Goal: Task Accomplishment & Management: Use online tool/utility

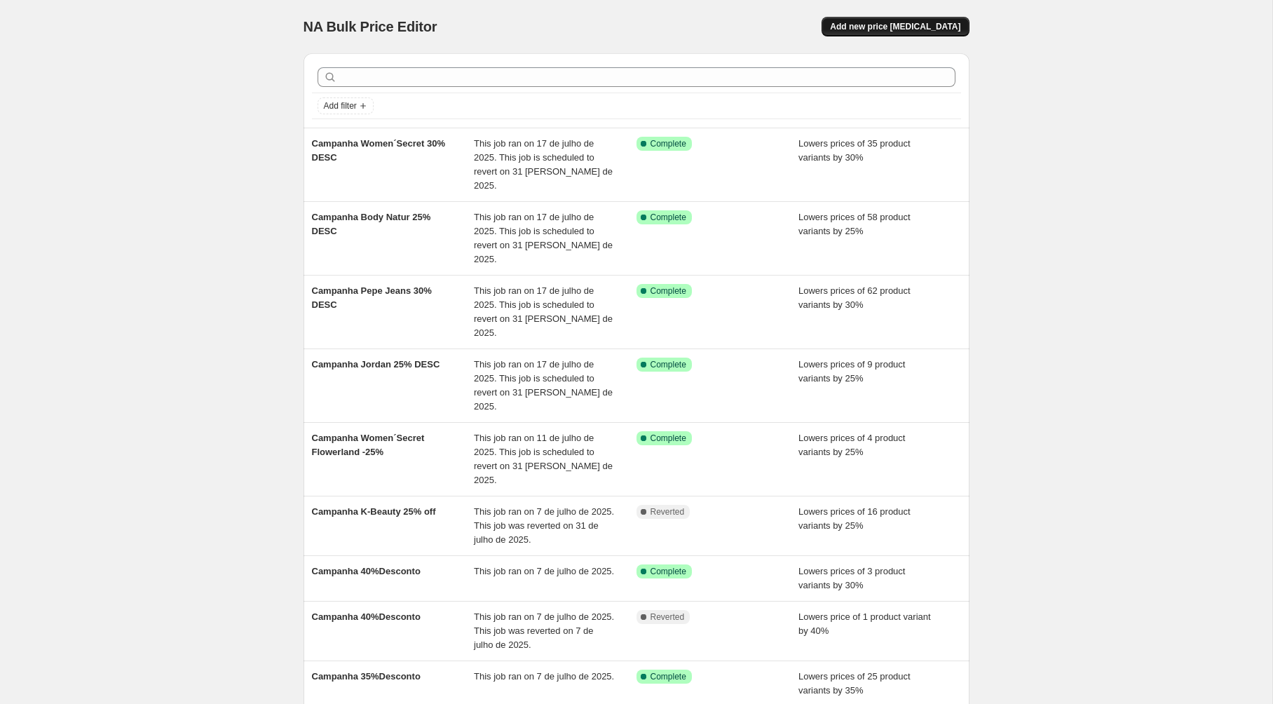
click at [916, 26] on span "Add new price [MEDICAL_DATA]" at bounding box center [895, 26] width 130 height 11
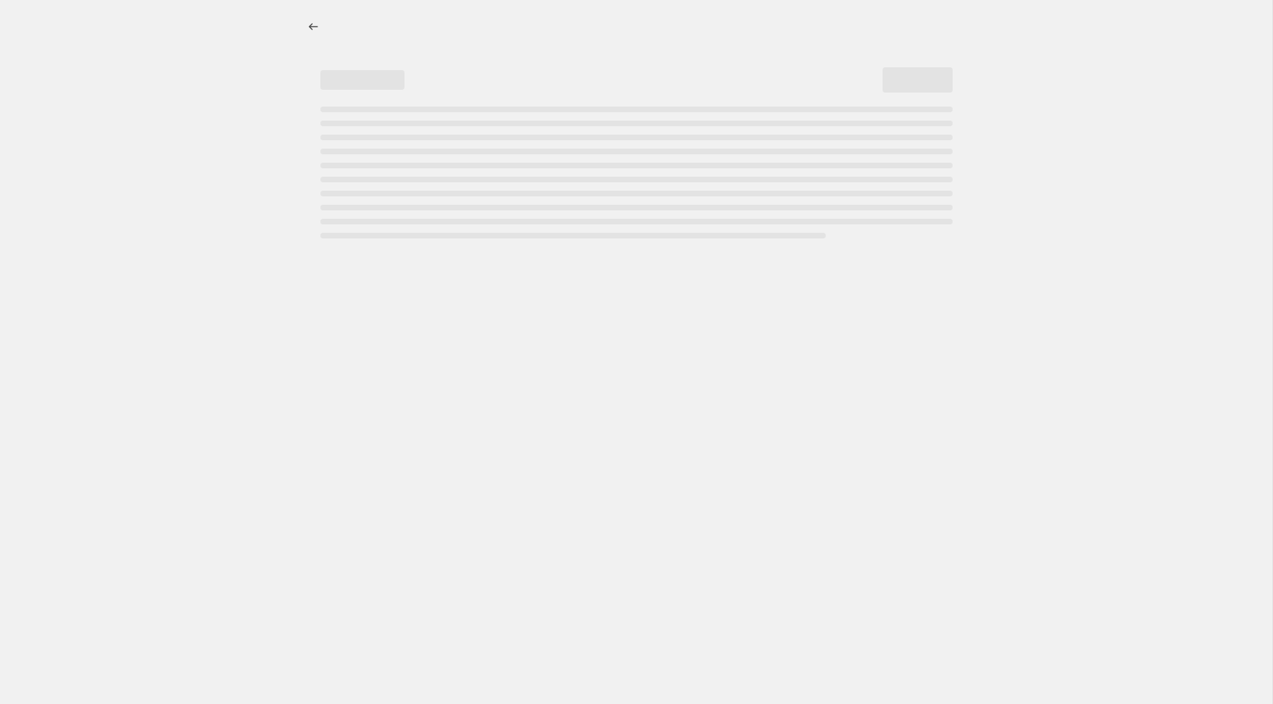
select select "percentage"
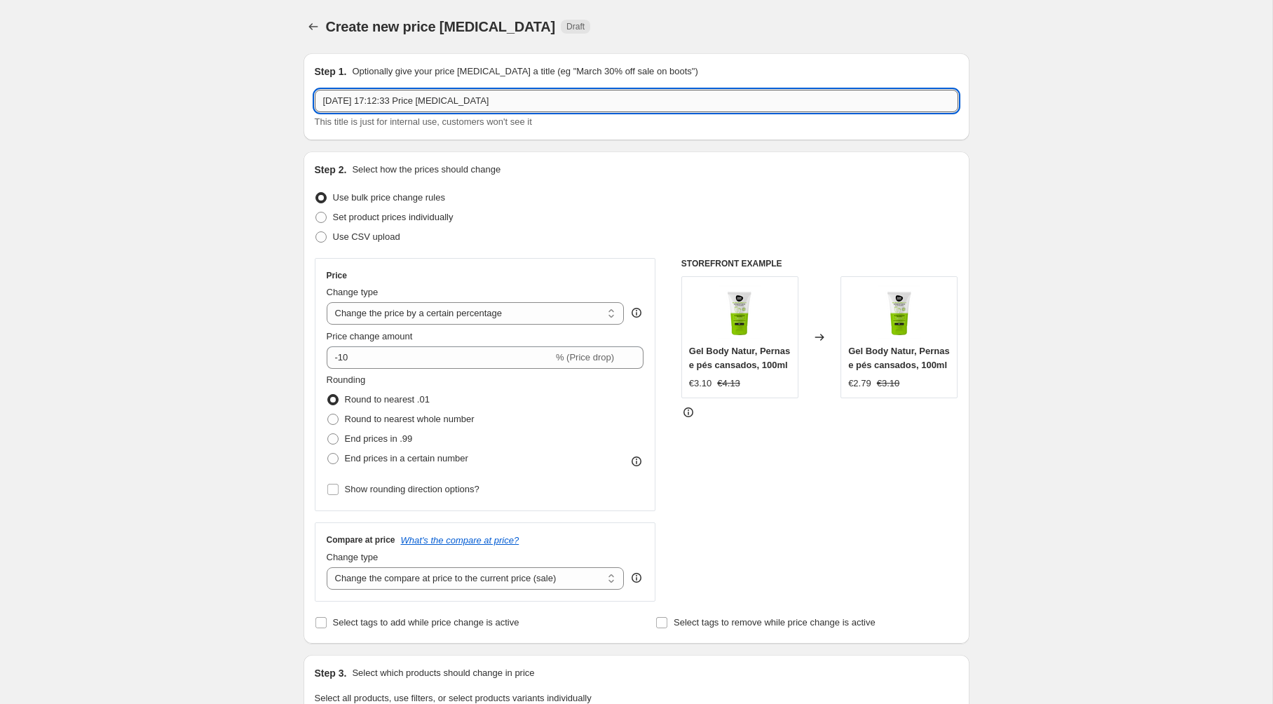
click at [459, 102] on input "[DATE] 17:12:33 Price [MEDICAL_DATA]" at bounding box center [637, 101] width 644 height 22
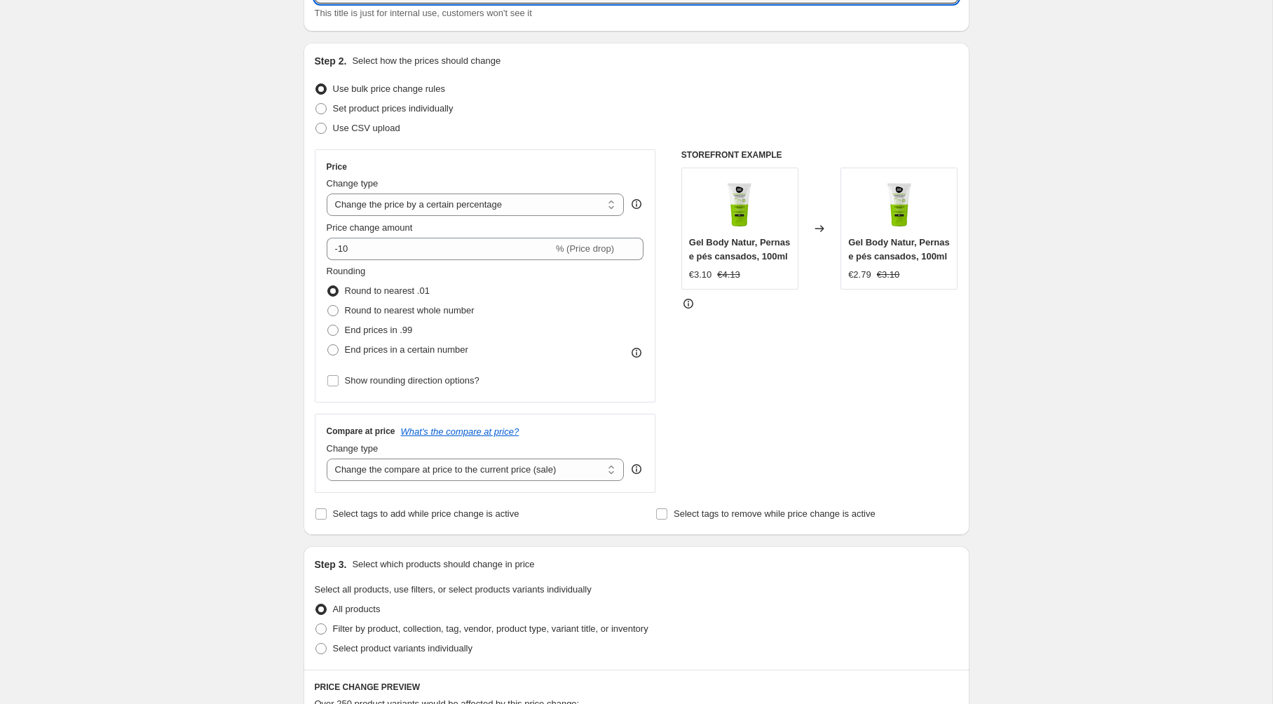
scroll to position [125, 0]
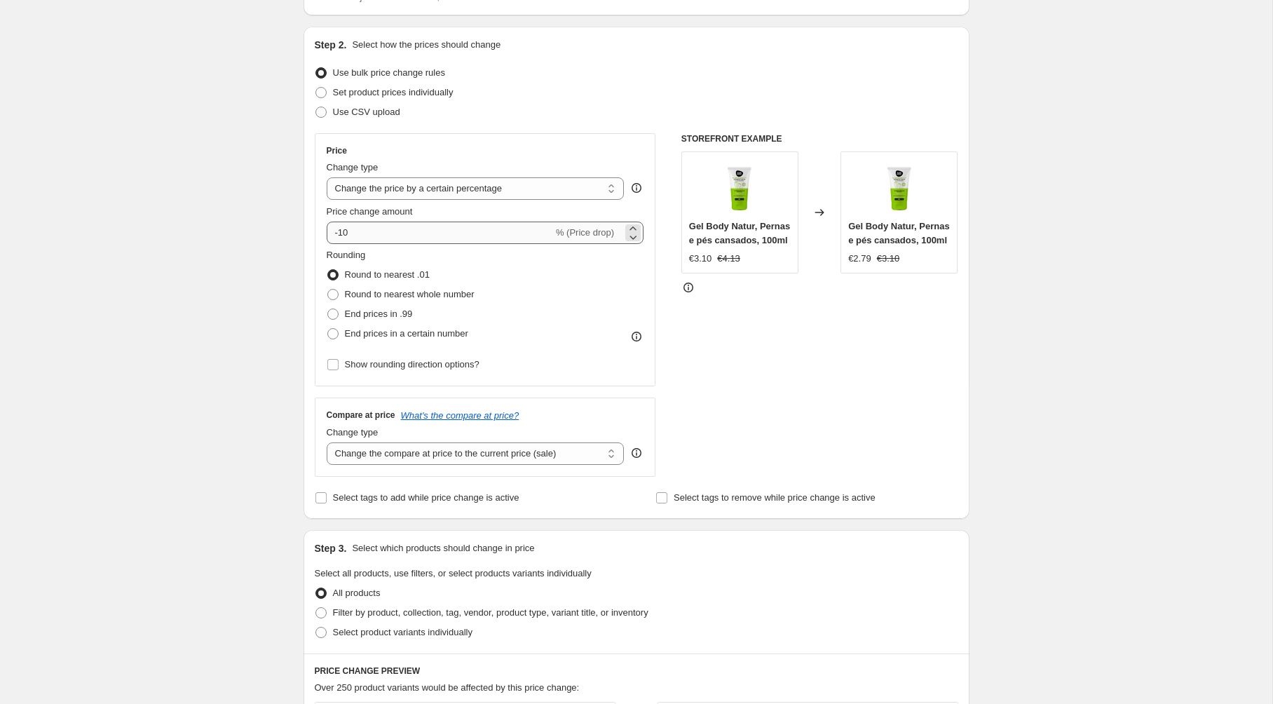
type input "Summer Sales Profusion -25%"
click at [377, 231] on input "-10" at bounding box center [440, 233] width 226 height 22
type input "-1"
type input "-25"
click at [252, 271] on div "Create new price [MEDICAL_DATA]. This page is ready Create new price [MEDICAL_D…" at bounding box center [636, 578] width 1273 height 1406
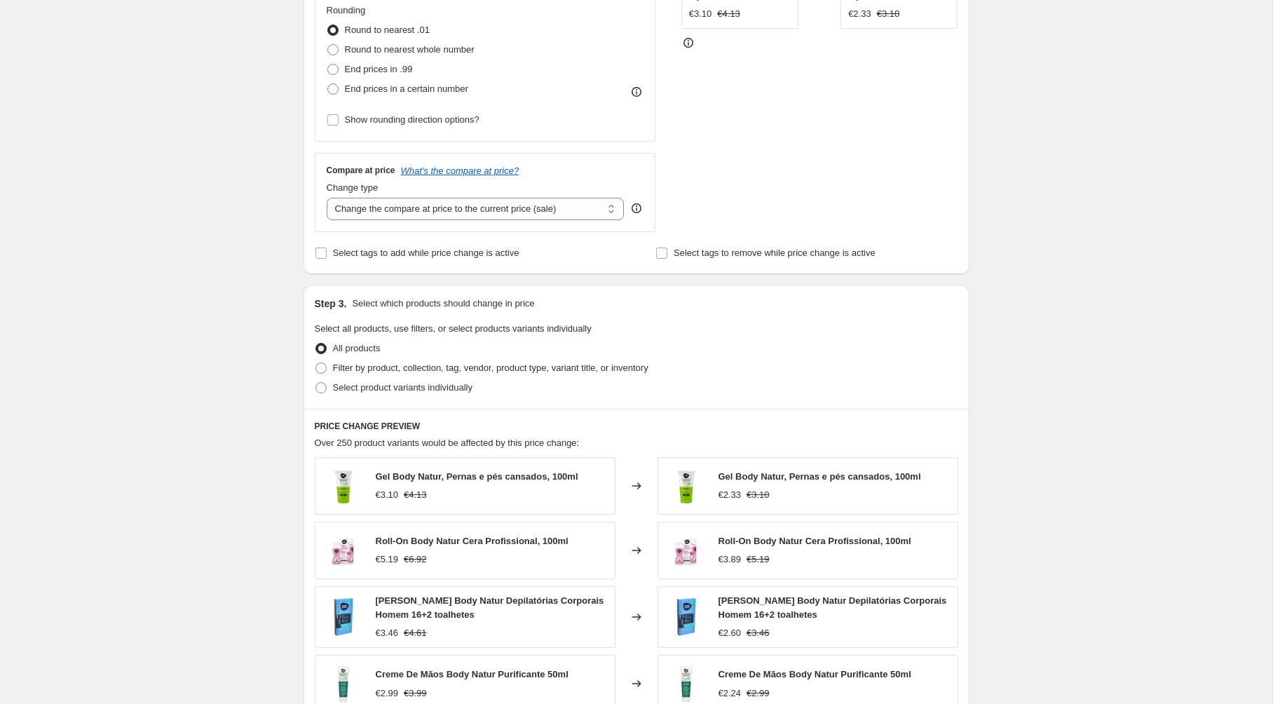
scroll to position [372, 0]
click at [326, 371] on span at bounding box center [321, 366] width 13 height 13
click at [316, 361] on input "Filter by product, collection, tag, vendor, product type, variant title, or inv…" at bounding box center [316, 360] width 1 height 1
radio input "true"
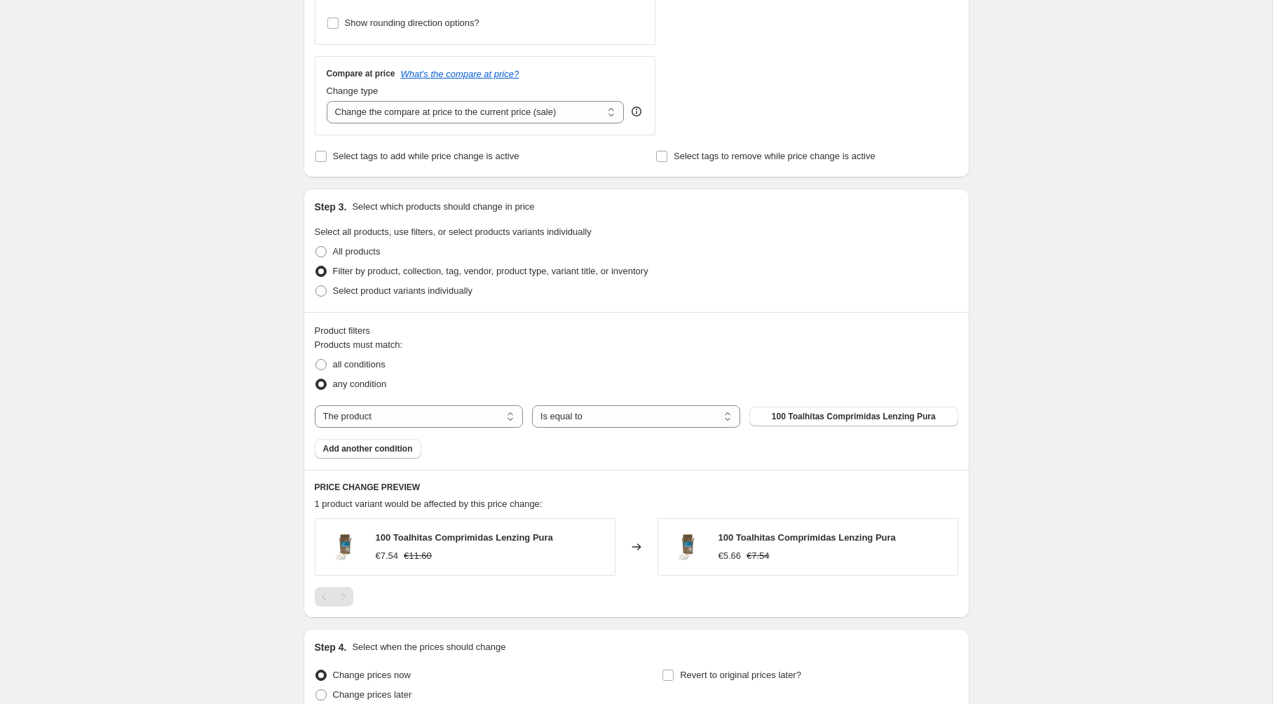
scroll to position [597, 0]
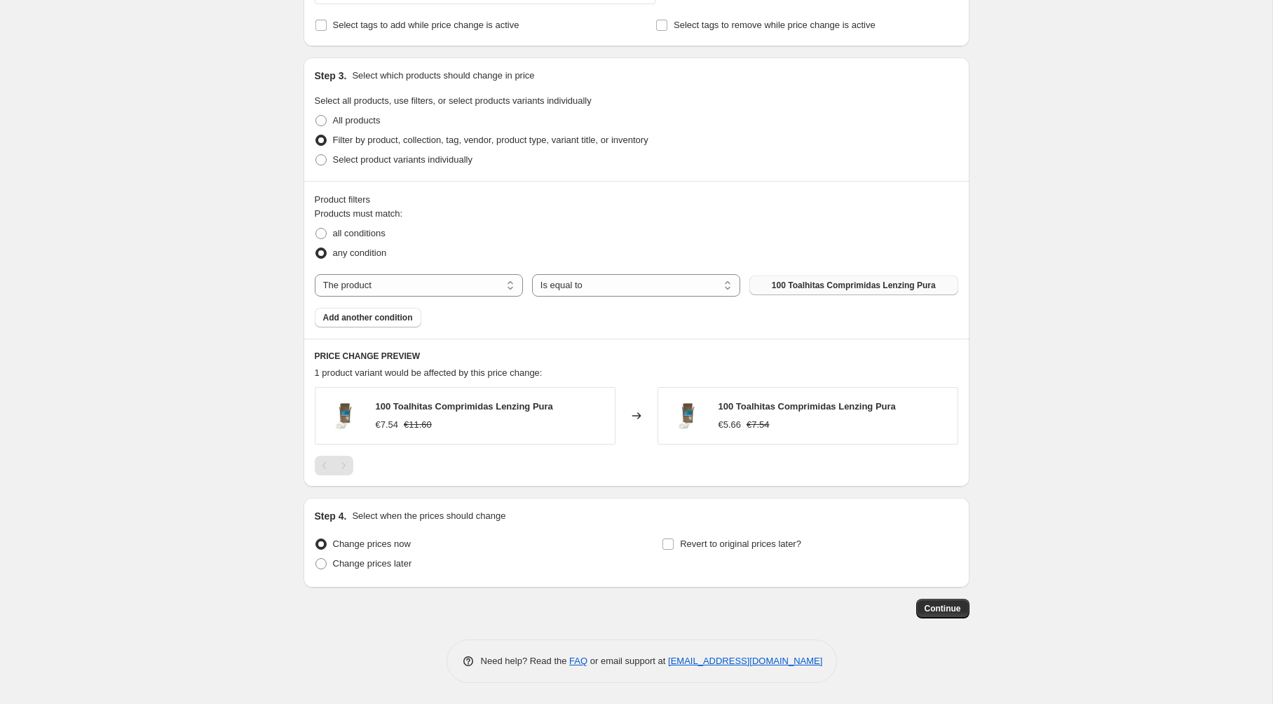
click at [784, 284] on span "100 Toalhitas Comprimidas Lenzing Pura" at bounding box center [854, 285] width 164 height 11
click at [398, 318] on span "Add another condition" at bounding box center [368, 317] width 90 height 11
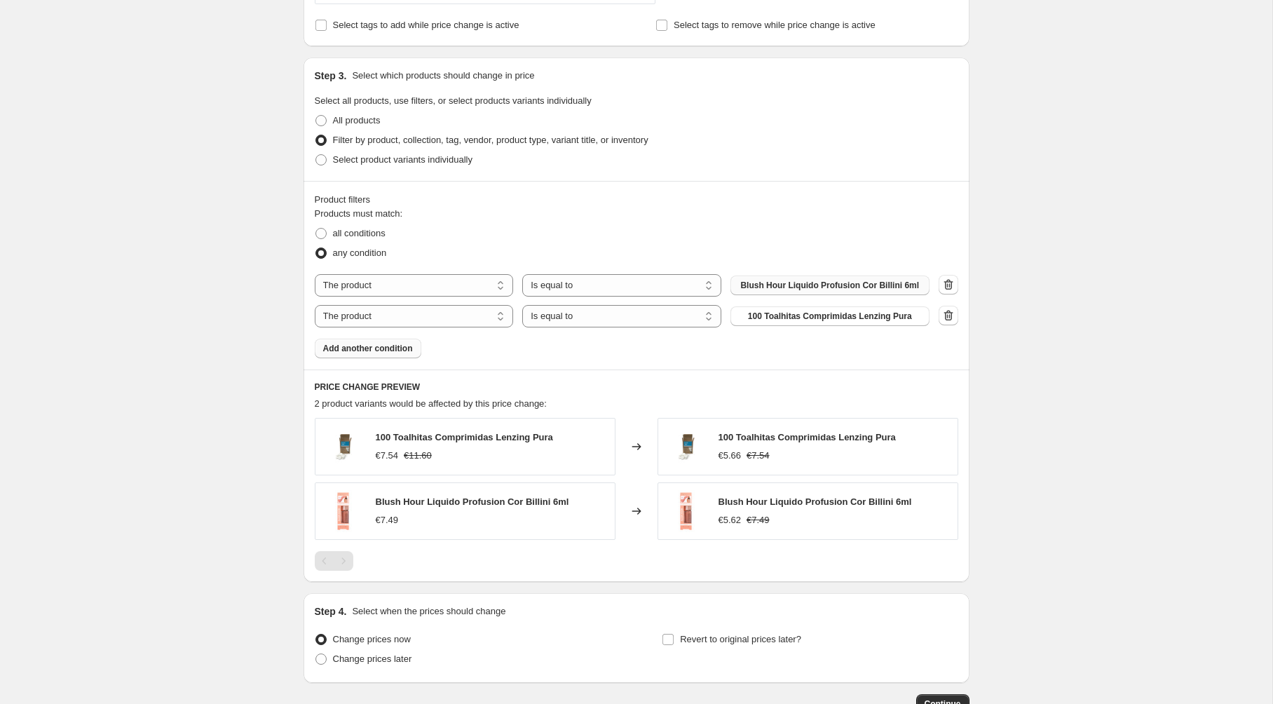
click at [395, 344] on span "Add another condition" at bounding box center [368, 348] width 90 height 11
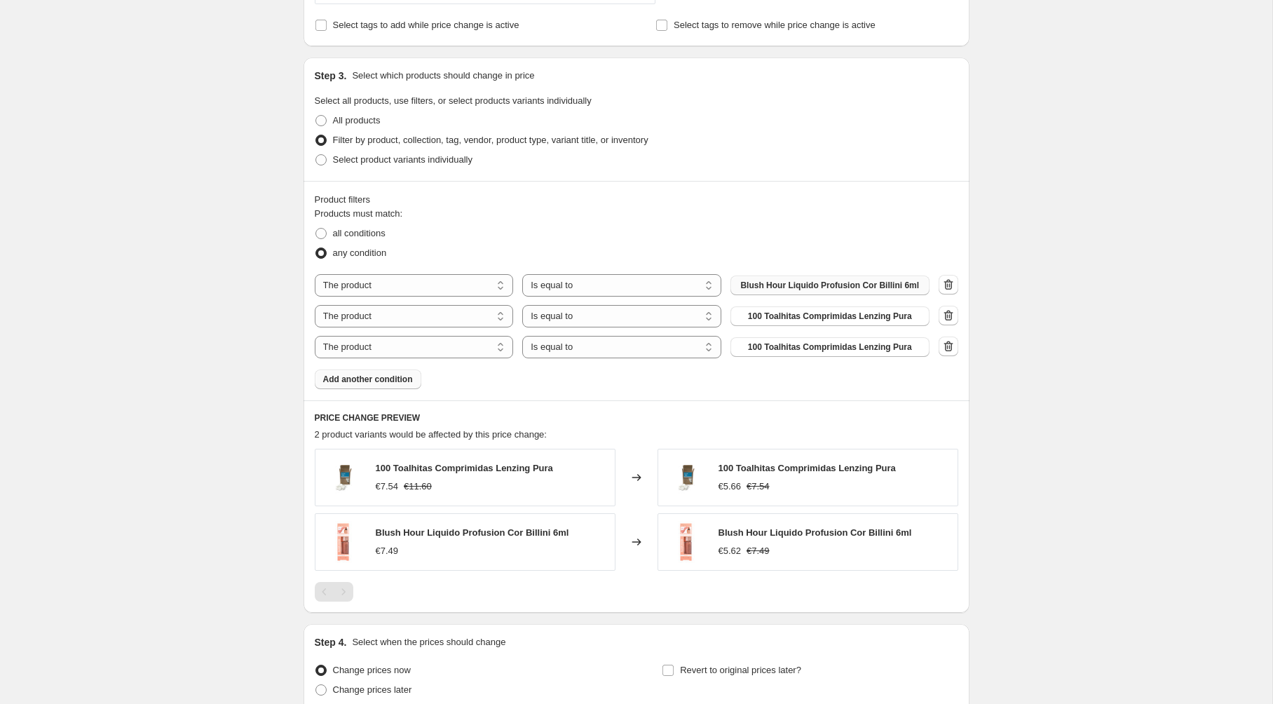
click at [396, 379] on span "Add another condition" at bounding box center [368, 379] width 90 height 11
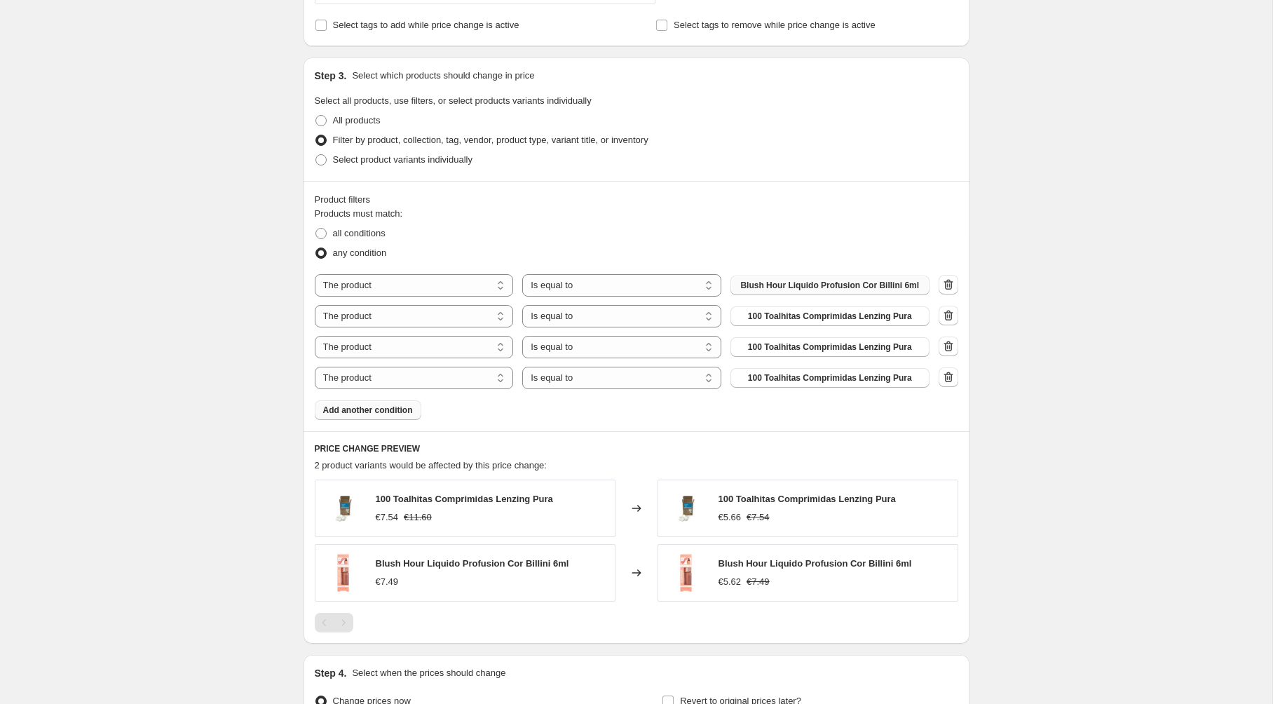
click at [400, 408] on span "Add another condition" at bounding box center [368, 410] width 90 height 11
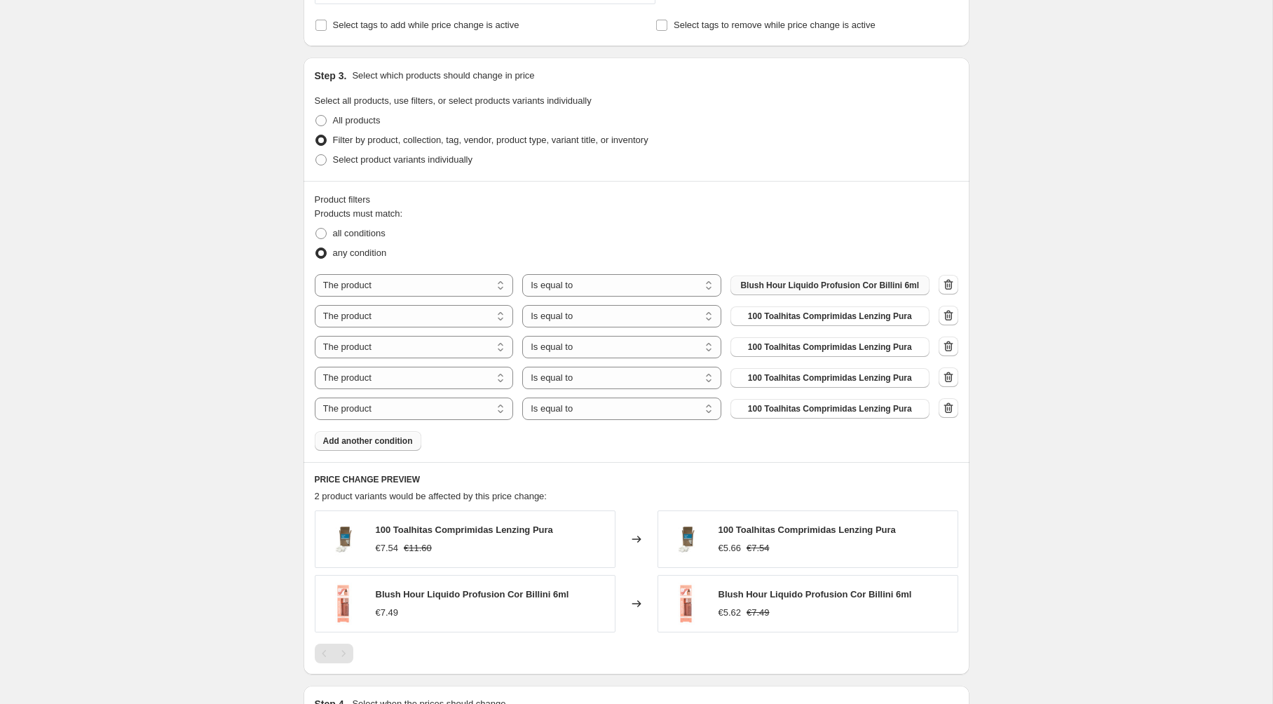
click at [400, 439] on span "Add another condition" at bounding box center [368, 440] width 90 height 11
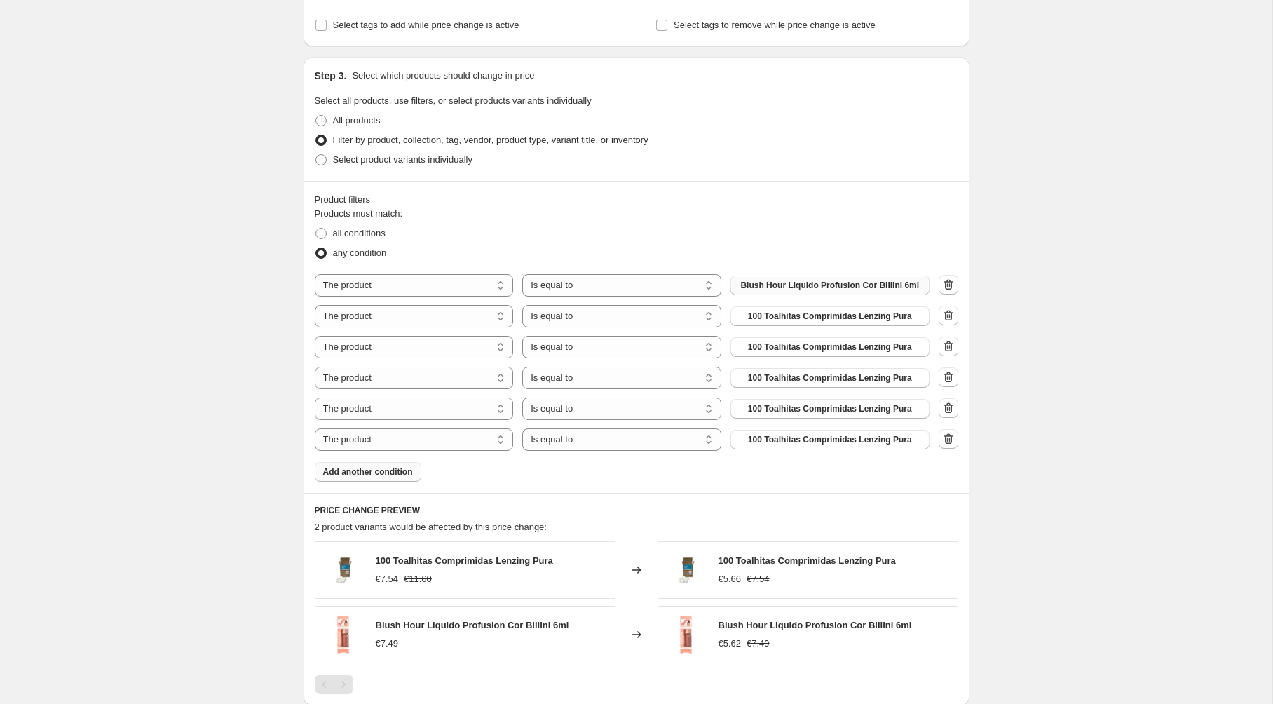
click at [400, 473] on span "Add another condition" at bounding box center [368, 471] width 90 height 11
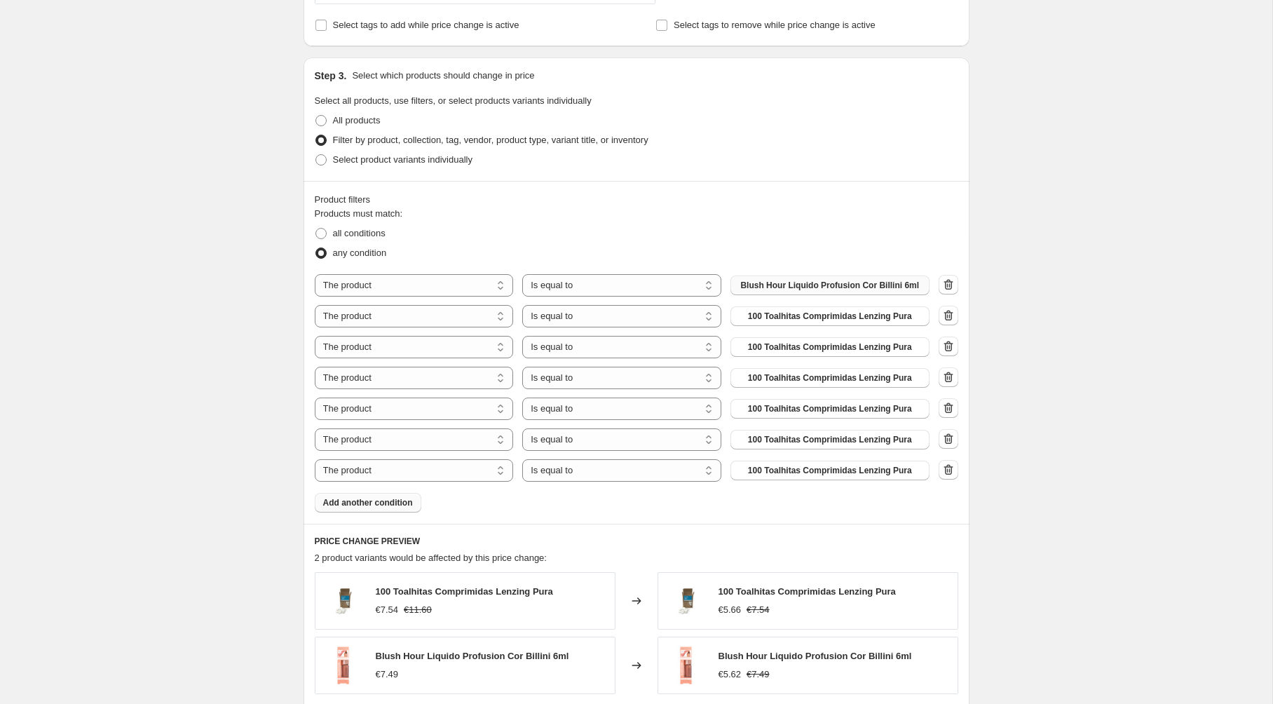
click at [398, 505] on span "Add another condition" at bounding box center [368, 502] width 90 height 11
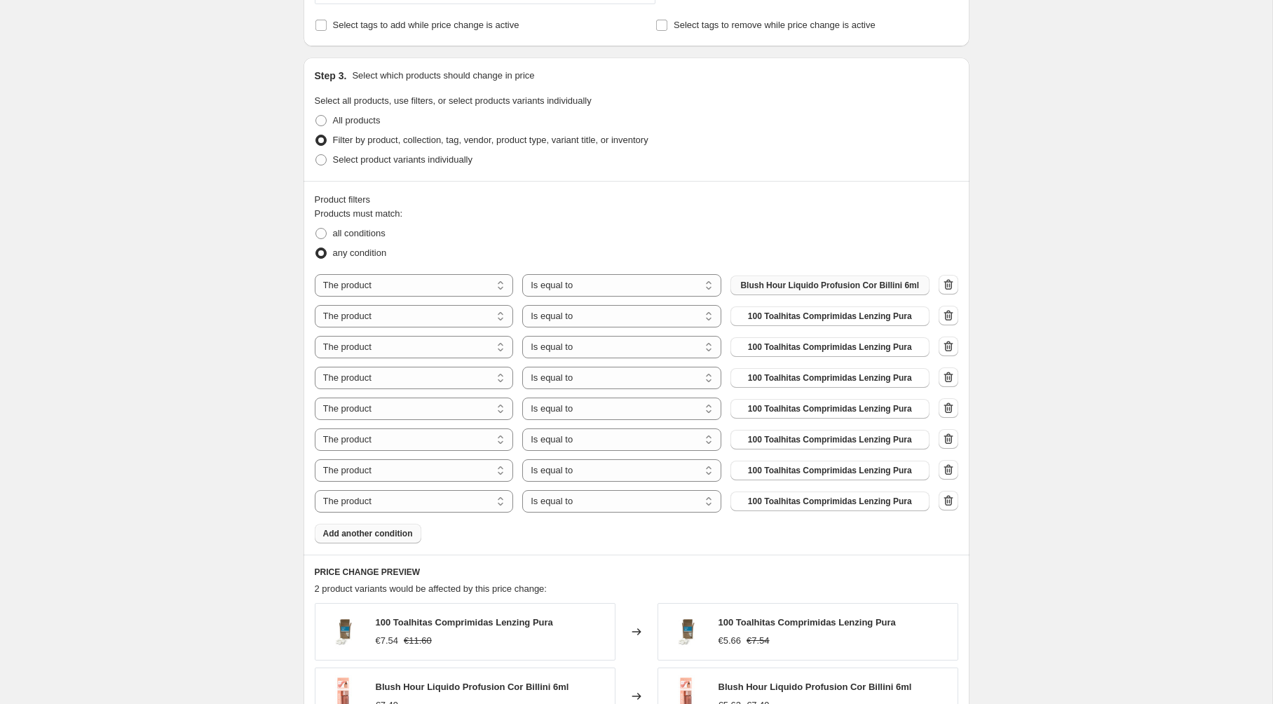
click at [398, 533] on span "Add another condition" at bounding box center [368, 533] width 90 height 11
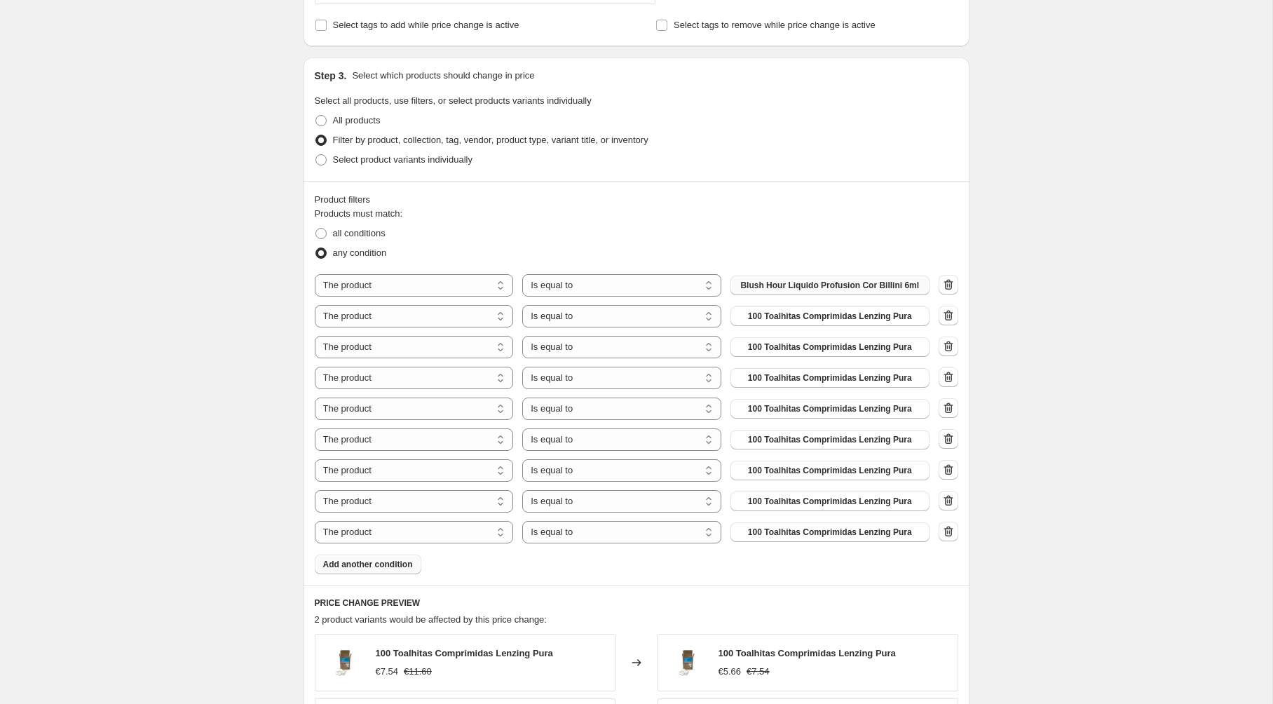
click at [397, 562] on span "Add another condition" at bounding box center [368, 564] width 90 height 11
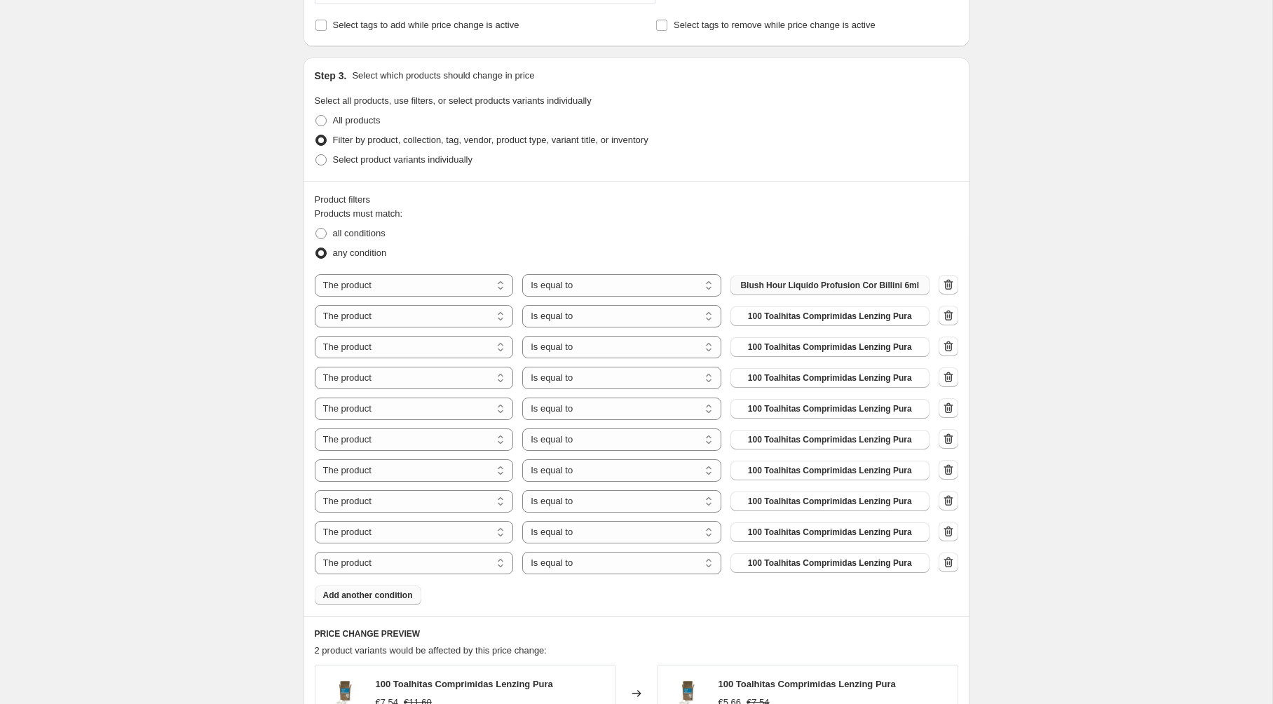
click at [395, 599] on span "Add another condition" at bounding box center [368, 595] width 90 height 11
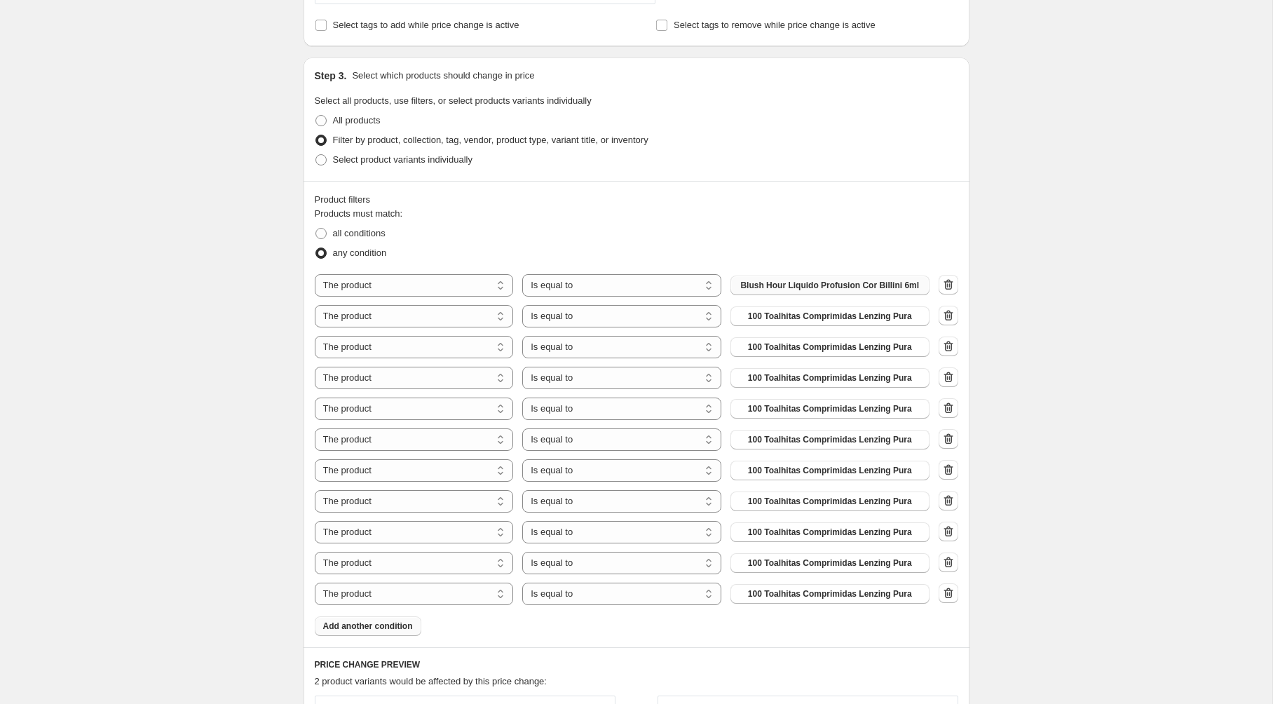
click at [396, 626] on span "Add another condition" at bounding box center [368, 626] width 90 height 11
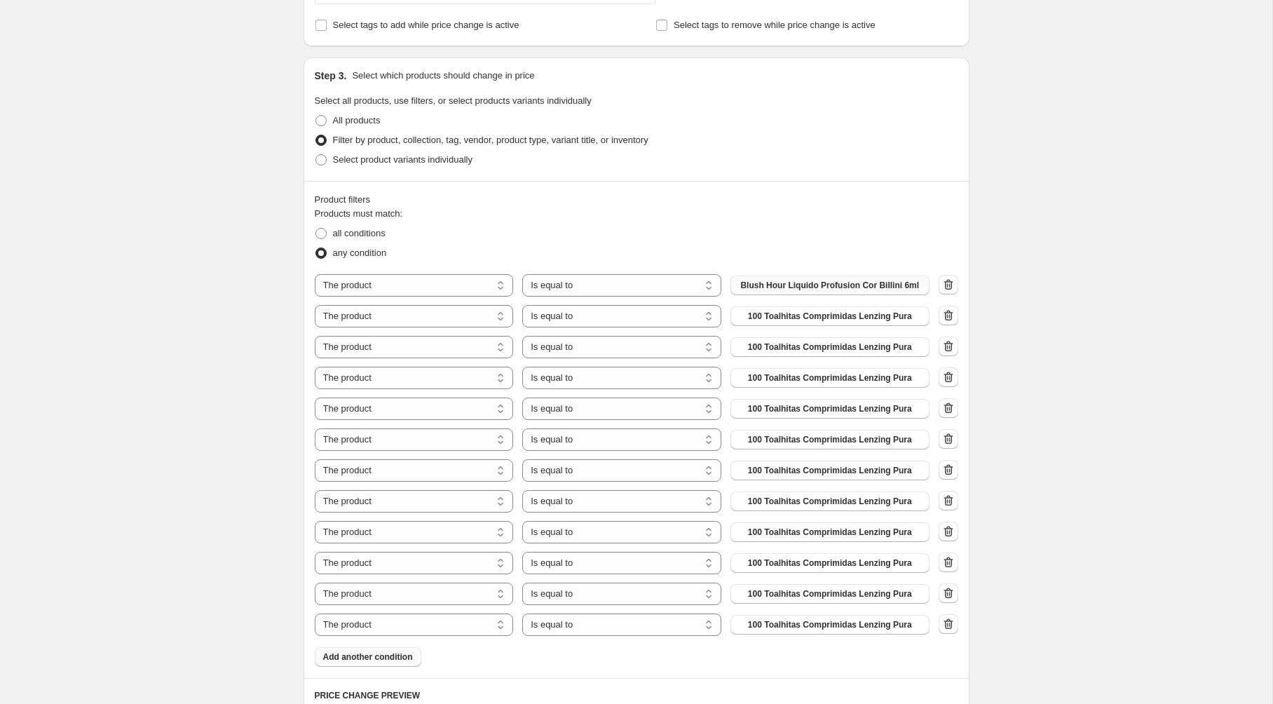
click at [396, 651] on button "Add another condition" at bounding box center [368, 657] width 107 height 20
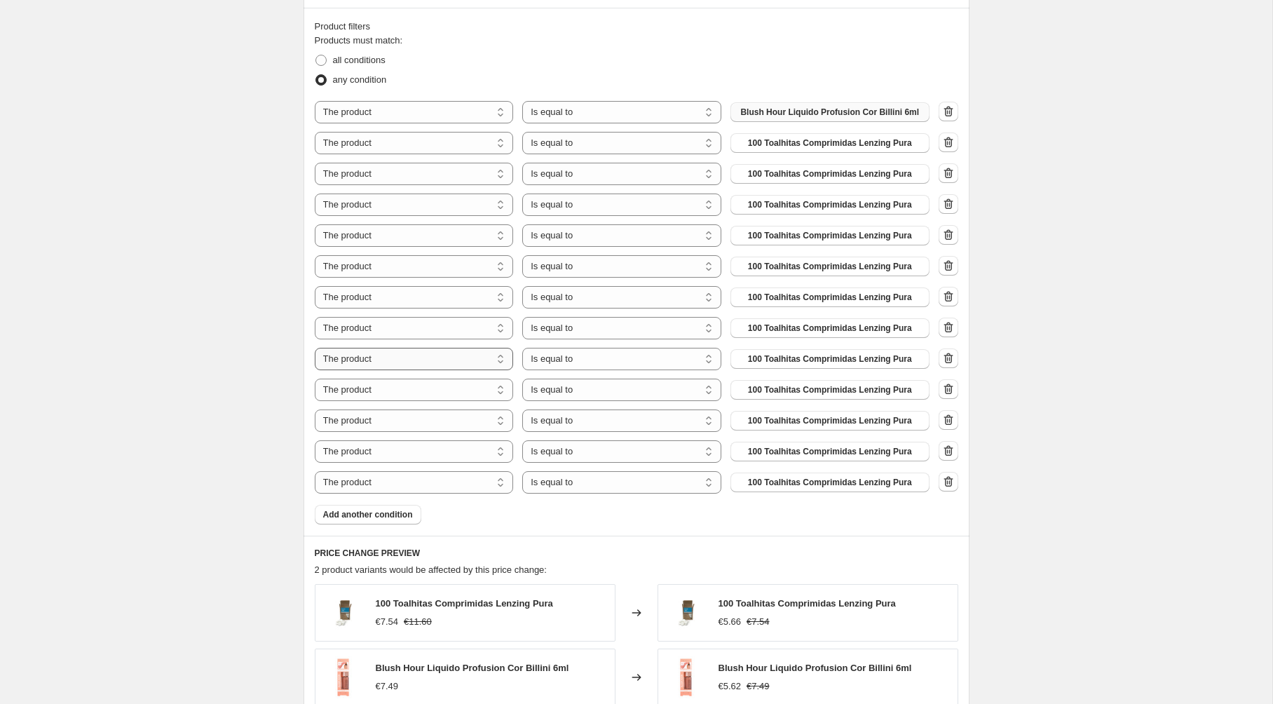
scroll to position [772, 0]
click at [853, 138] on span "100 Toalhitas Comprimidas Lenzing Pura" at bounding box center [830, 141] width 164 height 11
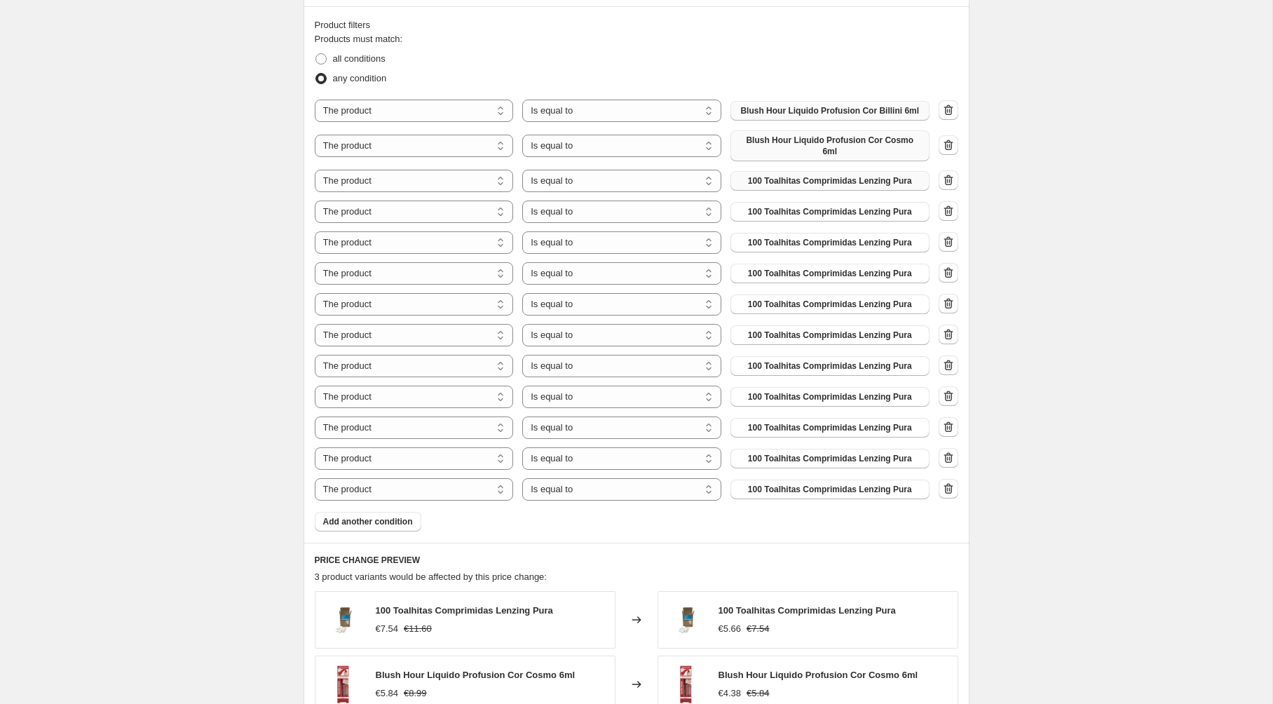
click at [836, 175] on span "100 Toalhitas Comprimidas Lenzing Pura" at bounding box center [830, 180] width 164 height 11
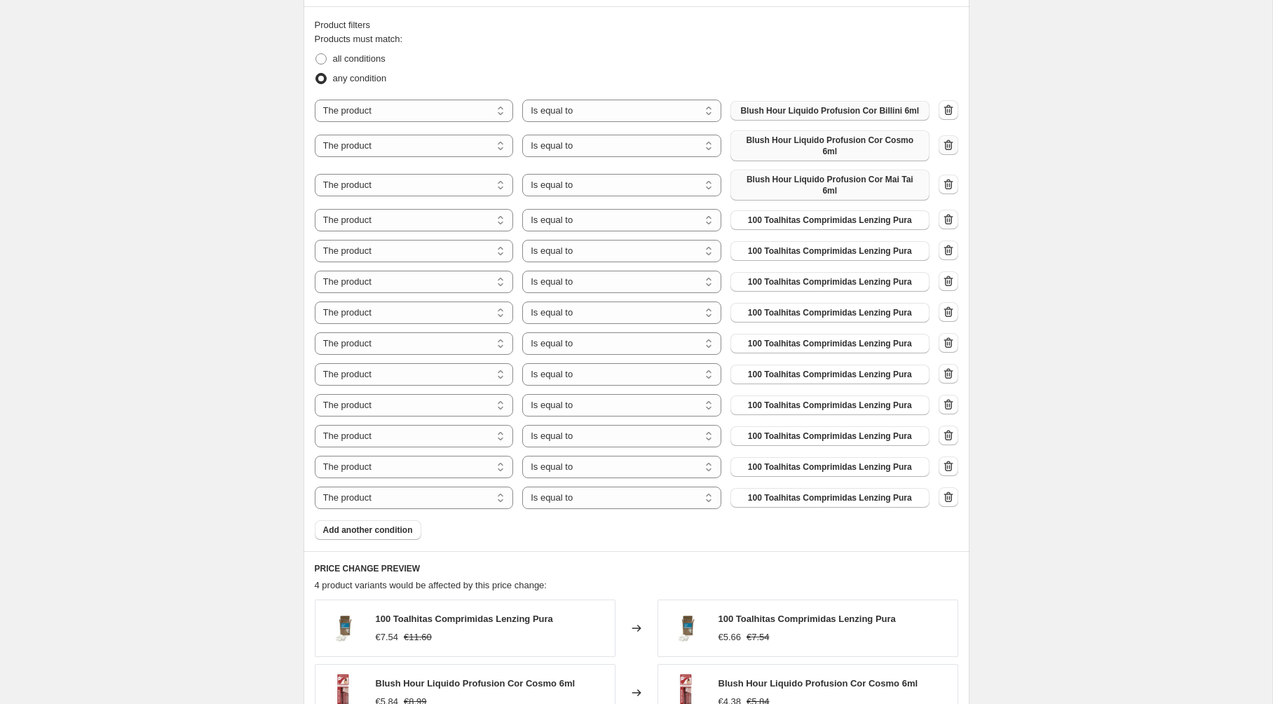
click at [952, 142] on icon "button" at bounding box center [949, 145] width 14 height 14
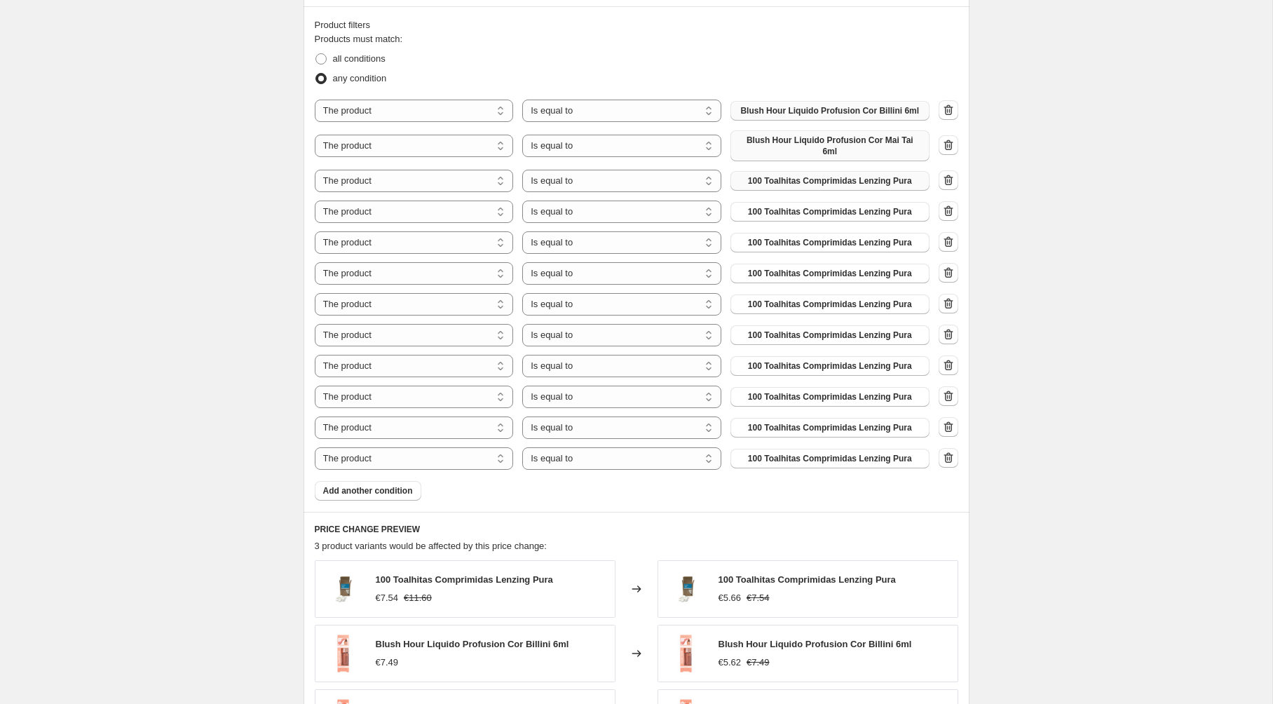
click at [885, 175] on span "100 Toalhitas Comprimidas Lenzing Pura" at bounding box center [830, 180] width 164 height 11
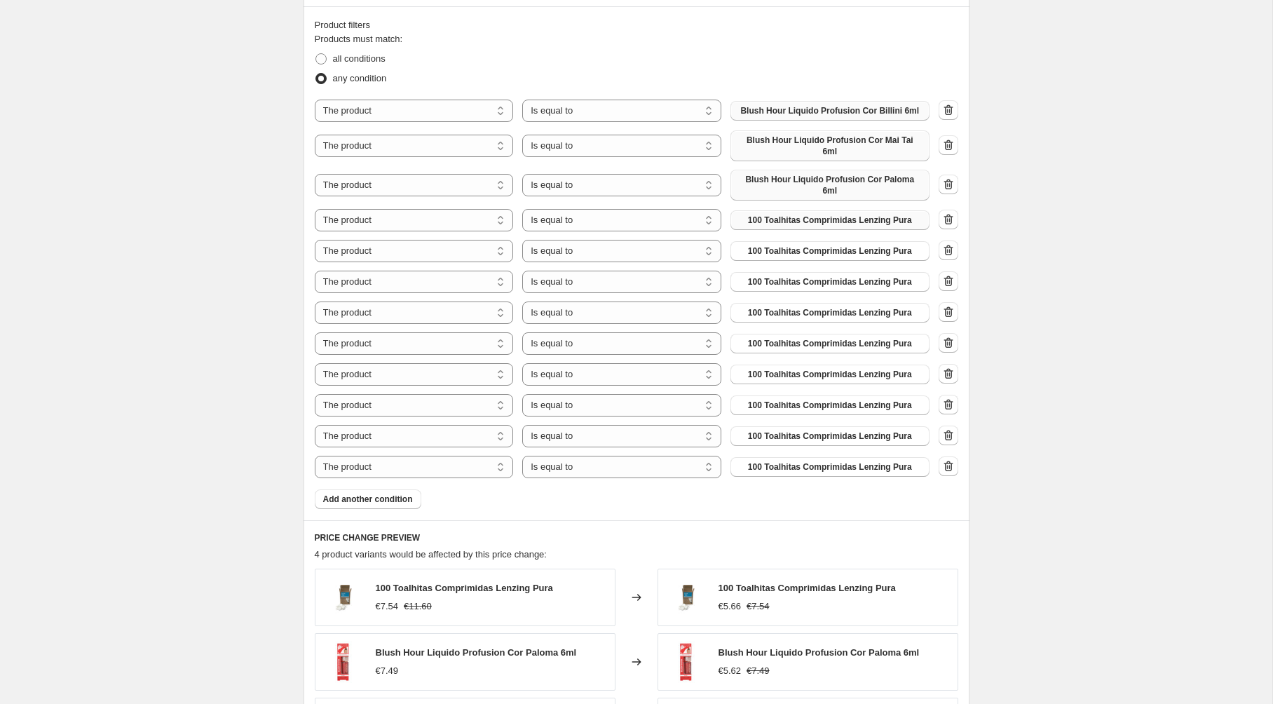
click at [903, 215] on span "100 Toalhitas Comprimidas Lenzing Pura" at bounding box center [830, 220] width 164 height 11
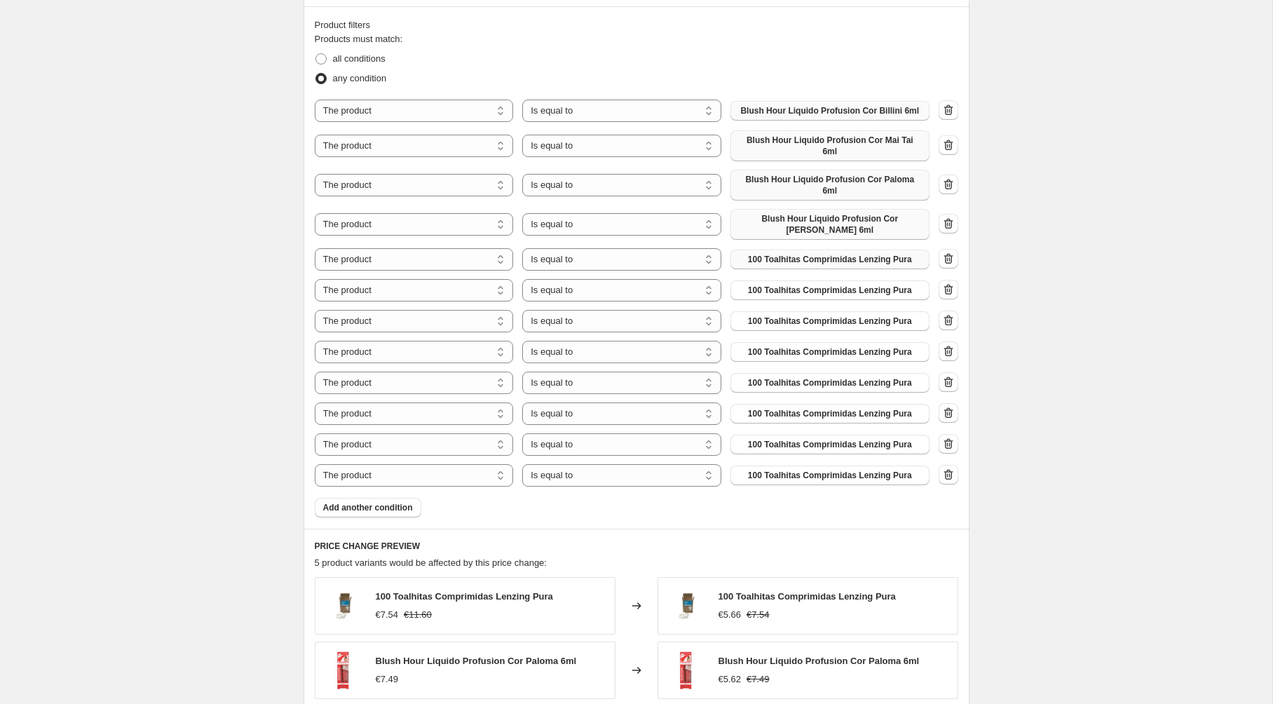
click at [876, 254] on span "100 Toalhitas Comprimidas Lenzing Pura" at bounding box center [830, 259] width 164 height 11
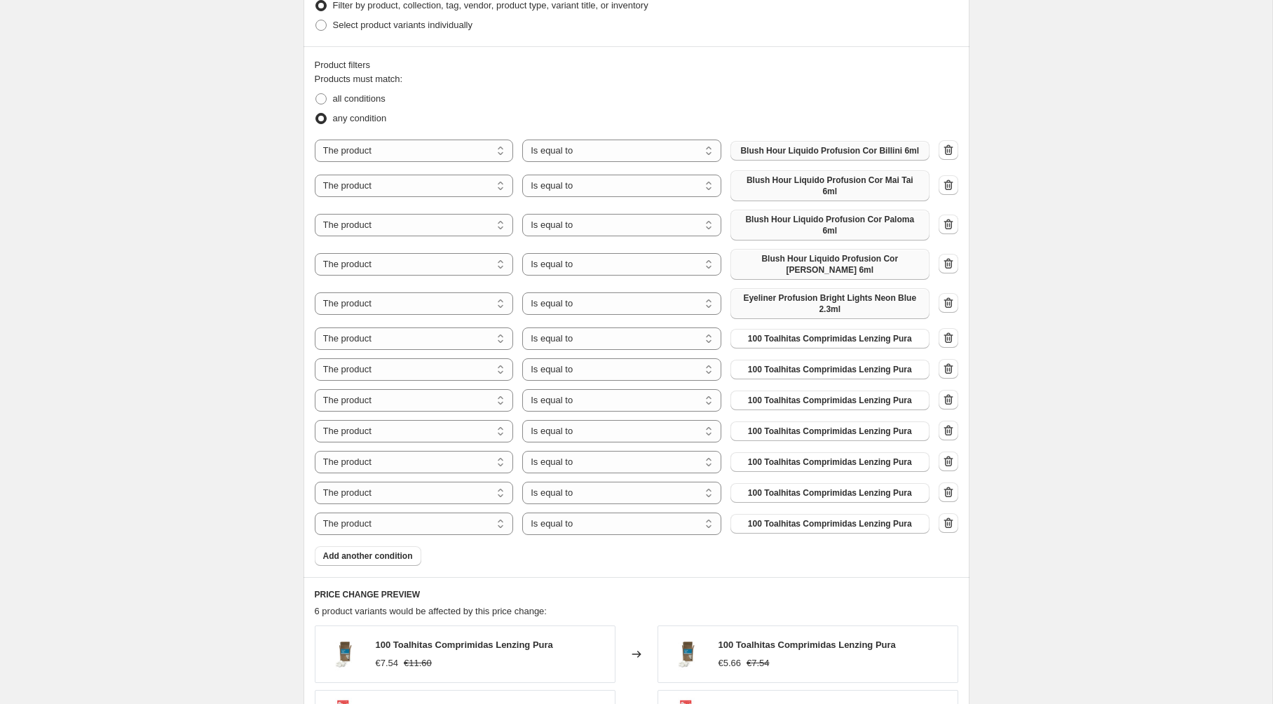
scroll to position [736, 0]
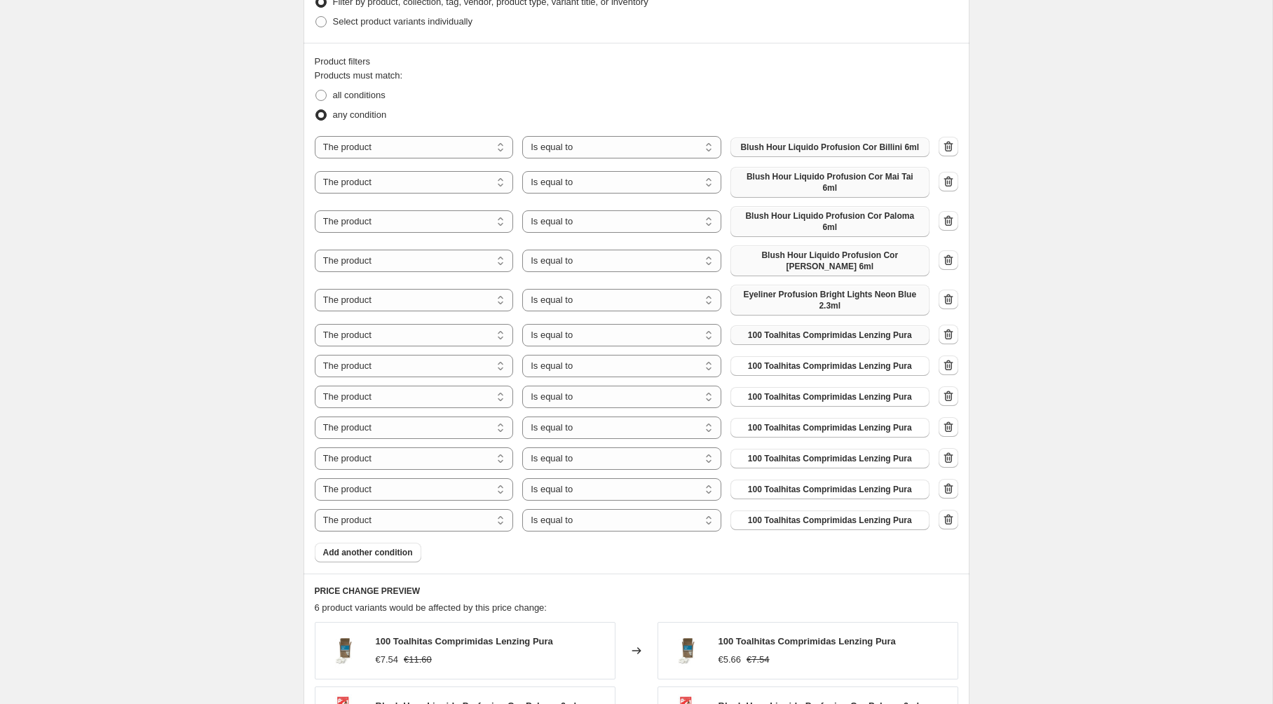
click at [801, 330] on span "100 Toalhitas Comprimidas Lenzing Pura" at bounding box center [830, 335] width 164 height 11
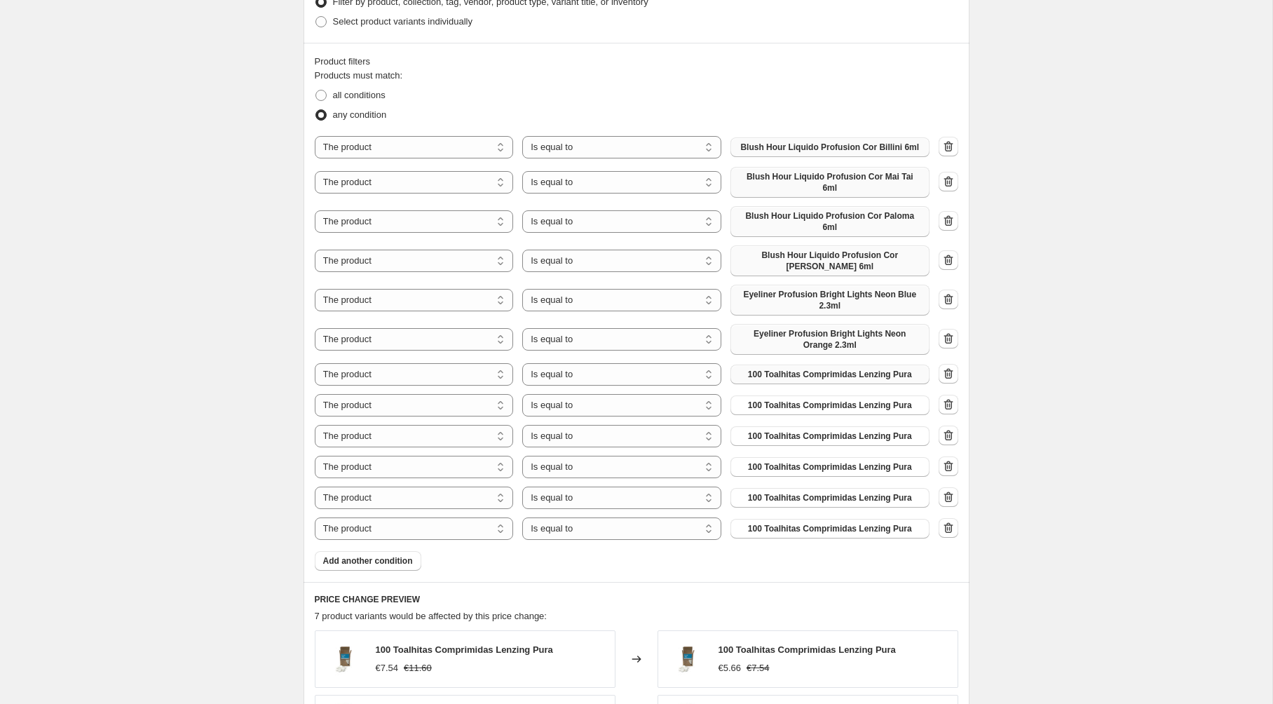
click at [776, 369] on span "100 Toalhitas Comprimidas Lenzing Pura" at bounding box center [830, 374] width 164 height 11
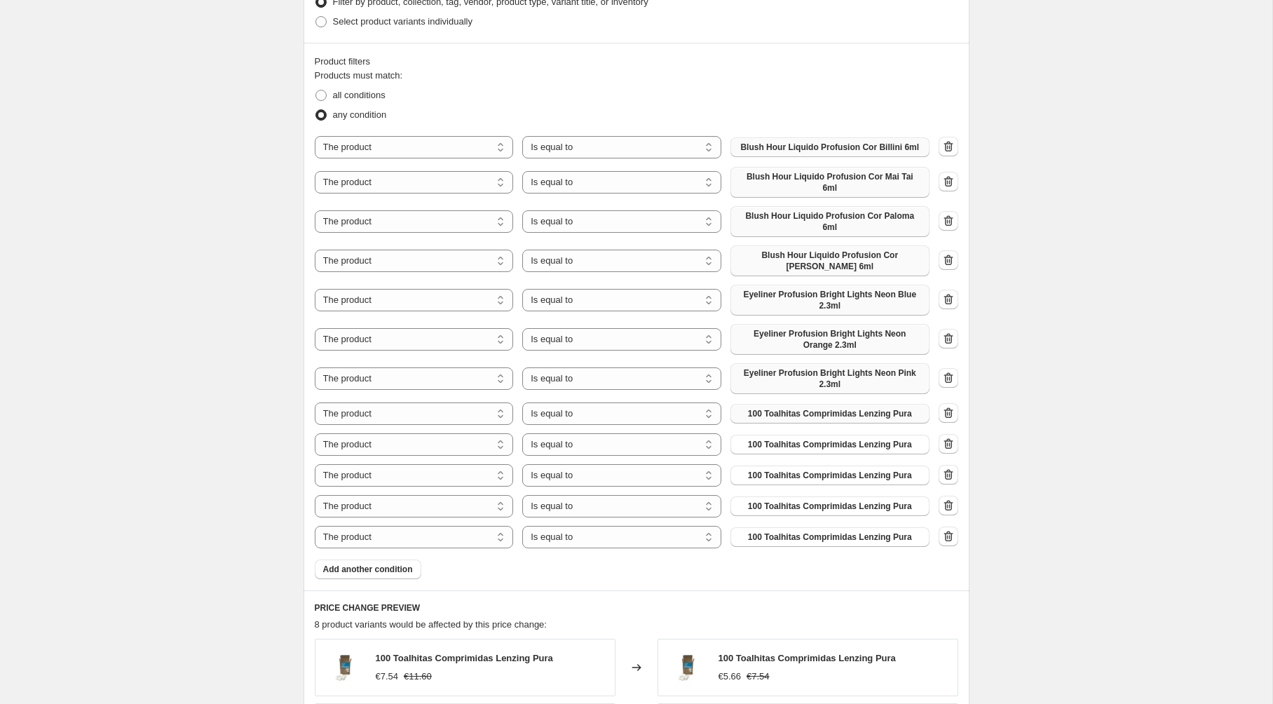
click at [815, 408] on span "100 Toalhitas Comprimidas Lenzing Pura" at bounding box center [830, 413] width 164 height 11
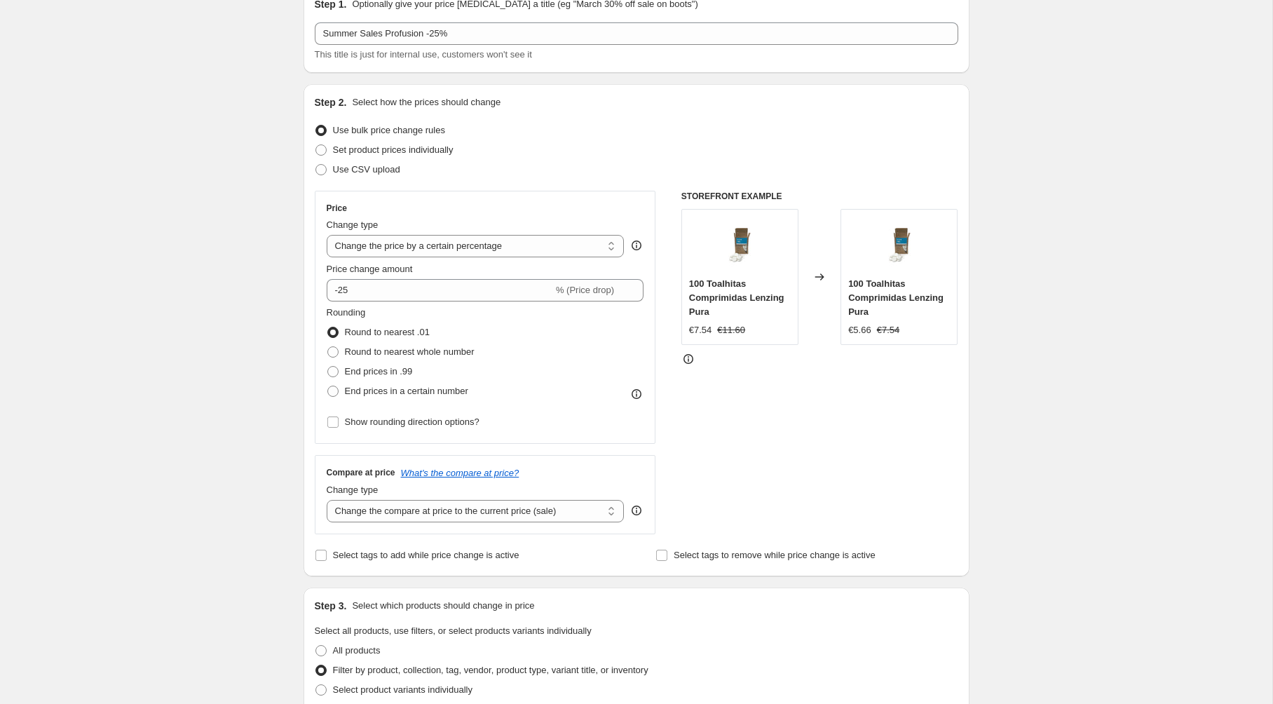
scroll to position [0, 0]
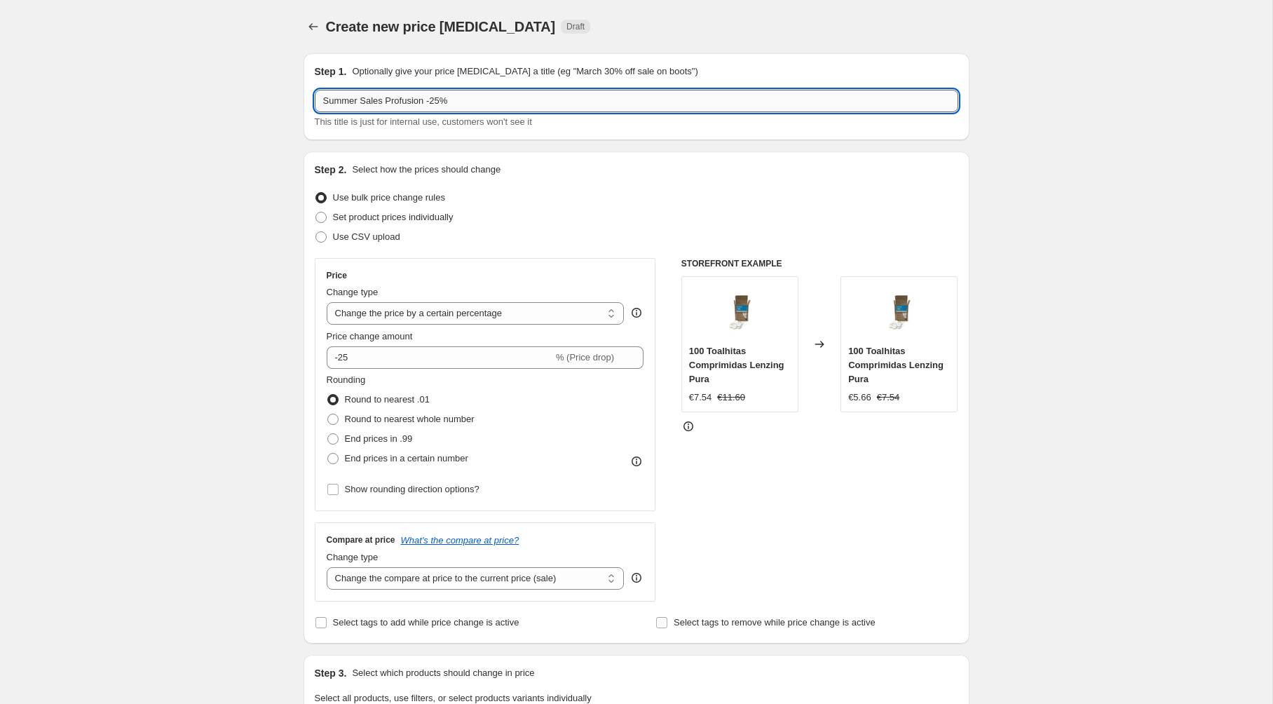
click at [415, 105] on input "Summer Sales Profusion -25%" at bounding box center [637, 101] width 644 height 22
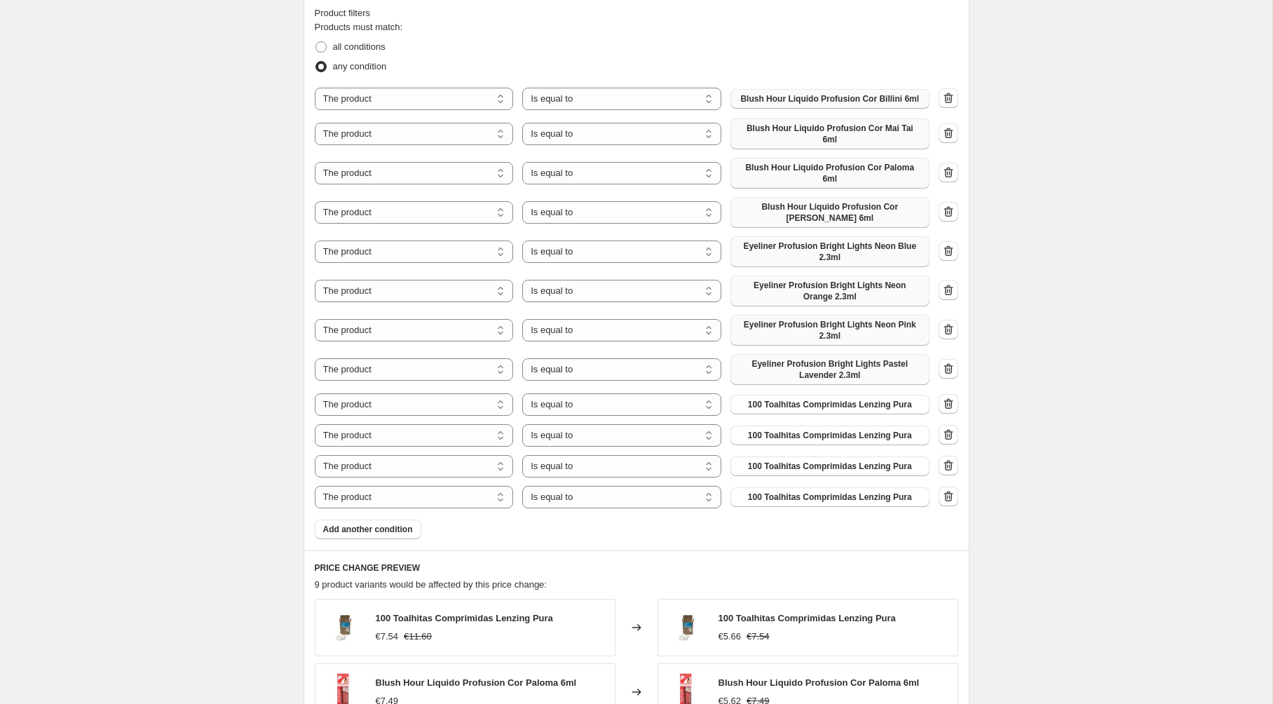
scroll to position [854, 0]
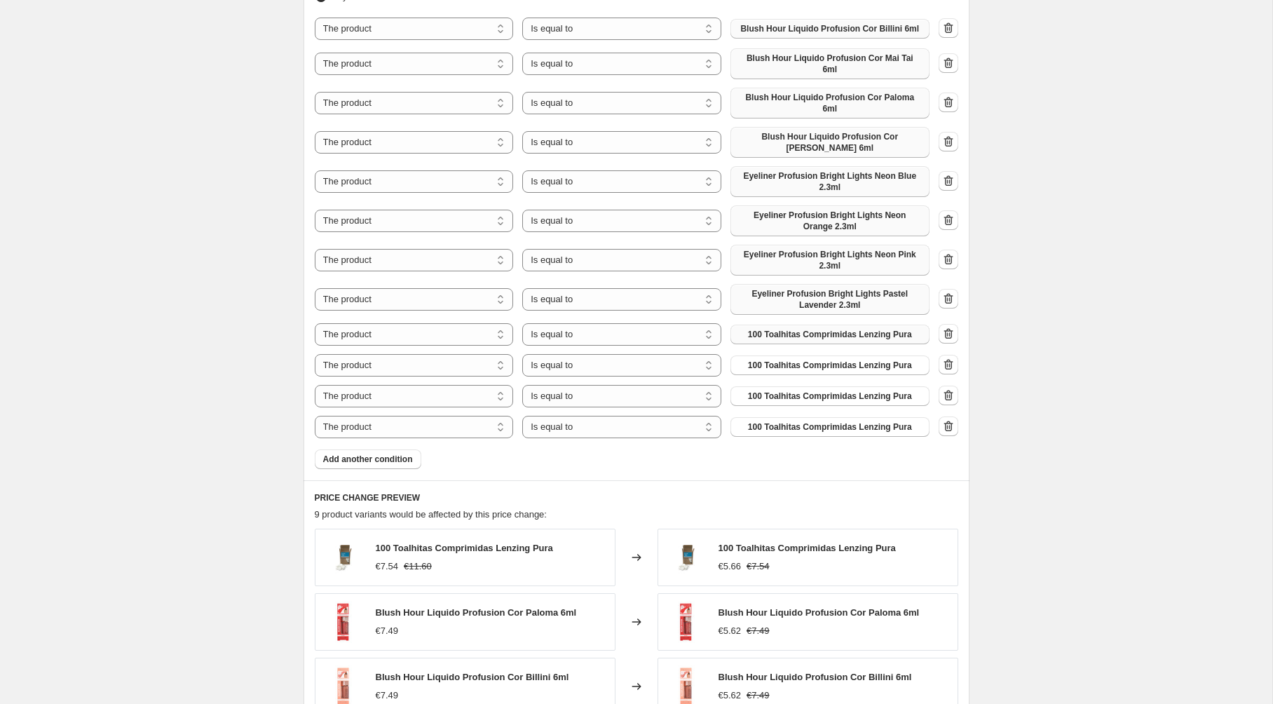
click at [759, 329] on span "100 Toalhitas Comprimidas Lenzing Pura" at bounding box center [830, 334] width 164 height 11
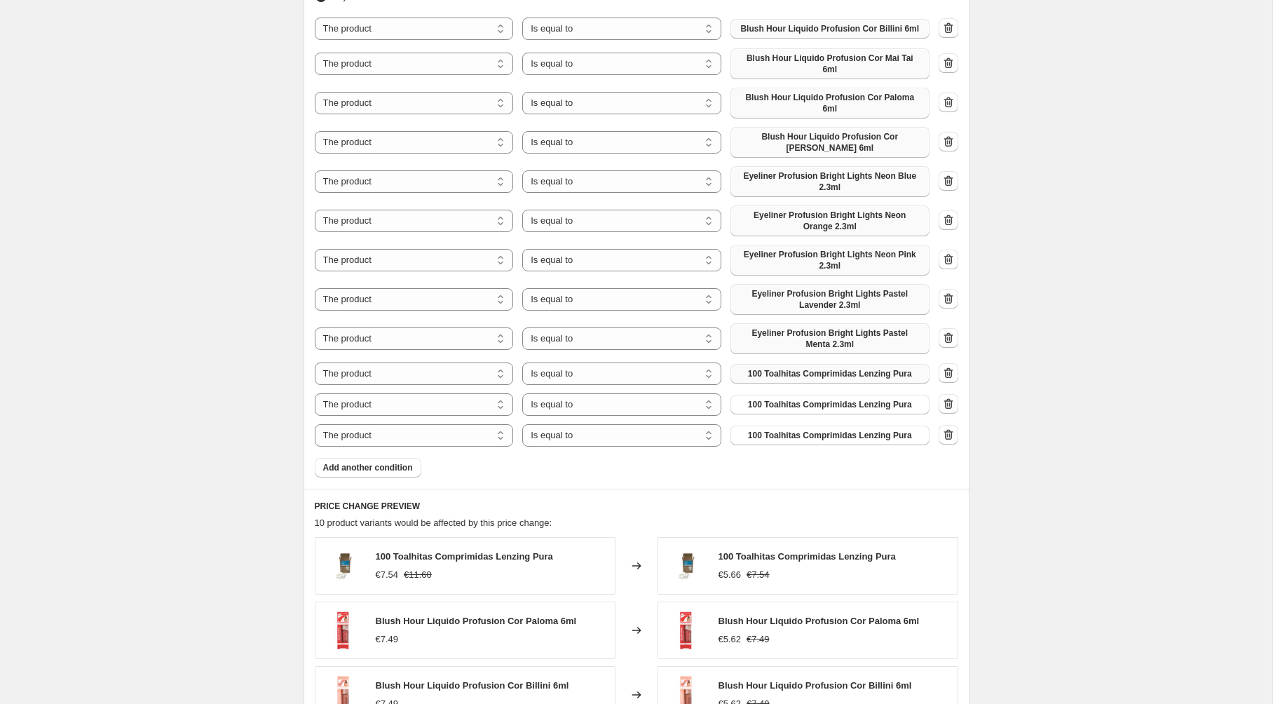
click at [803, 368] on span "100 Toalhitas Comprimidas Lenzing Pura" at bounding box center [830, 373] width 164 height 11
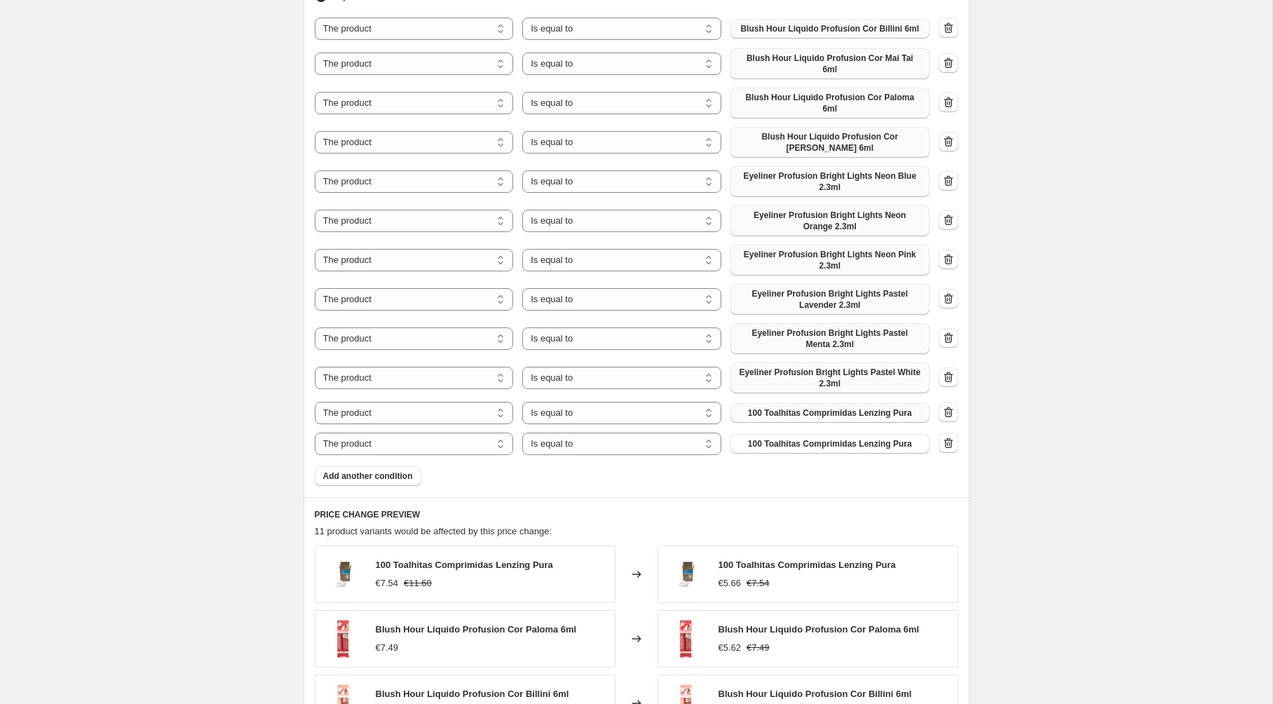
click at [794, 407] on span "100 Toalhitas Comprimidas Lenzing Pura" at bounding box center [830, 412] width 164 height 11
click at [408, 470] on span "Add another condition" at bounding box center [368, 475] width 90 height 11
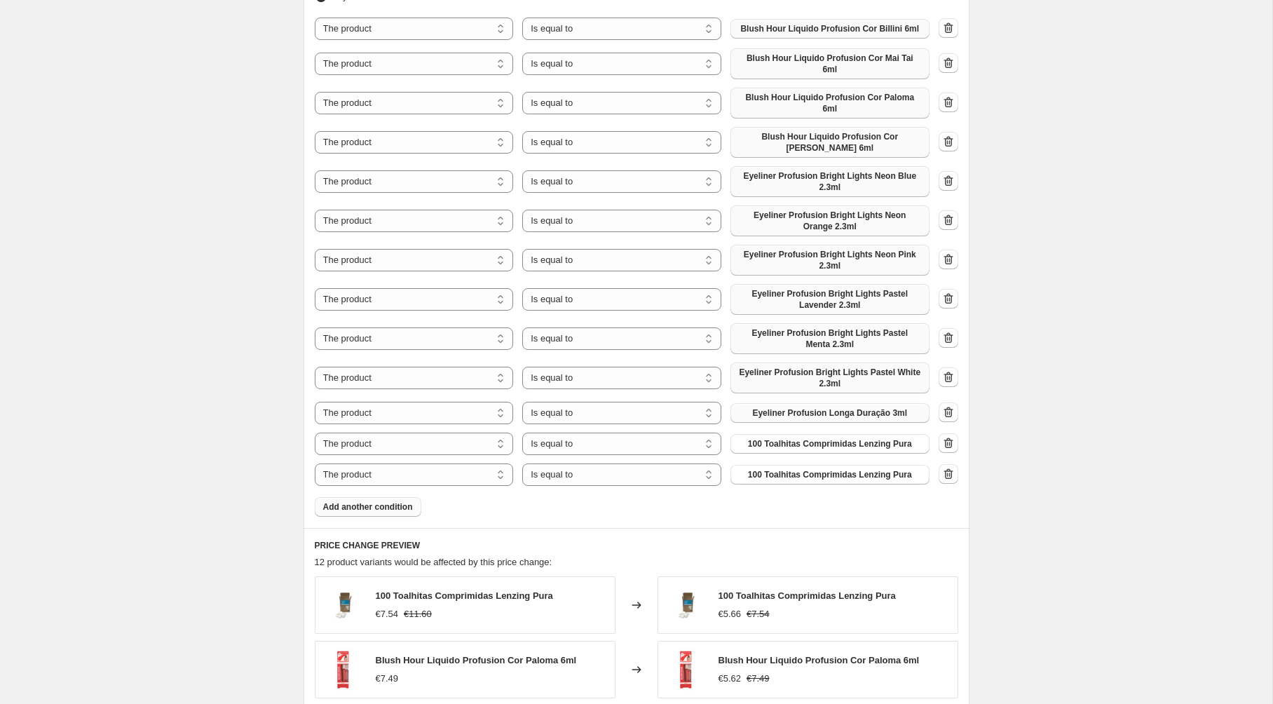
click at [405, 501] on span "Add another condition" at bounding box center [368, 506] width 90 height 11
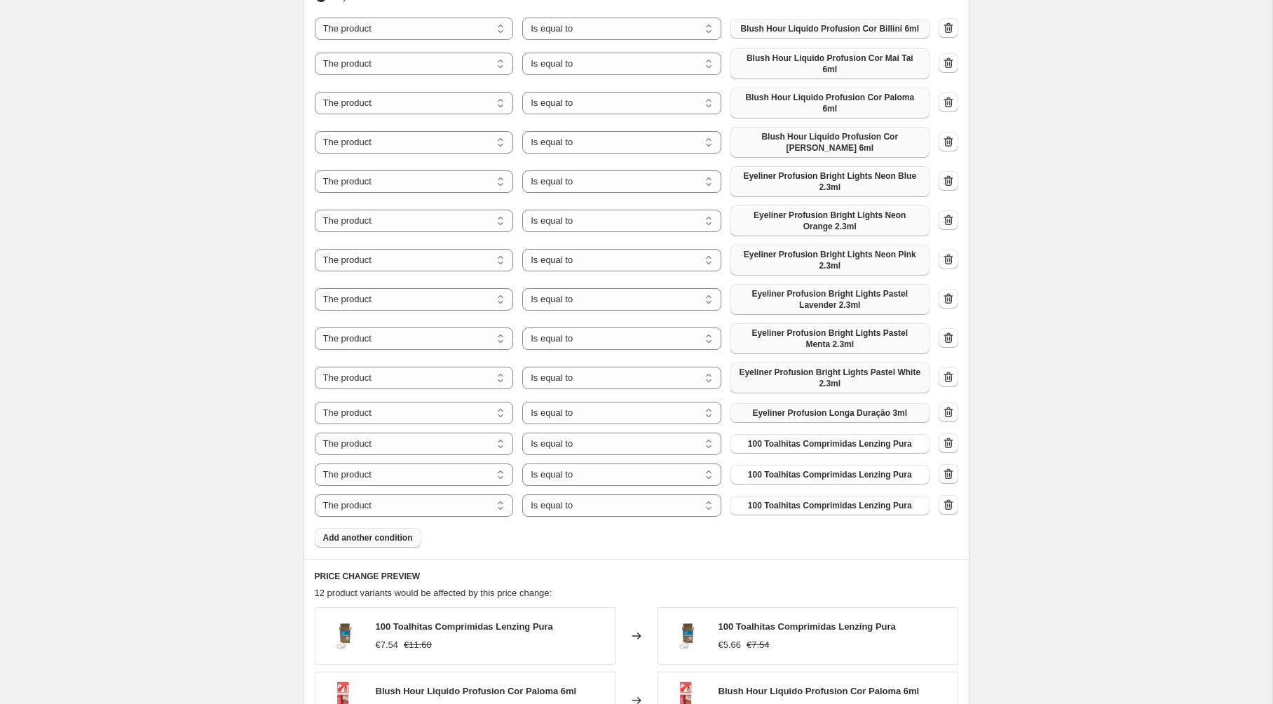
click at [403, 532] on span "Add another condition" at bounding box center [368, 537] width 90 height 11
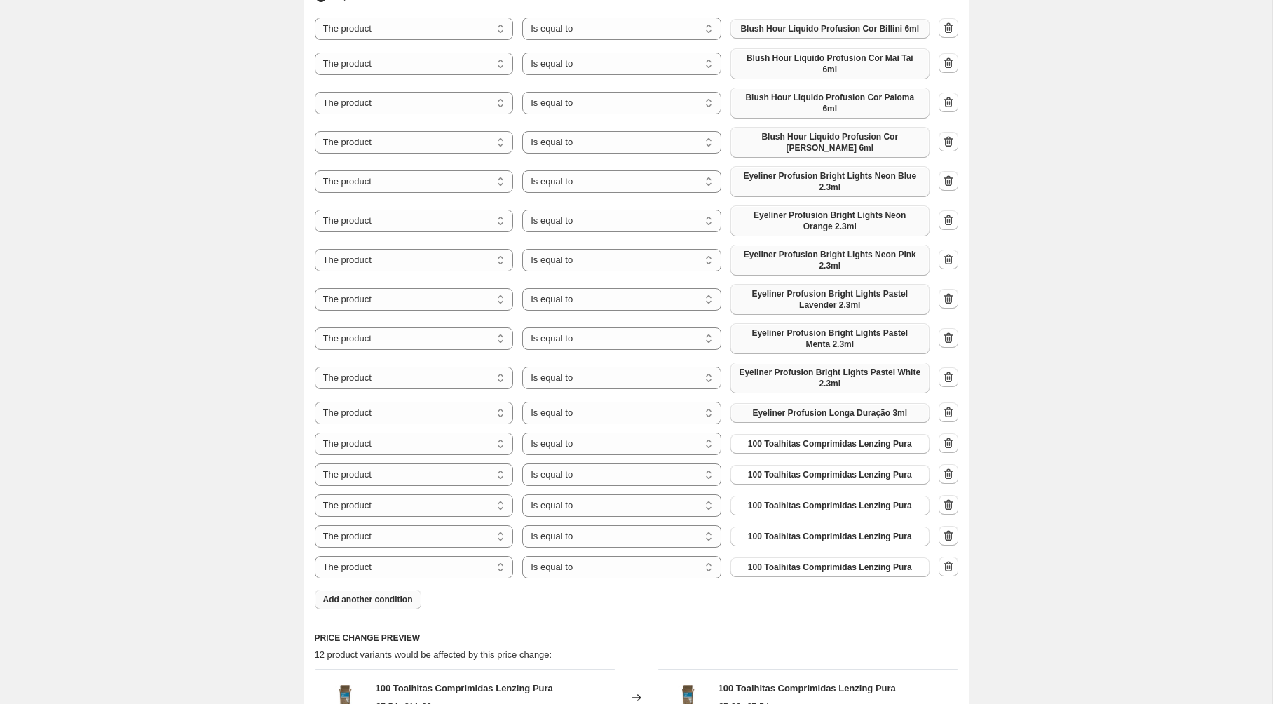
click at [399, 594] on span "Add another condition" at bounding box center [368, 599] width 90 height 11
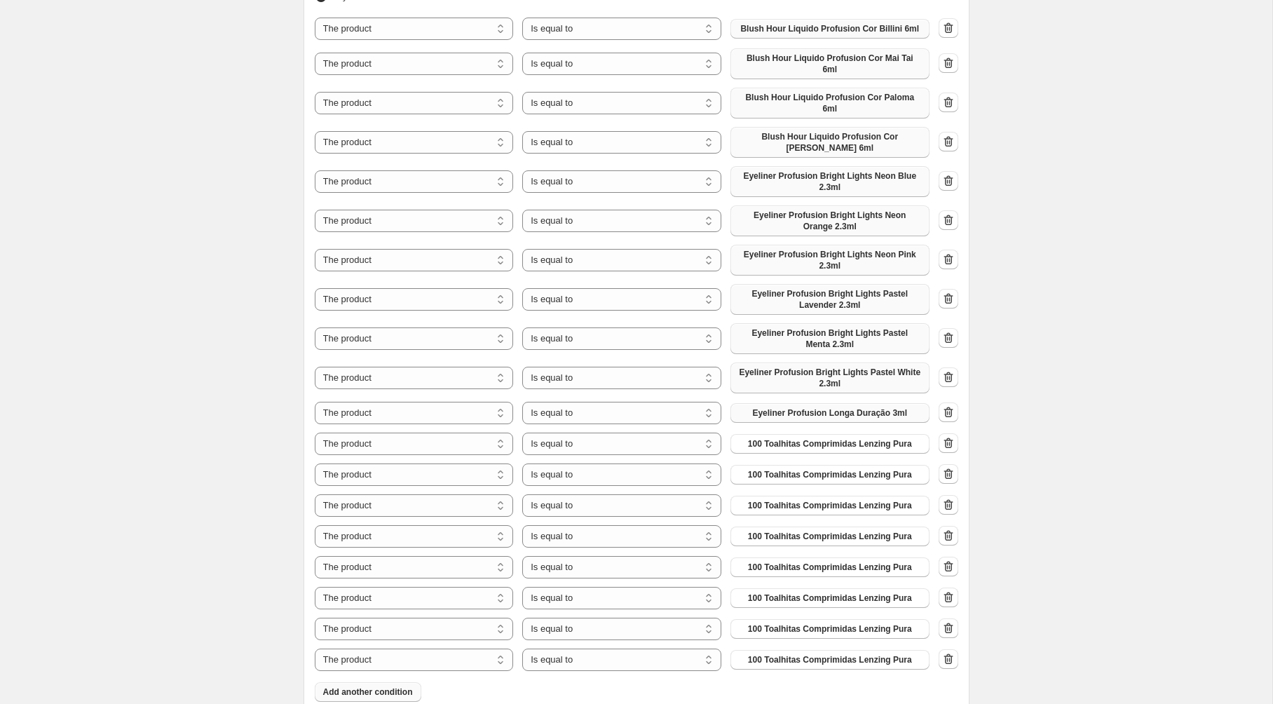
click at [394, 686] on span "Add another condition" at bounding box center [368, 691] width 90 height 11
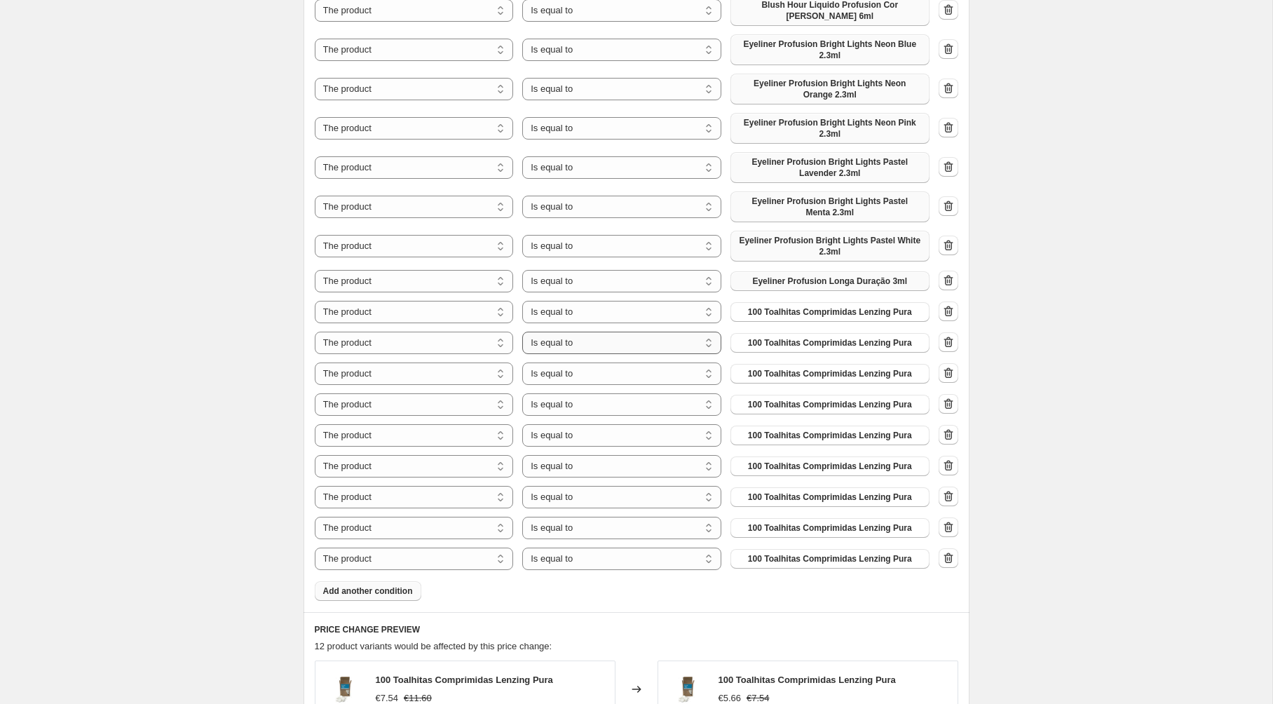
scroll to position [1013, 0]
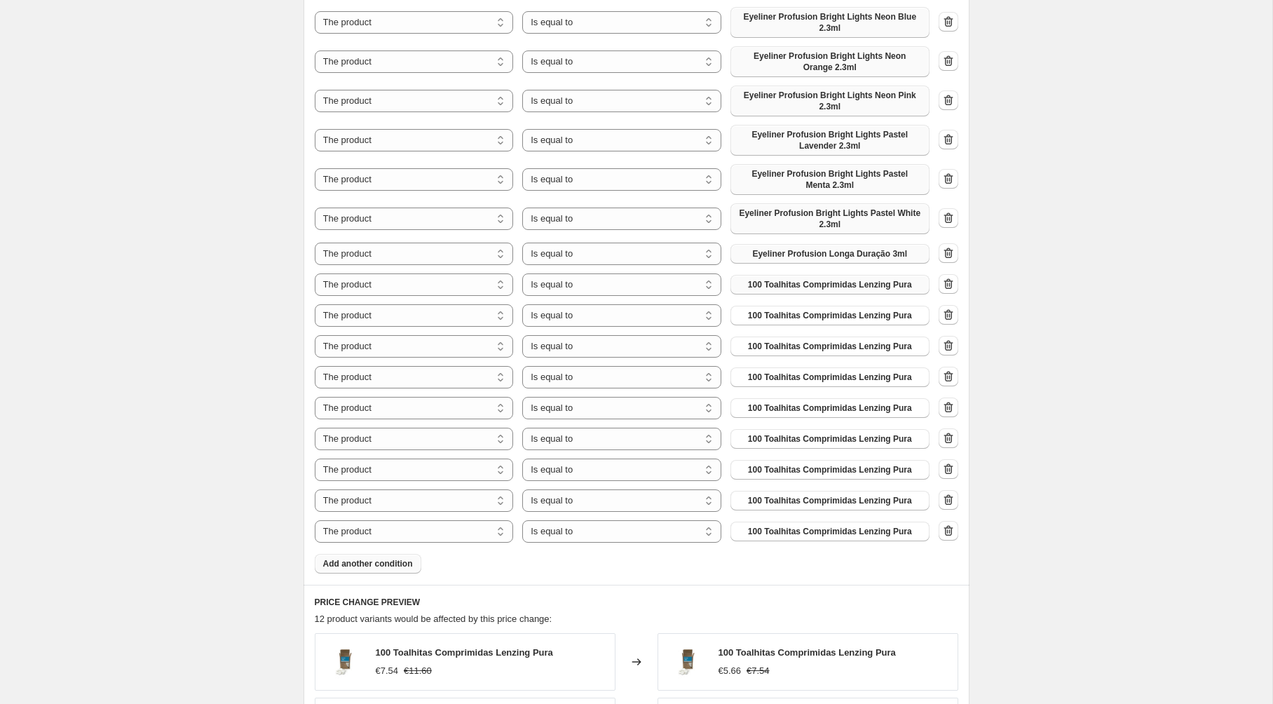
click at [843, 279] on span "100 Toalhitas Comprimidas Lenzing Pura" at bounding box center [830, 284] width 164 height 11
click at [789, 310] on span "100 Toalhitas Comprimidas Lenzing Pura" at bounding box center [830, 315] width 164 height 11
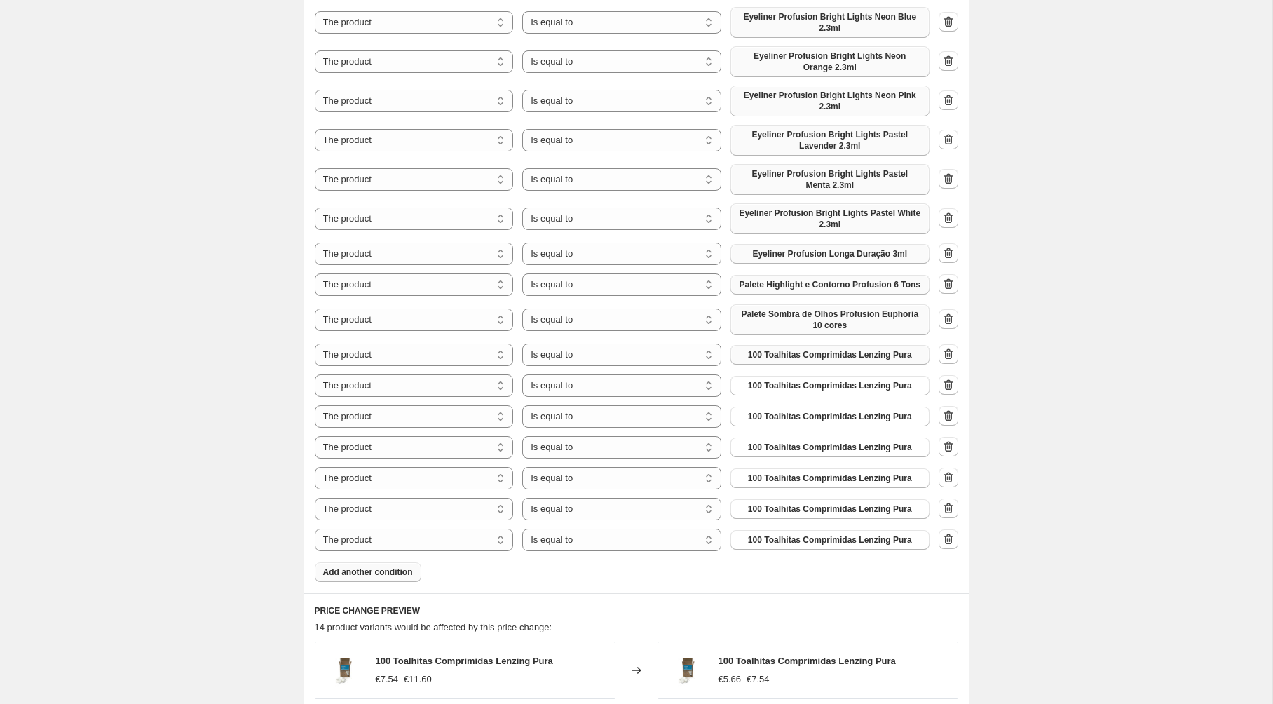
click at [818, 349] on span "100 Toalhitas Comprimidas Lenzing Pura" at bounding box center [830, 354] width 164 height 11
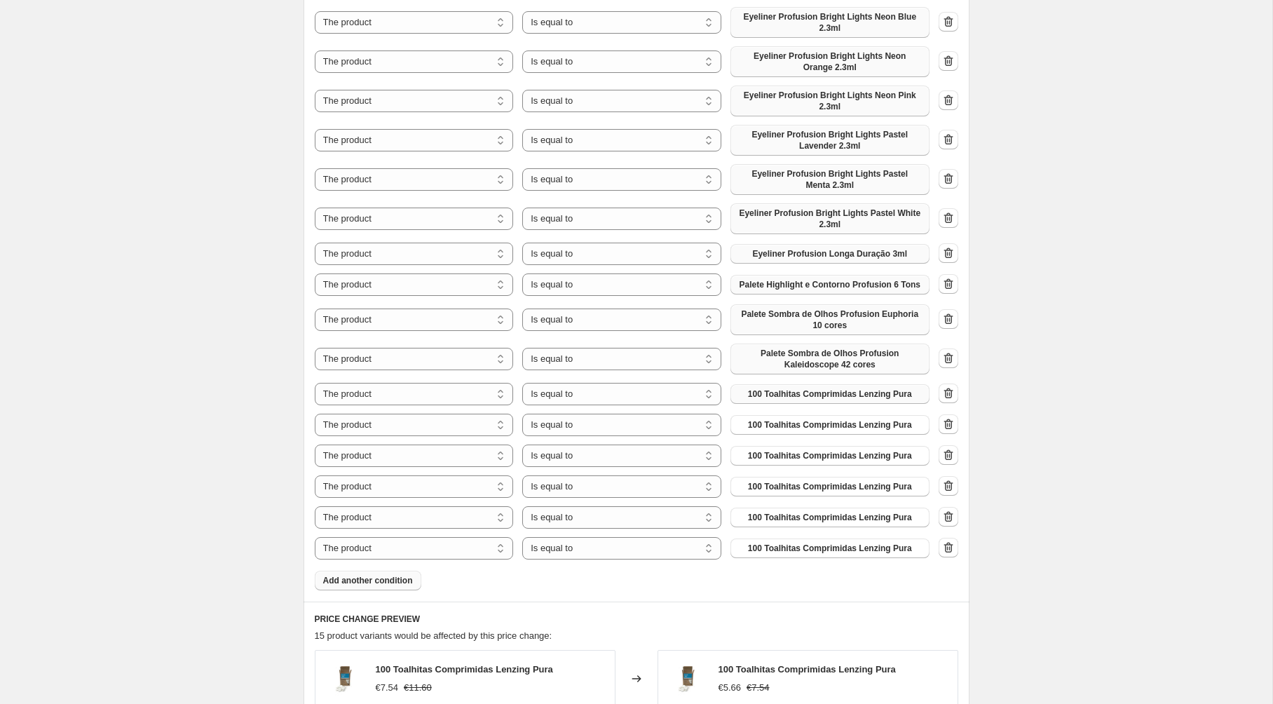
click at [838, 388] on span "100 Toalhitas Comprimidas Lenzing Pura" at bounding box center [830, 393] width 164 height 11
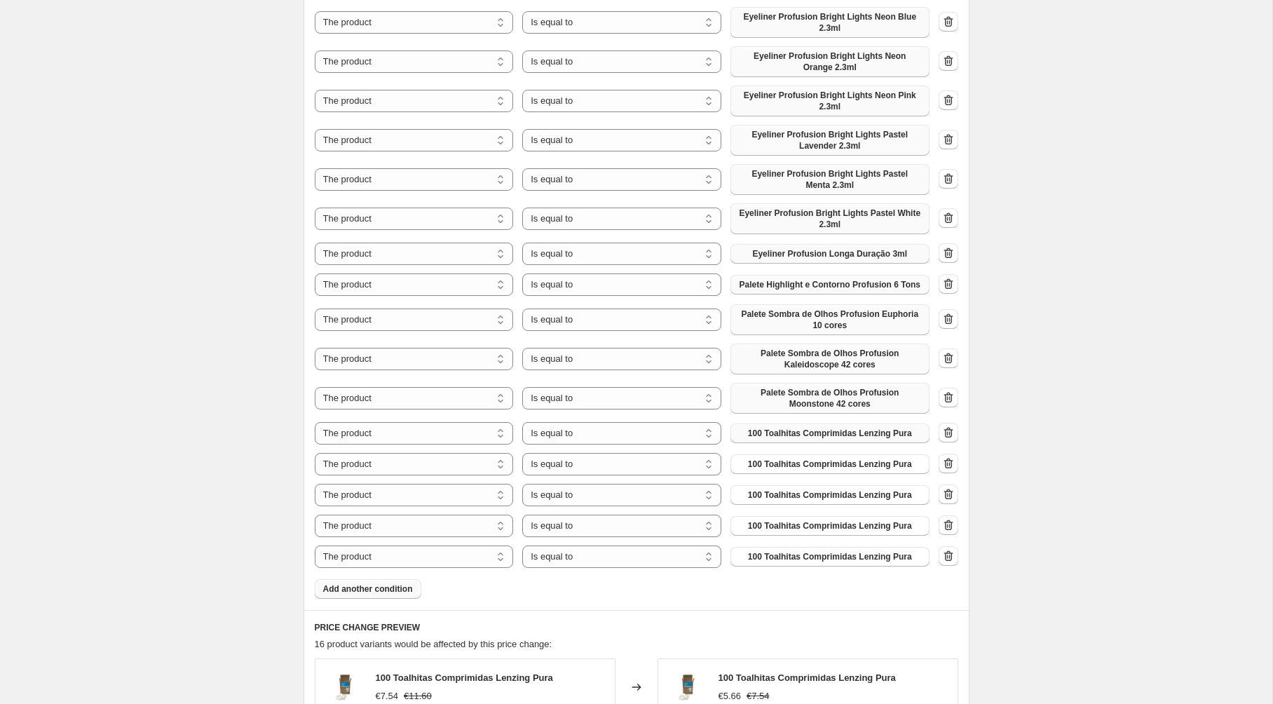
click at [826, 423] on button "100 Toalhitas Comprimidas Lenzing Pura" at bounding box center [830, 433] width 199 height 20
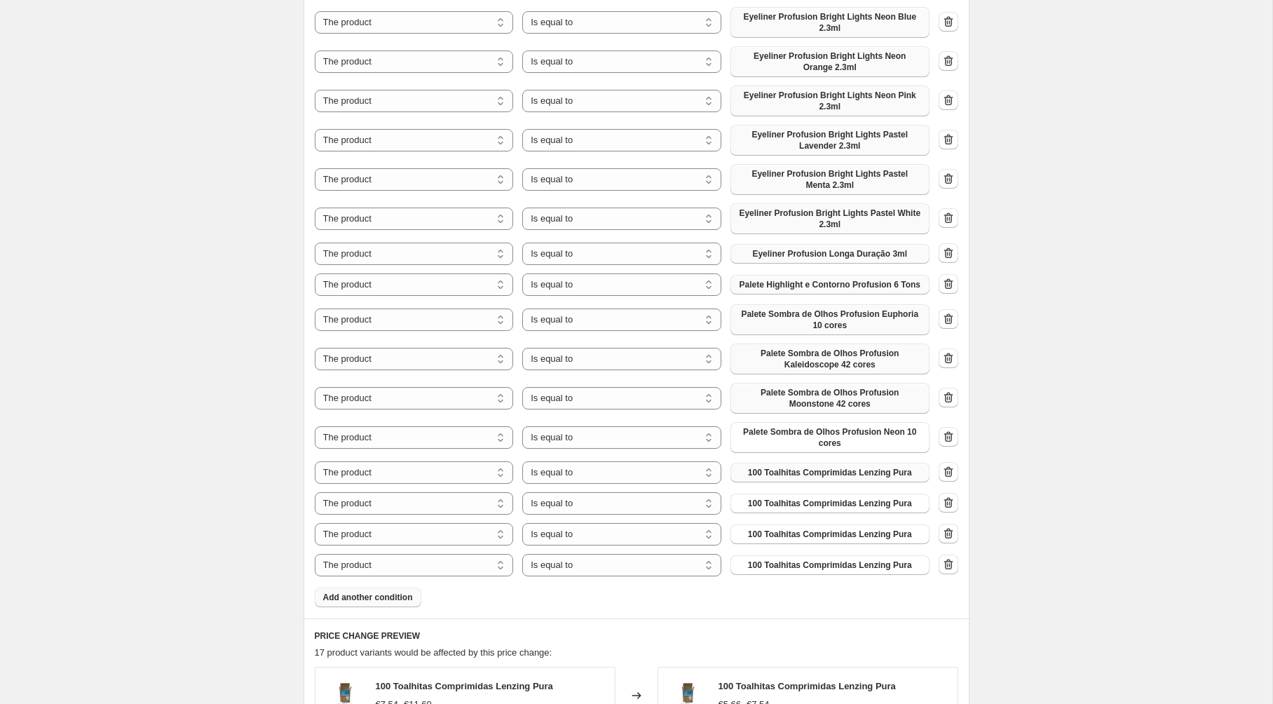
click at [813, 467] on span "100 Toalhitas Comprimidas Lenzing Pura" at bounding box center [830, 472] width 164 height 11
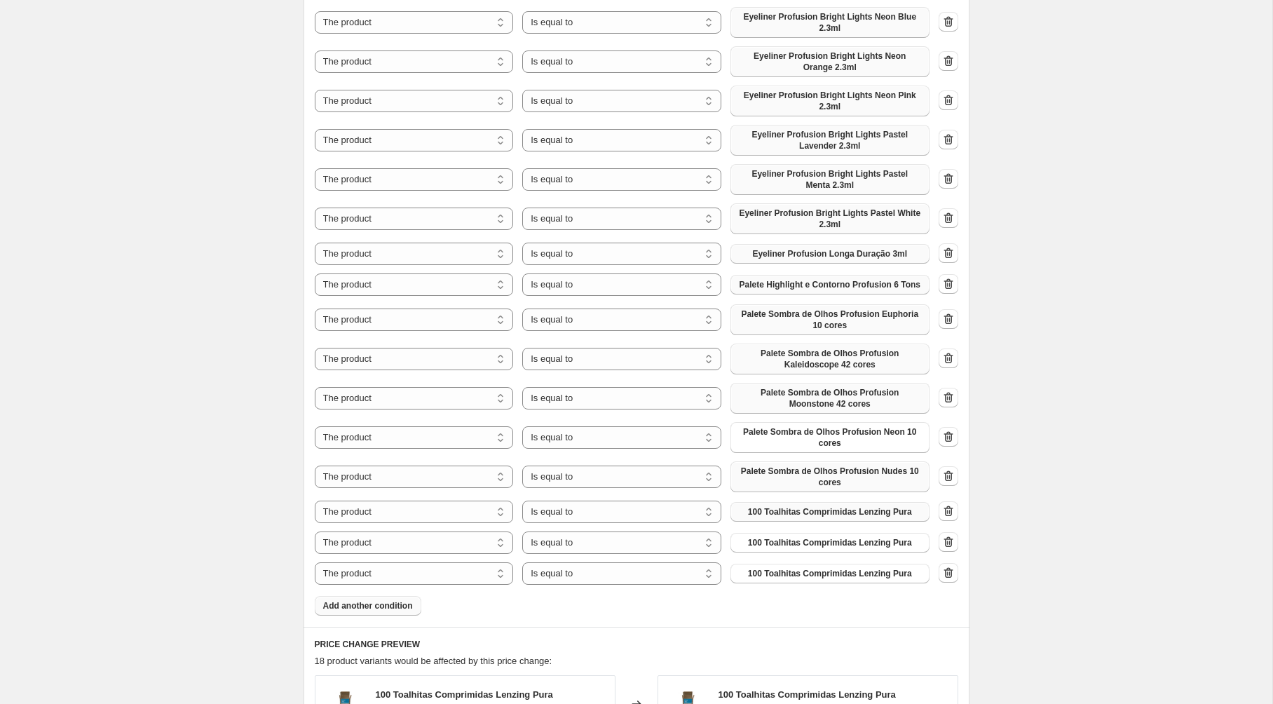
click at [815, 506] on span "100 Toalhitas Comprimidas Lenzing Pura" at bounding box center [830, 511] width 164 height 11
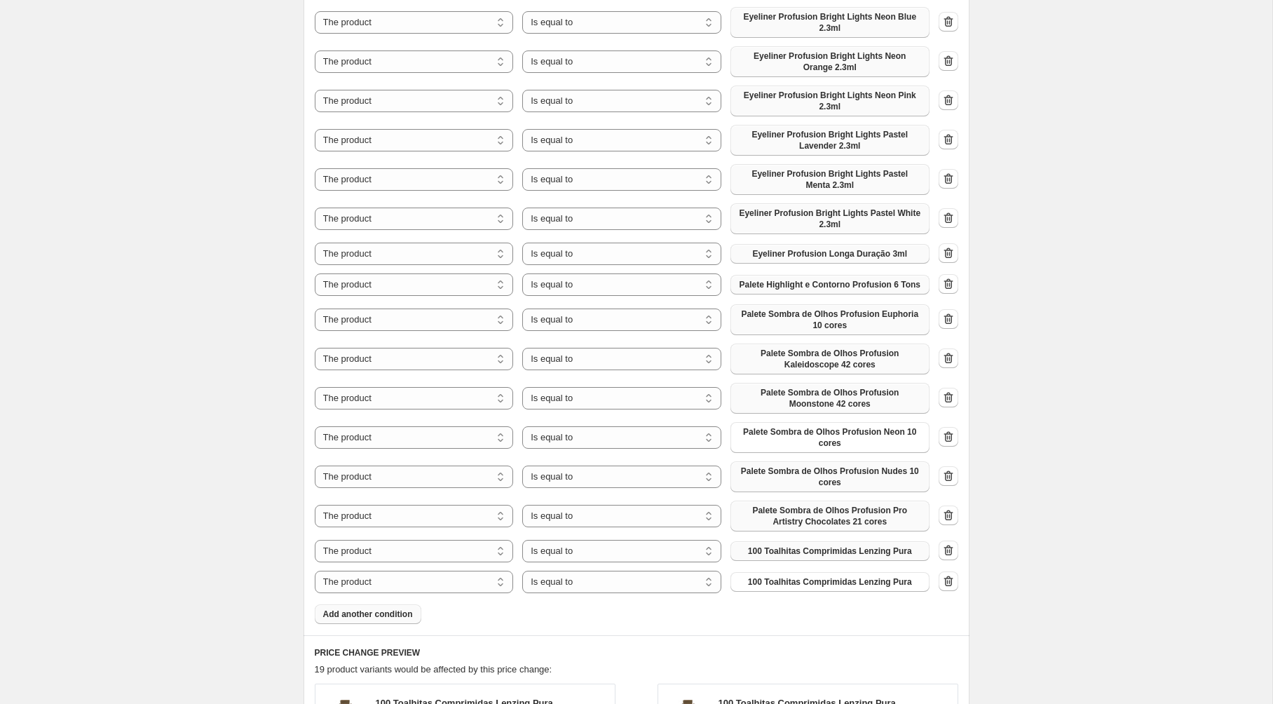
click at [814, 545] on span "100 Toalhitas Comprimidas Lenzing Pura" at bounding box center [830, 550] width 164 height 11
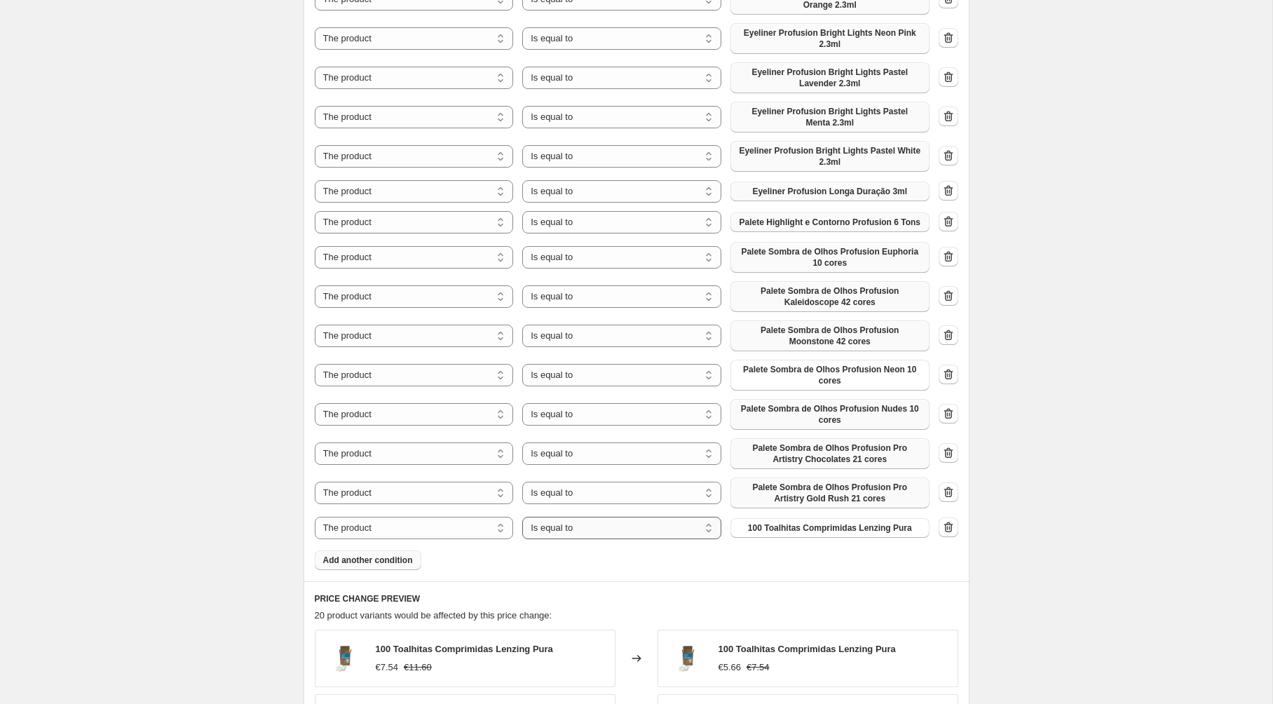
scroll to position [1164, 0]
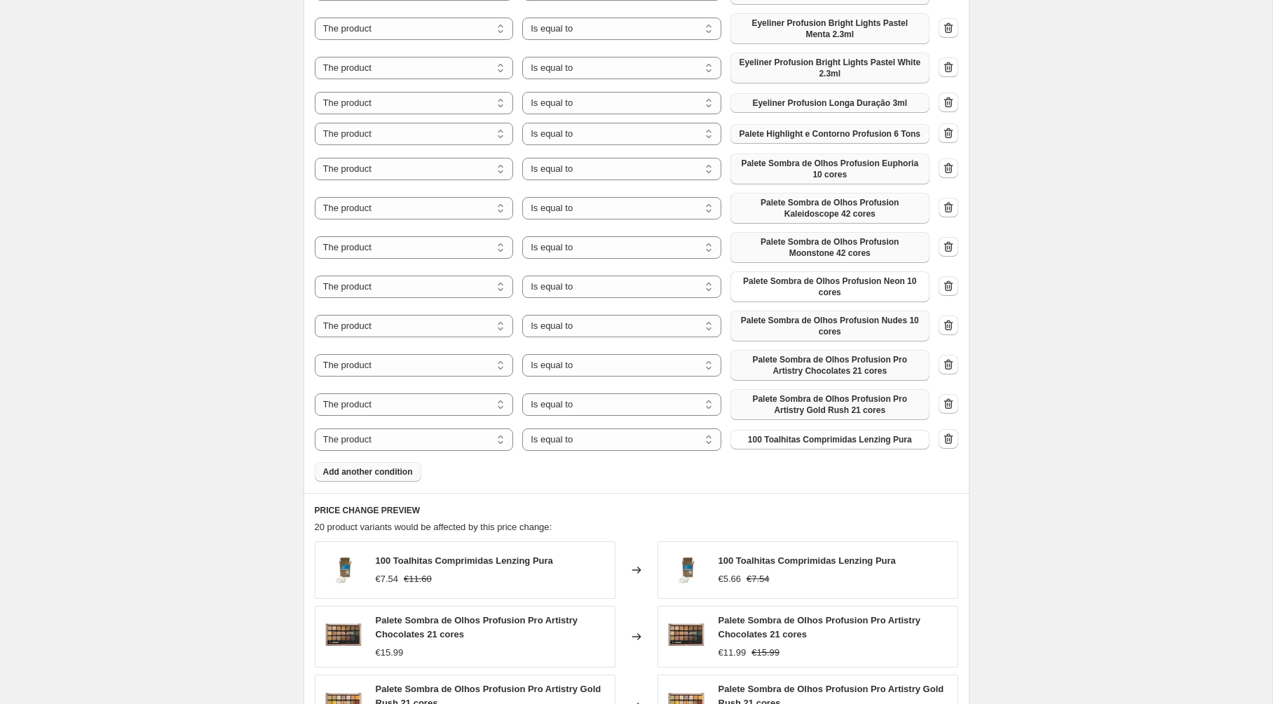
click at [393, 466] on span "Add another condition" at bounding box center [368, 471] width 90 height 11
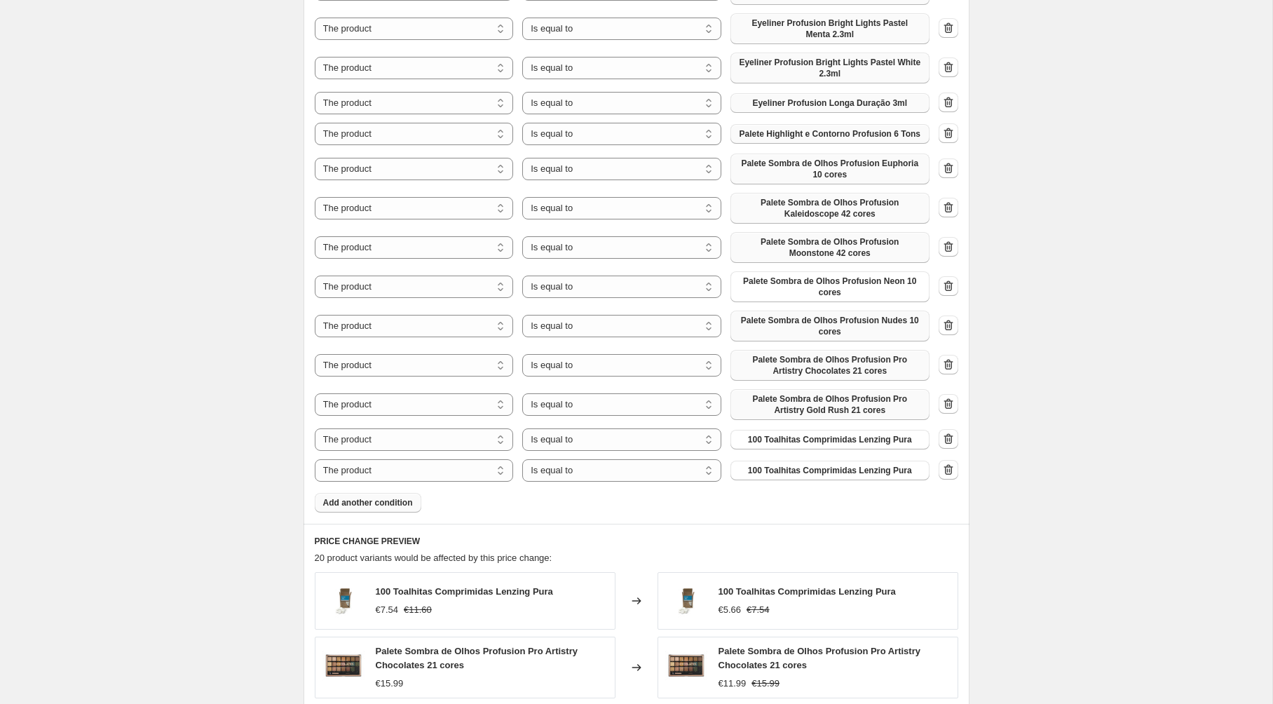
click at [395, 497] on span "Add another condition" at bounding box center [368, 502] width 90 height 11
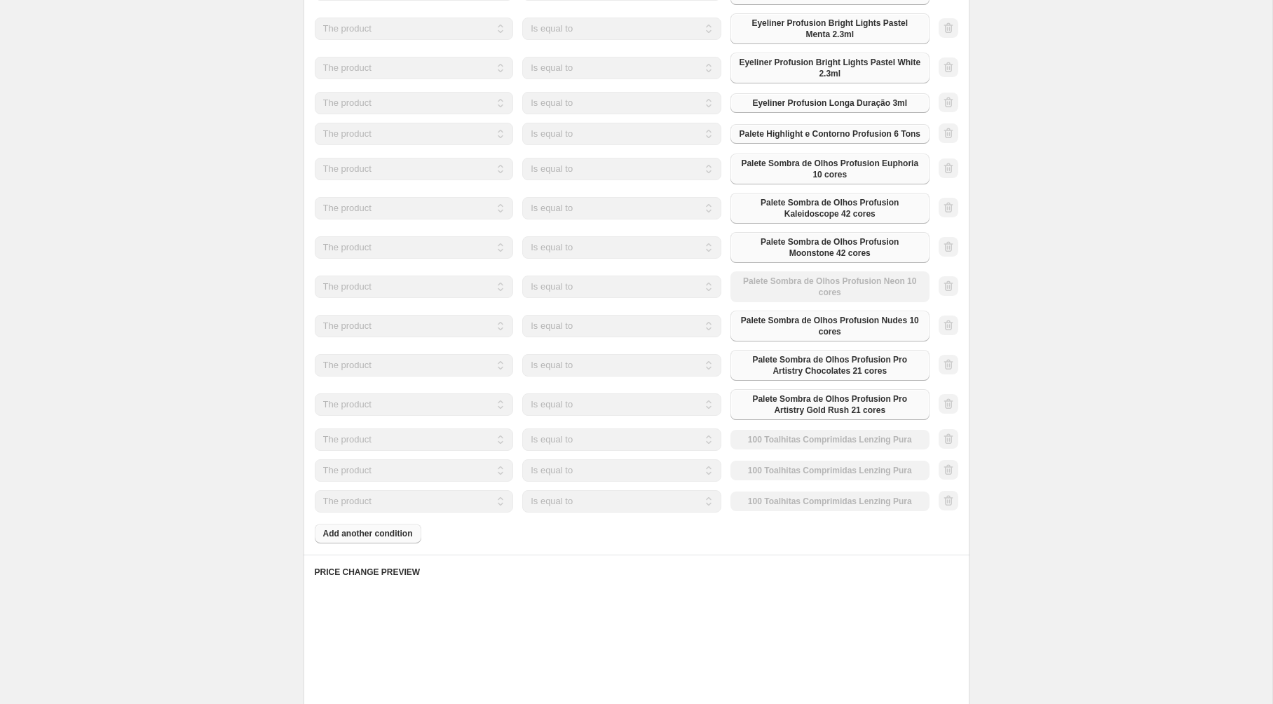
click at [395, 501] on div "Products must match: all conditions any condition The product The product's col…" at bounding box center [637, 91] width 644 height 903
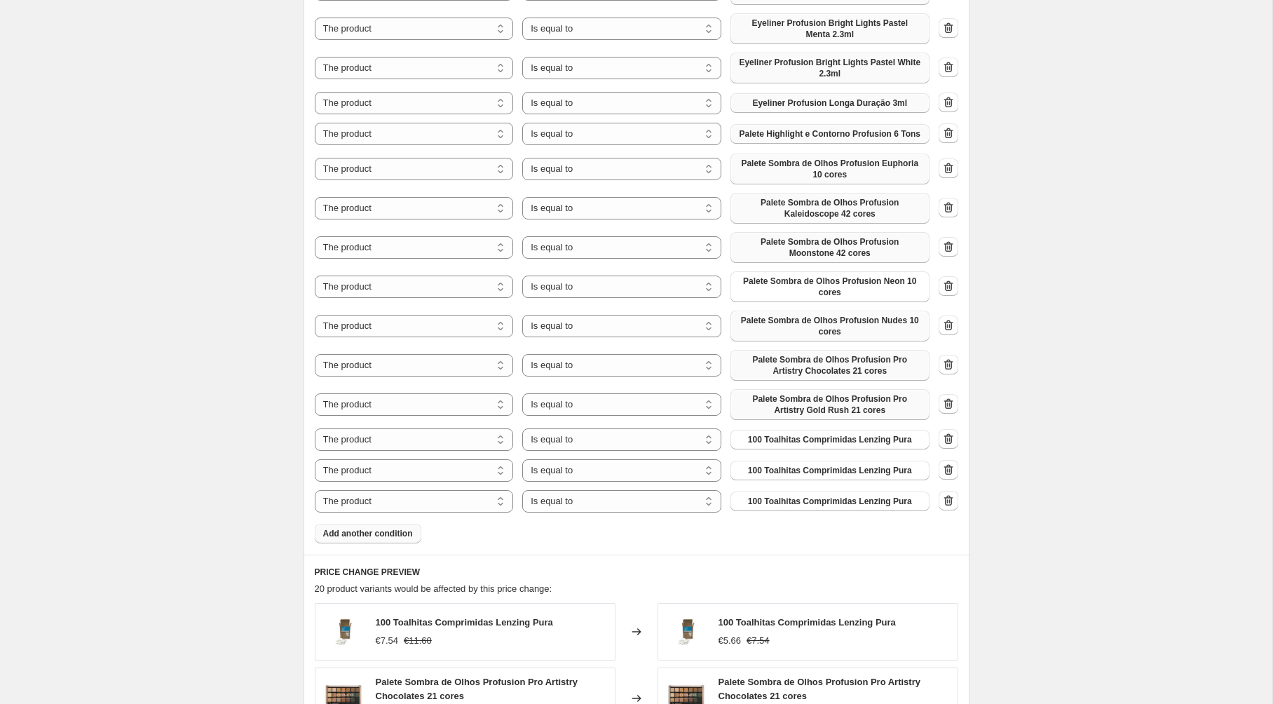
click at [395, 528] on span "Add another condition" at bounding box center [368, 533] width 90 height 11
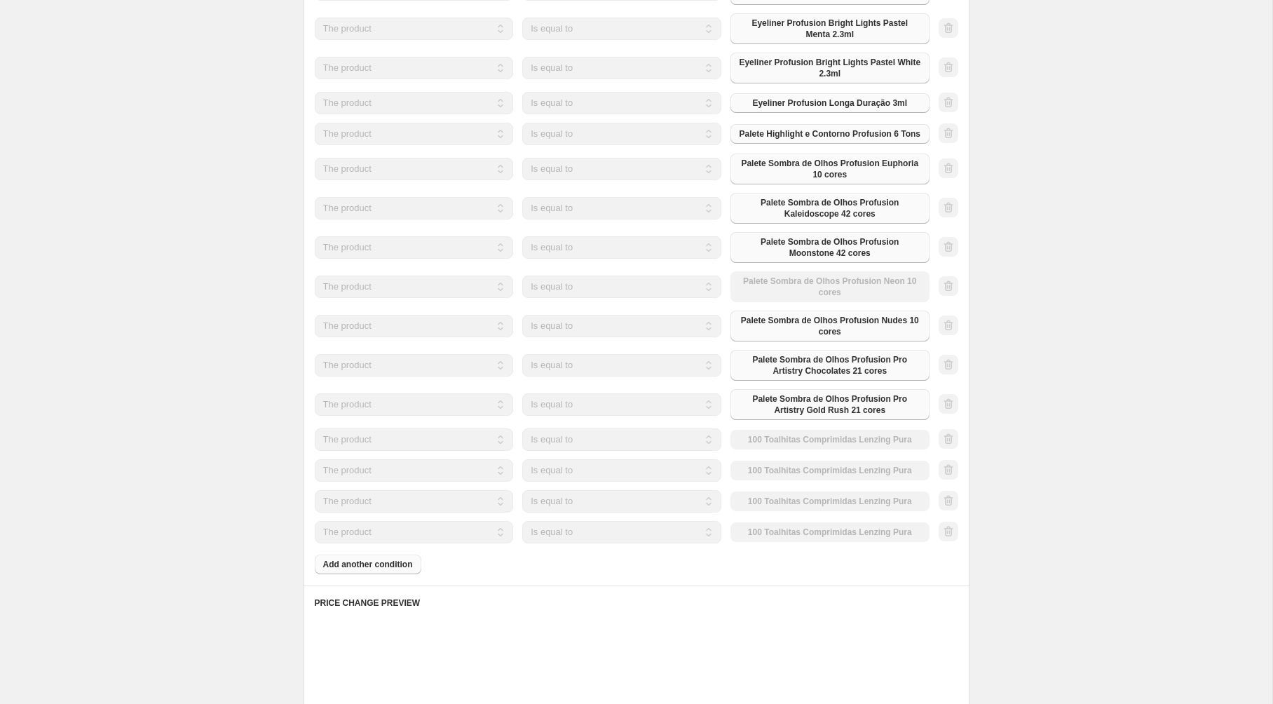
click at [394, 555] on button "Add another condition" at bounding box center [368, 565] width 107 height 20
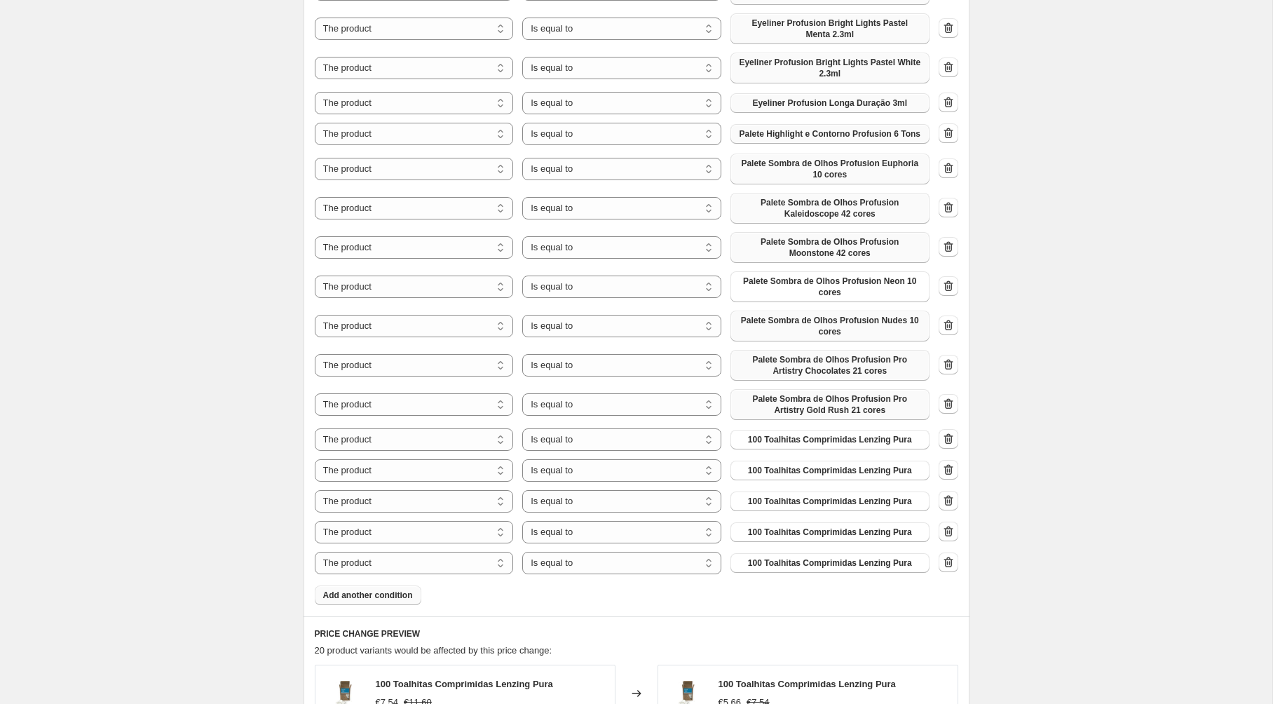
click at [392, 590] on span "Add another condition" at bounding box center [368, 595] width 90 height 11
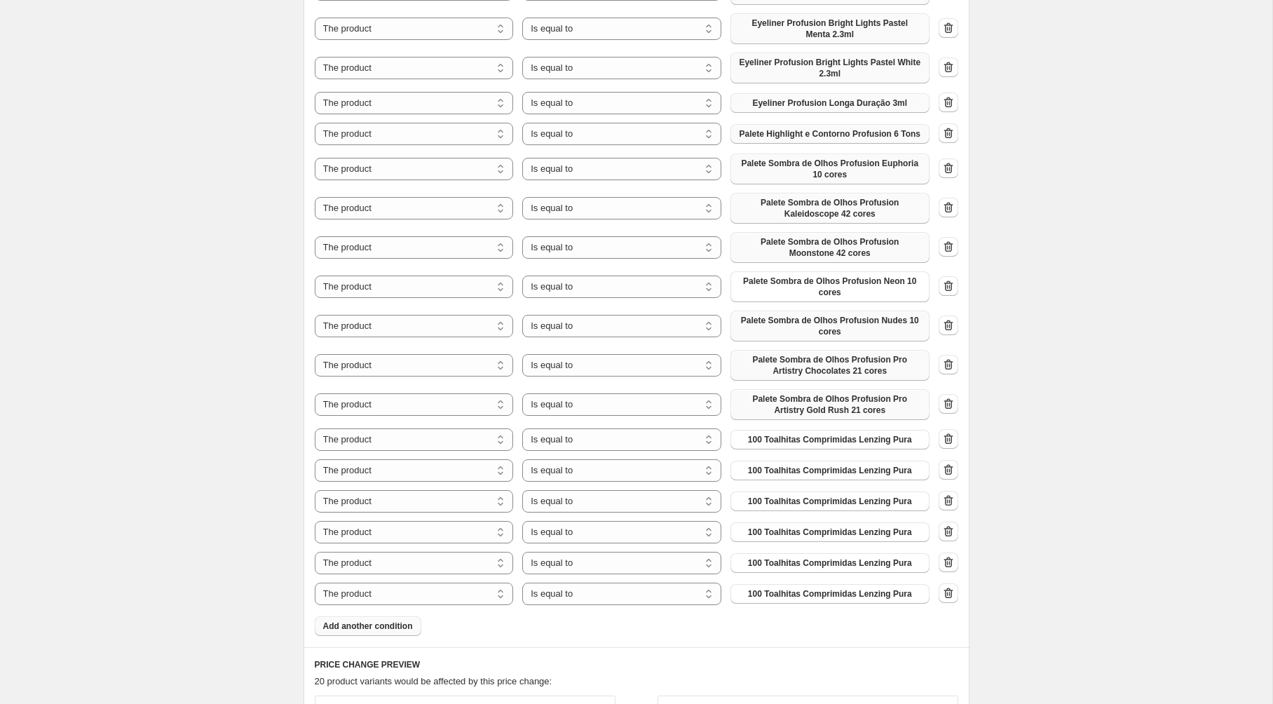
click at [395, 621] on span "Add another condition" at bounding box center [368, 626] width 90 height 11
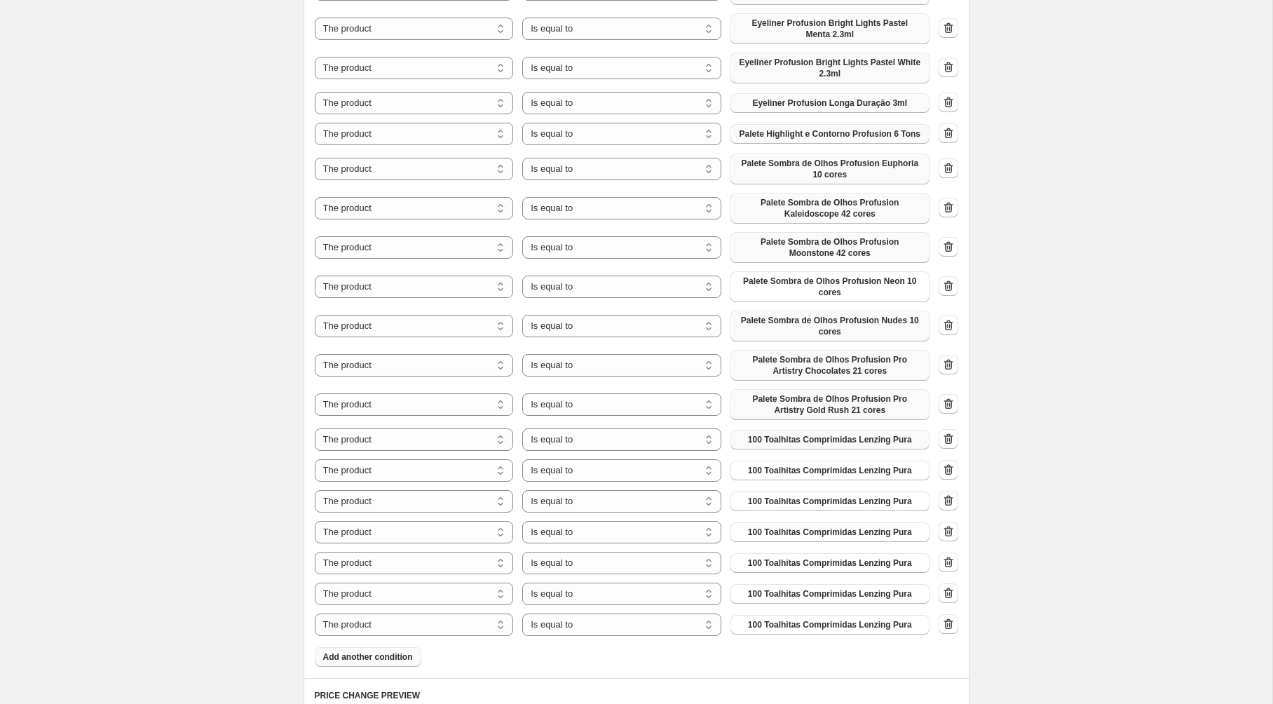
click at [827, 434] on span "100 Toalhitas Comprimidas Lenzing Pura" at bounding box center [830, 439] width 164 height 11
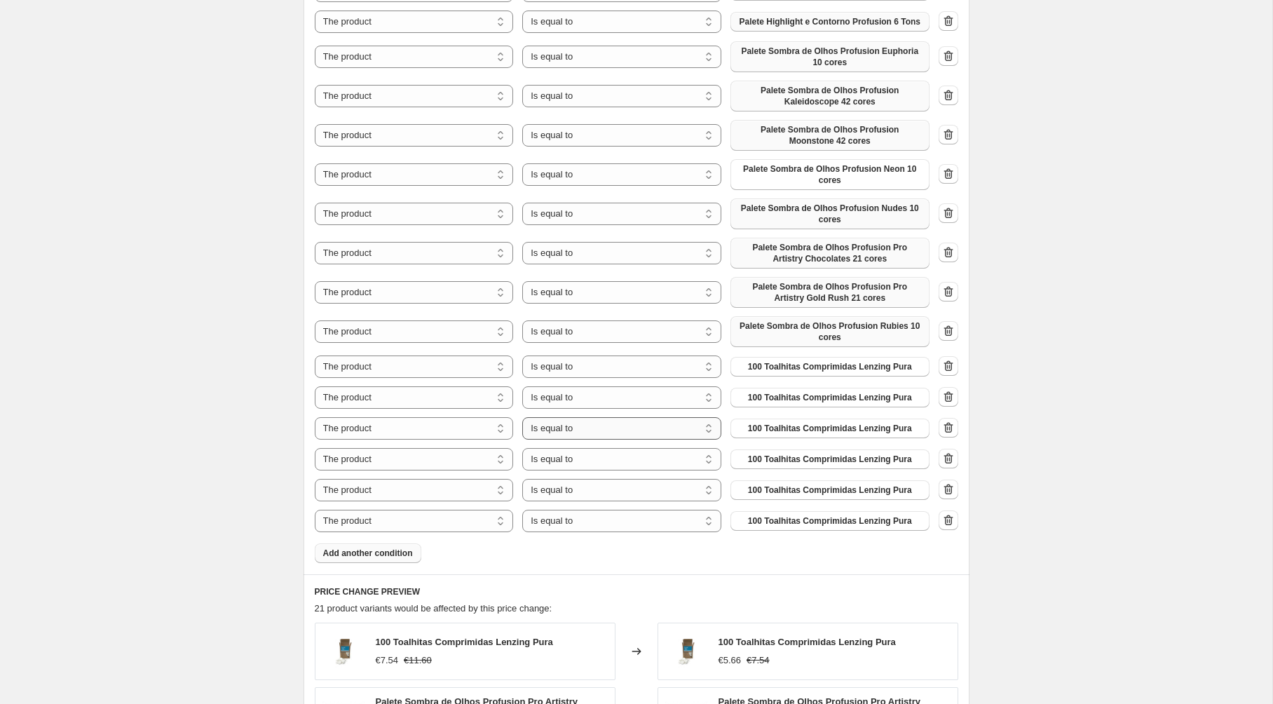
scroll to position [1458, 0]
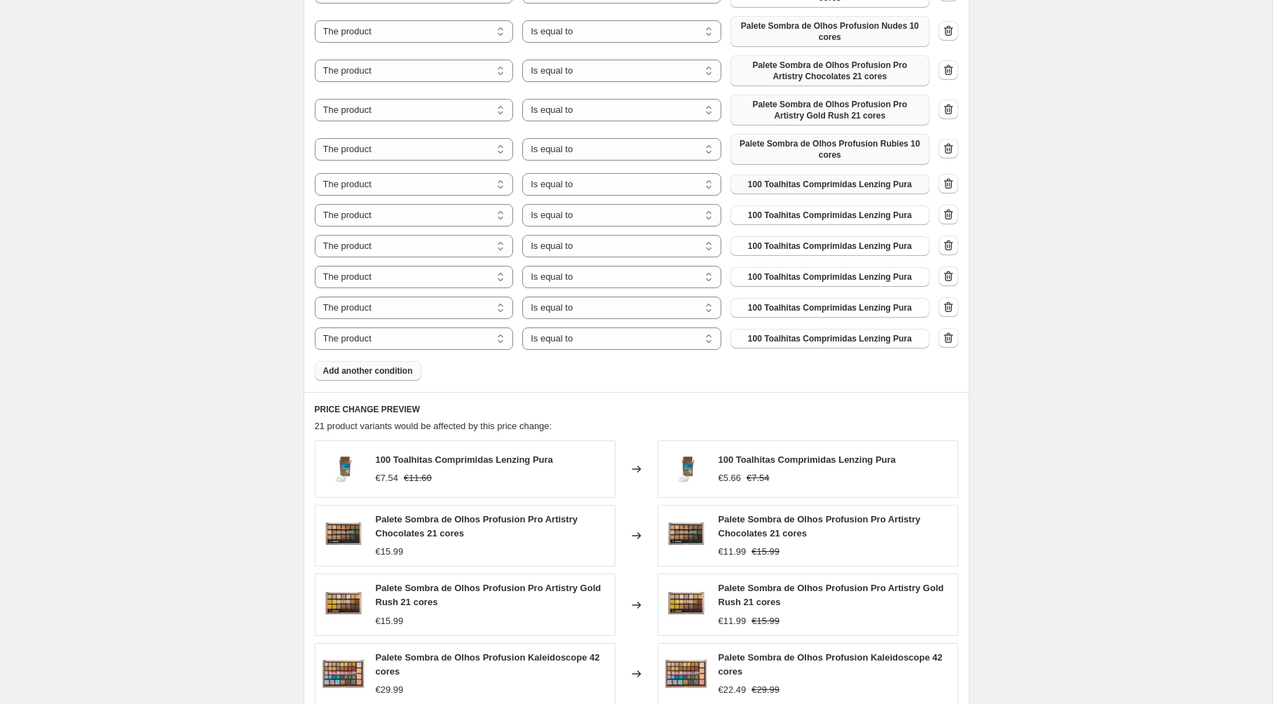
click at [784, 179] on span "100 Toalhitas Comprimidas Lenzing Pura" at bounding box center [830, 184] width 164 height 11
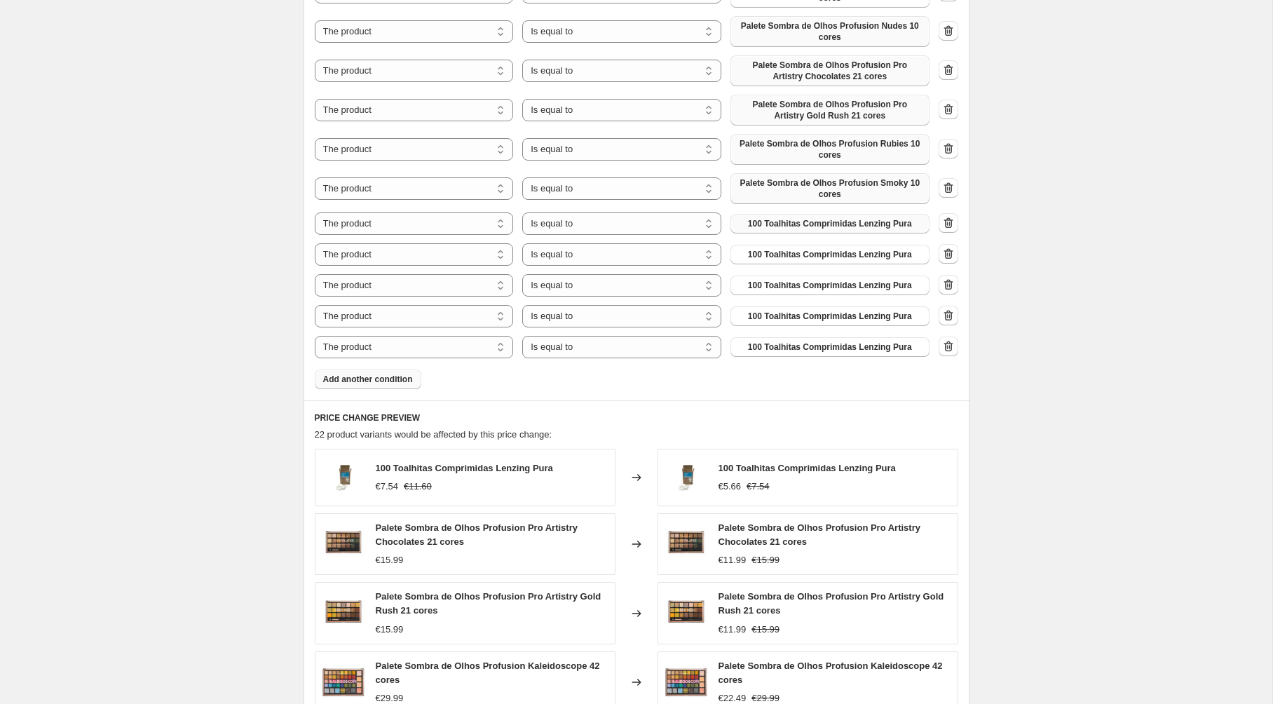
click at [832, 218] on span "100 Toalhitas Comprimidas Lenzing Pura" at bounding box center [830, 223] width 164 height 11
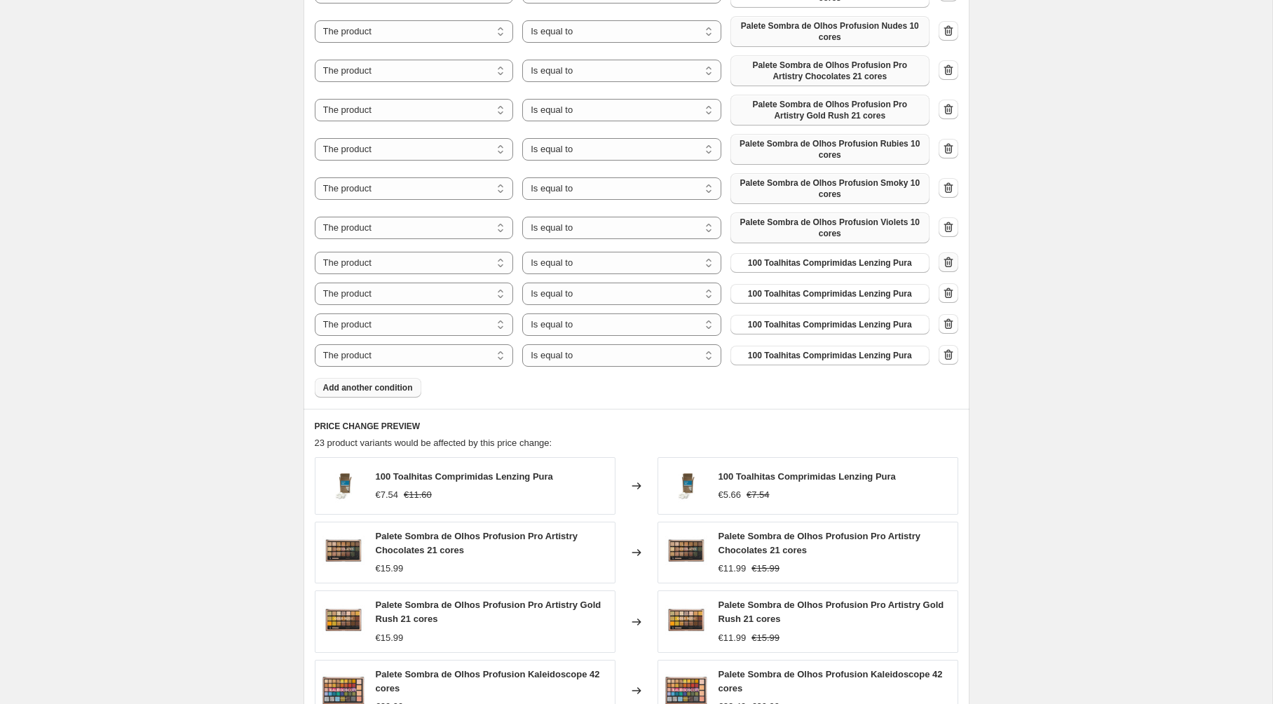
click at [949, 261] on icon "button" at bounding box center [949, 263] width 1 height 4
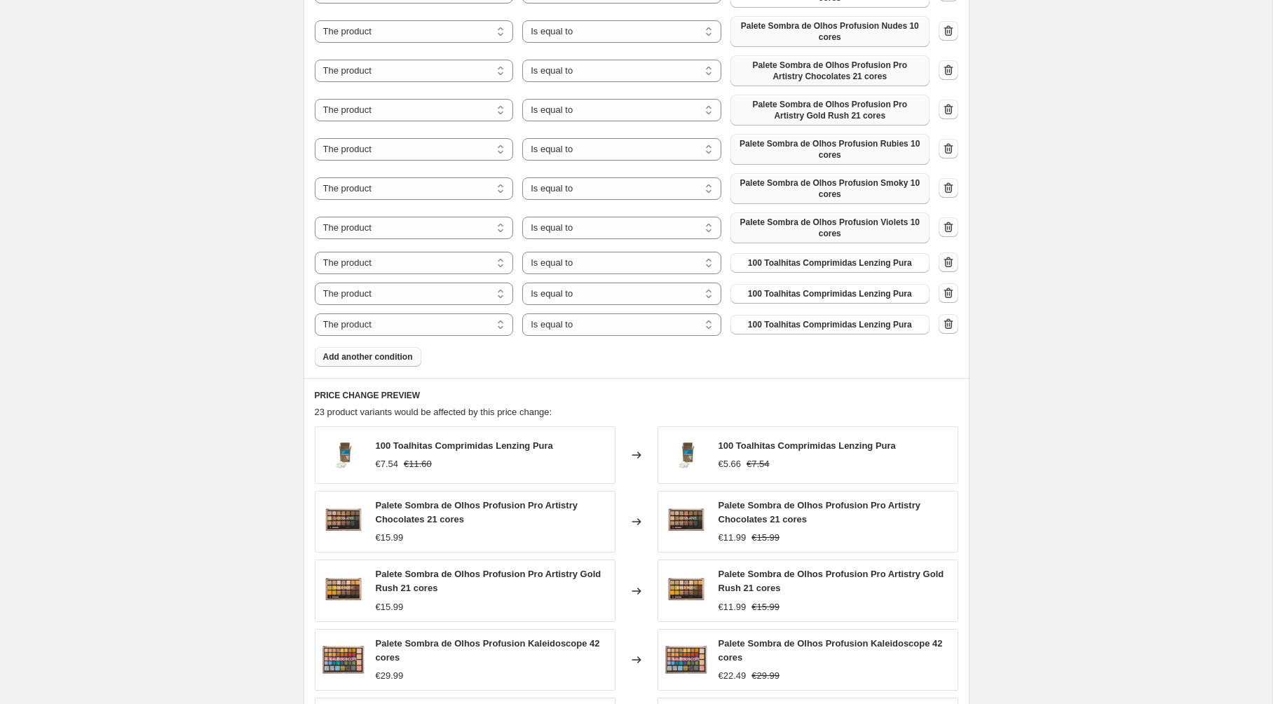
click at [949, 252] on button "button" at bounding box center [949, 262] width 20 height 20
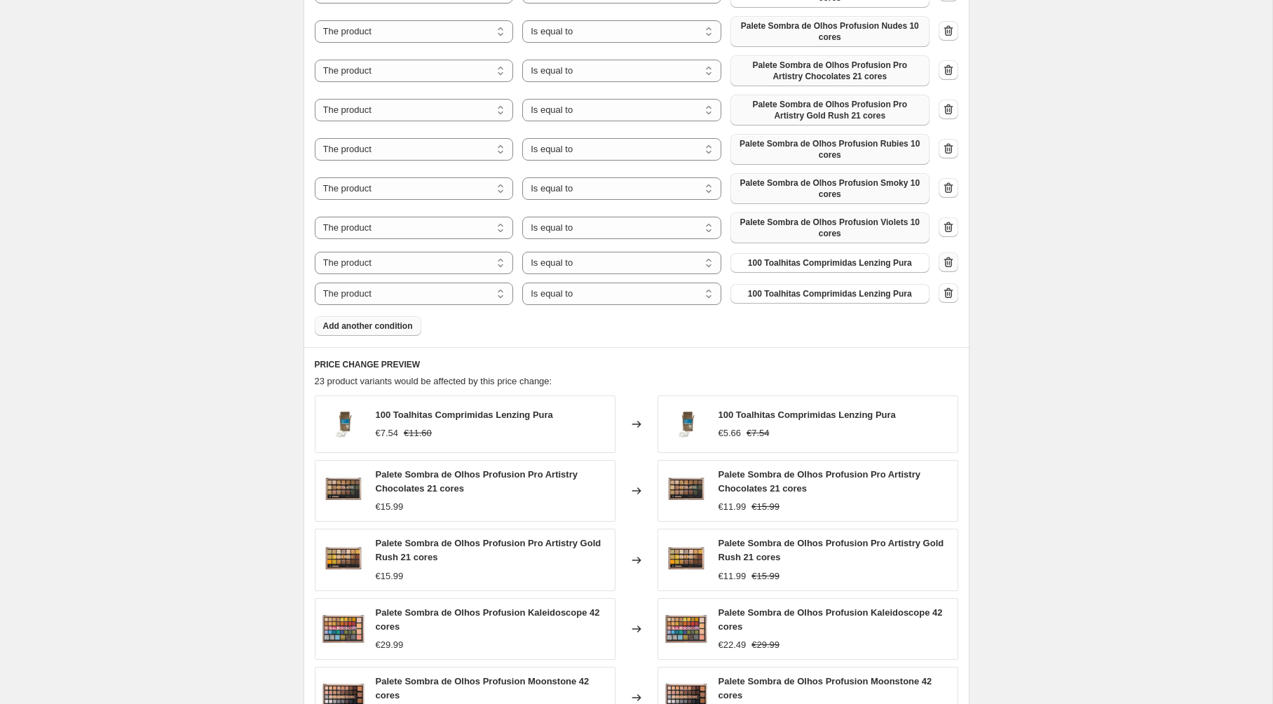
click at [950, 255] on icon "button" at bounding box center [949, 262] width 14 height 14
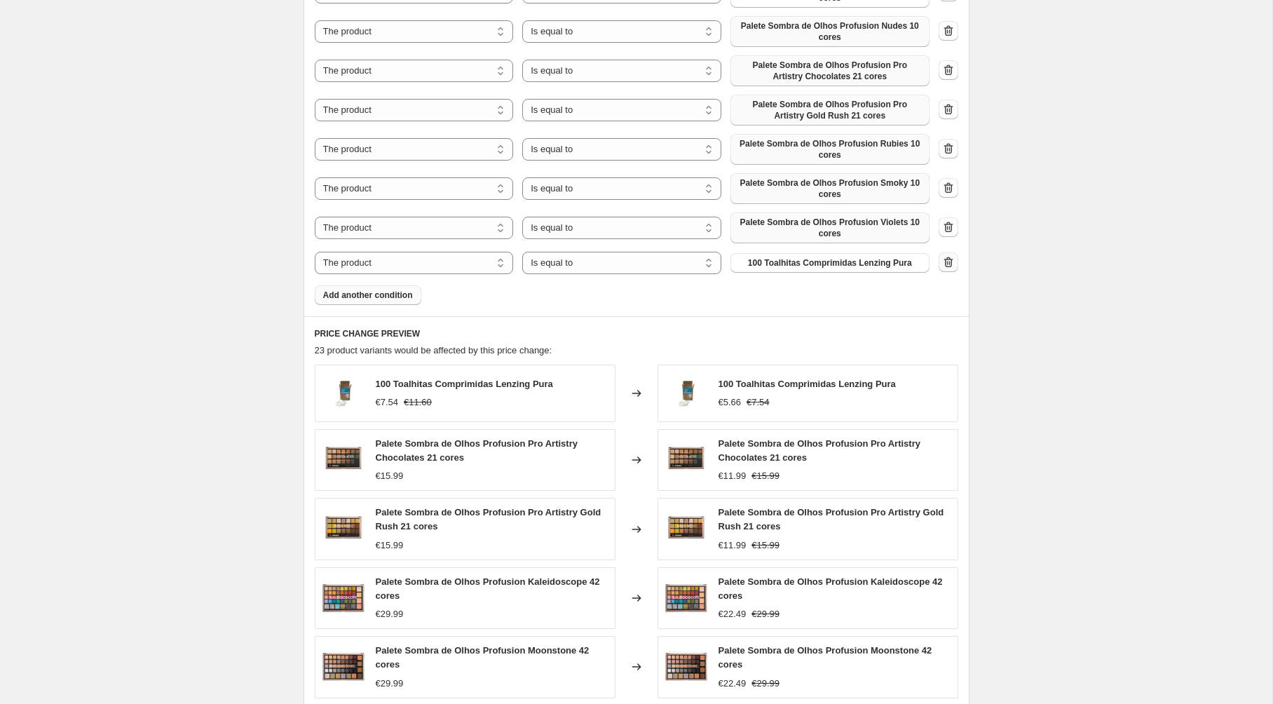
click at [950, 255] on icon "button" at bounding box center [949, 262] width 14 height 14
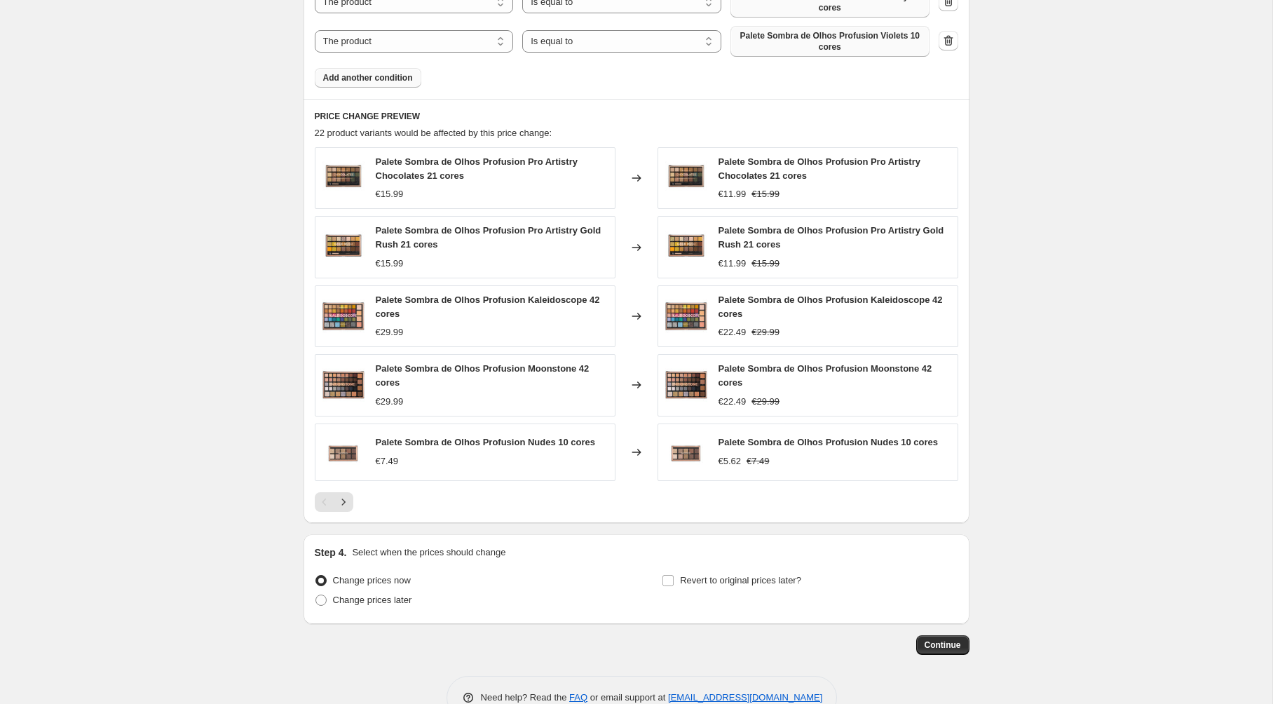
scroll to position [1655, 0]
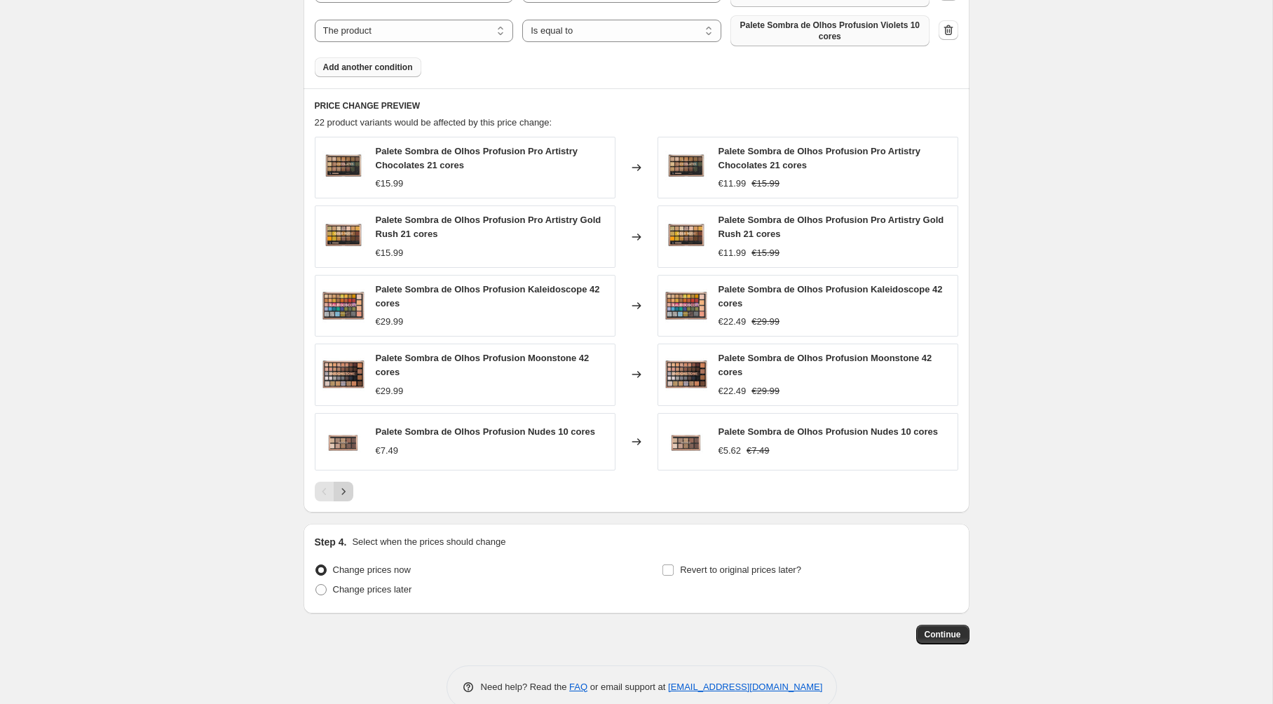
click at [343, 484] on icon "Next" at bounding box center [344, 491] width 14 height 14
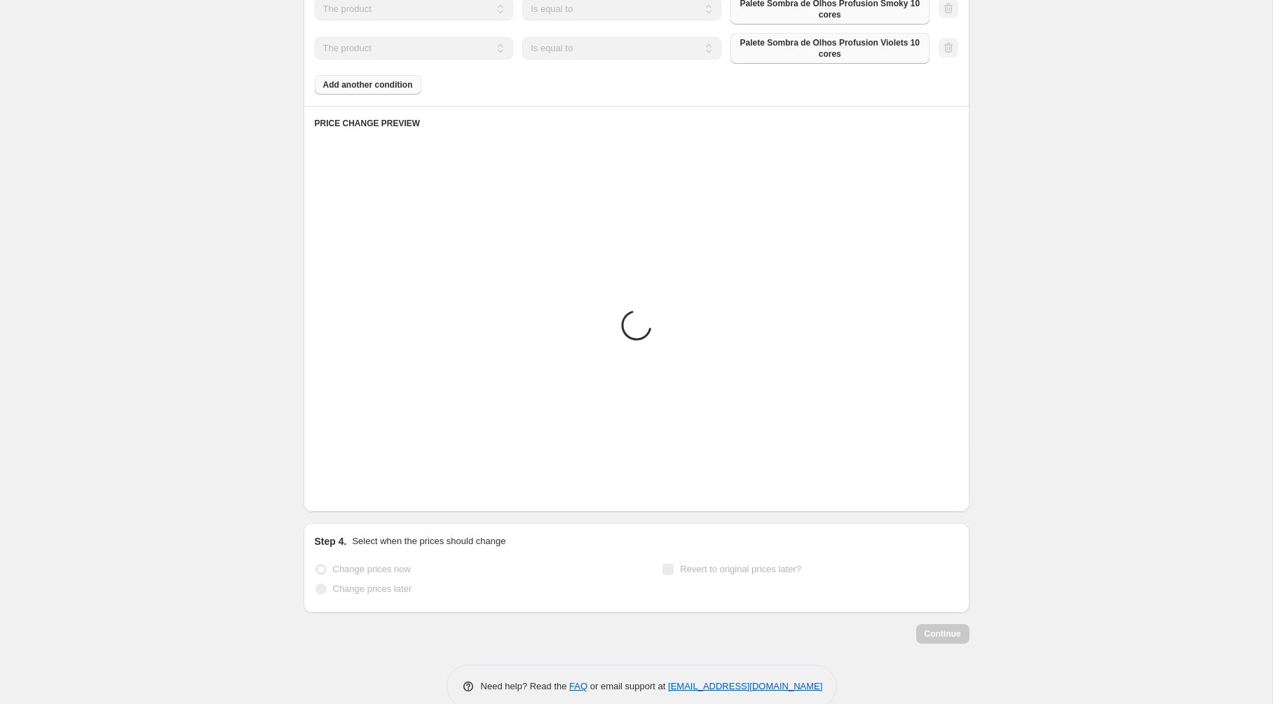
scroll to position [1642, 0]
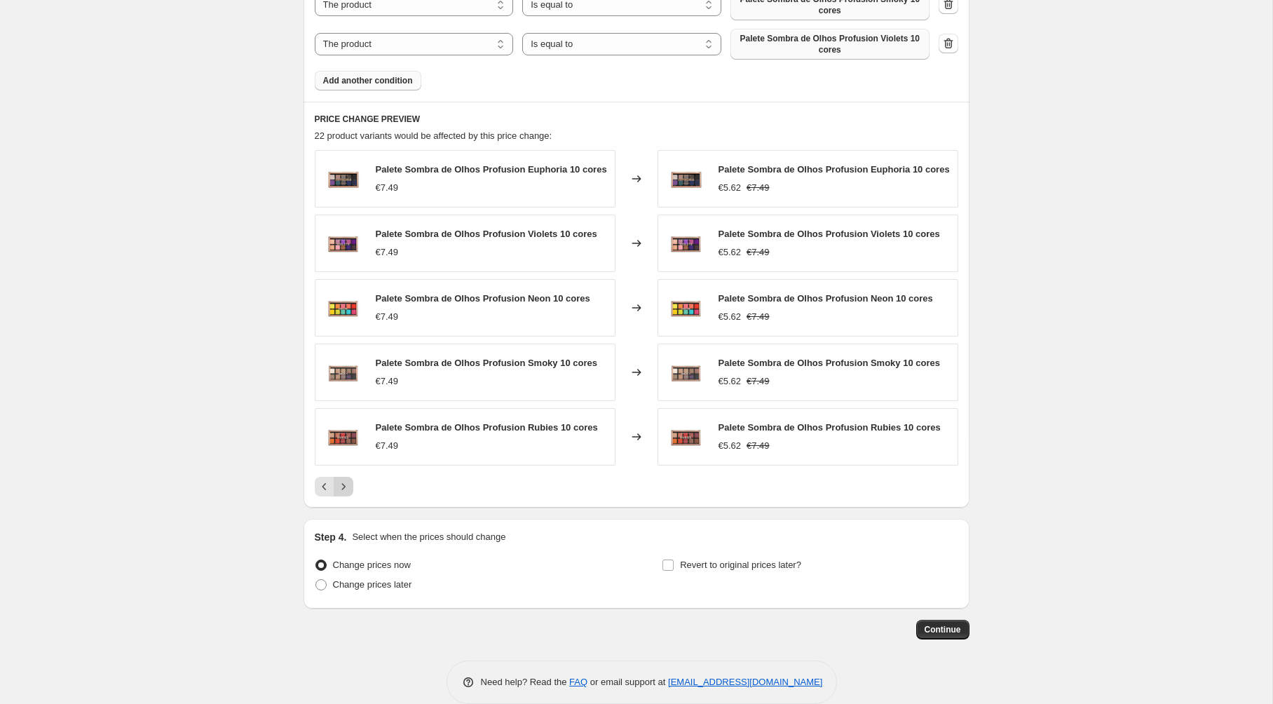
click at [343, 480] on icon "Next" at bounding box center [344, 487] width 14 height 14
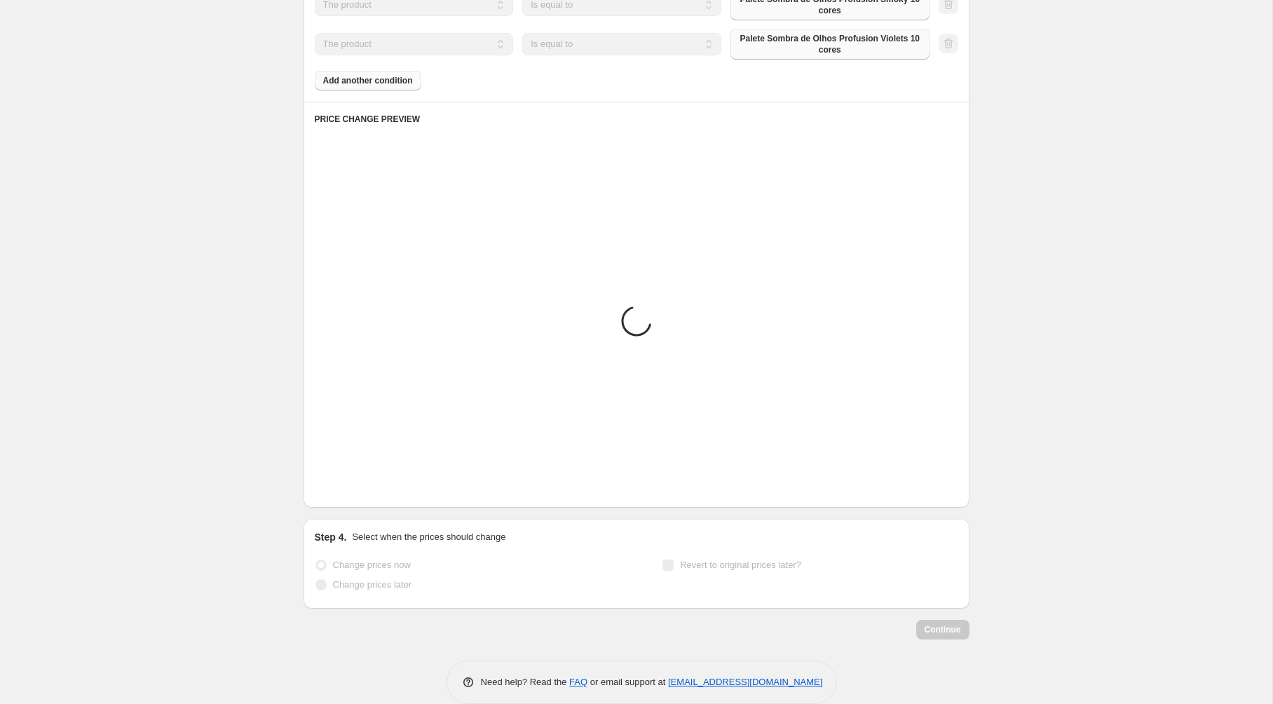
scroll to position [1638, 0]
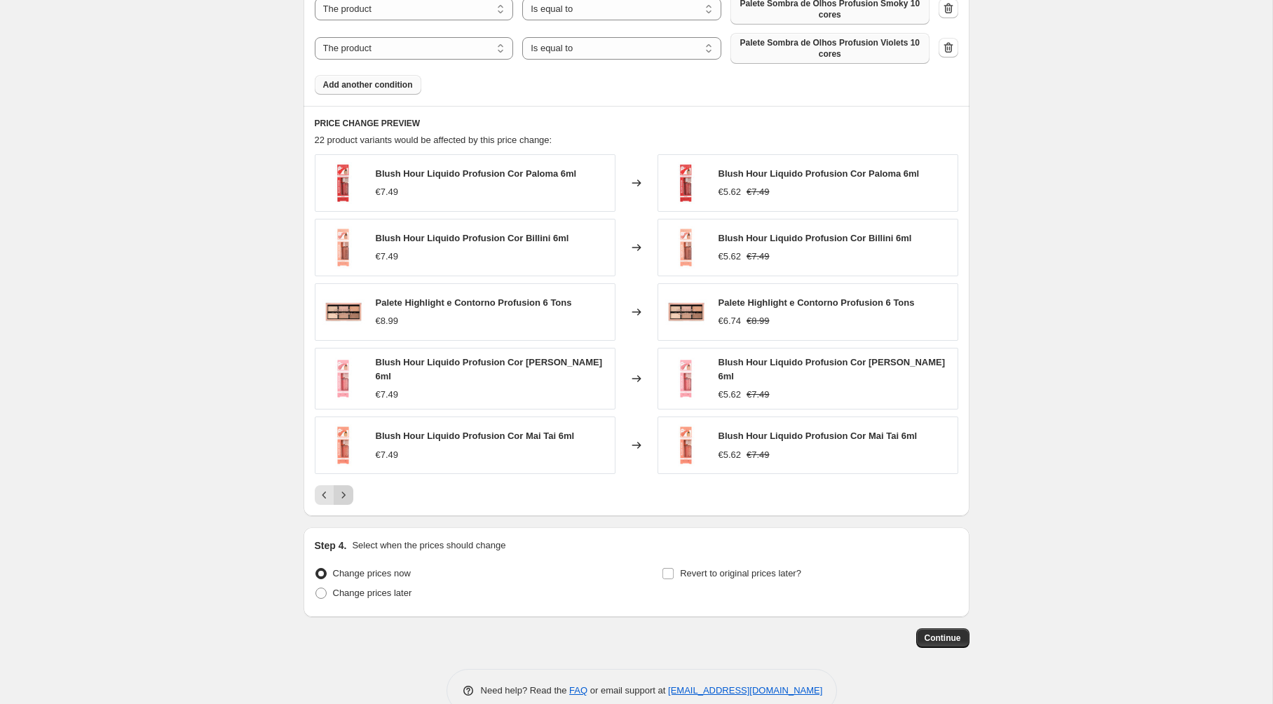
click at [343, 488] on icon "Next" at bounding box center [344, 495] width 14 height 14
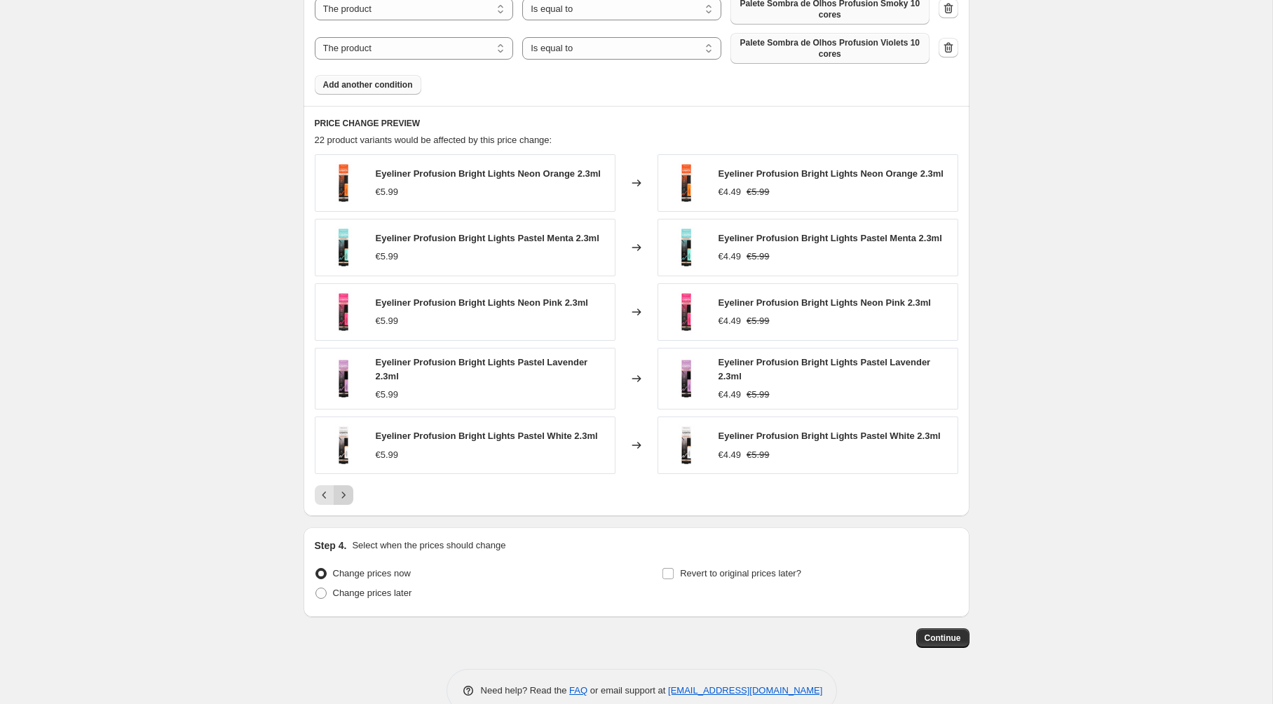
click at [343, 488] on icon "Next" at bounding box center [344, 495] width 14 height 14
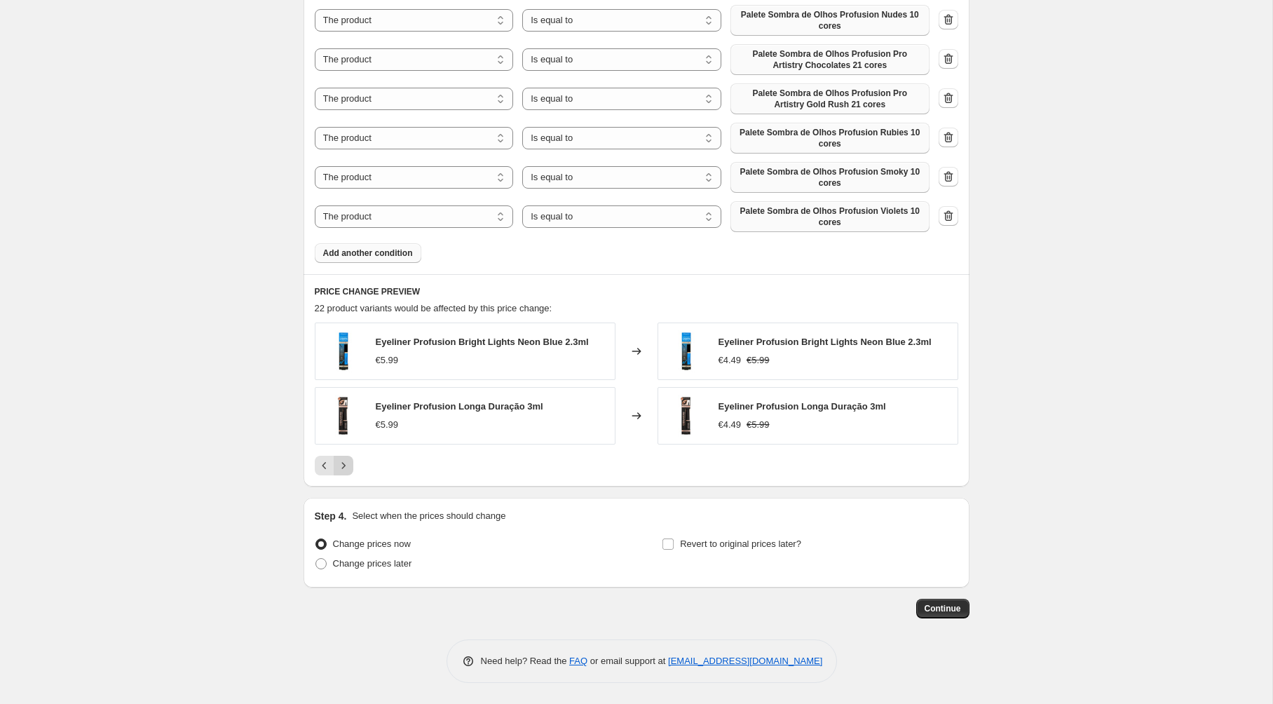
scroll to position [1444, 0]
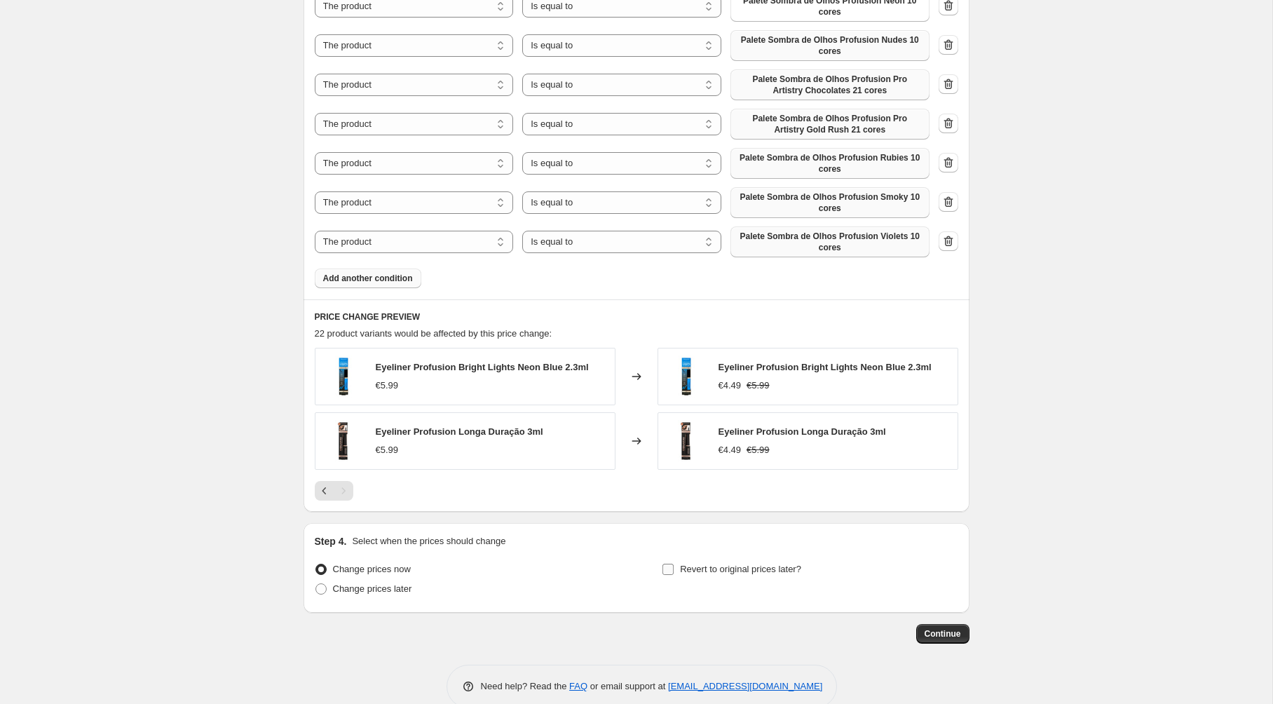
click at [666, 564] on input "Revert to original prices later?" at bounding box center [668, 569] width 11 height 11
checkbox input "true"
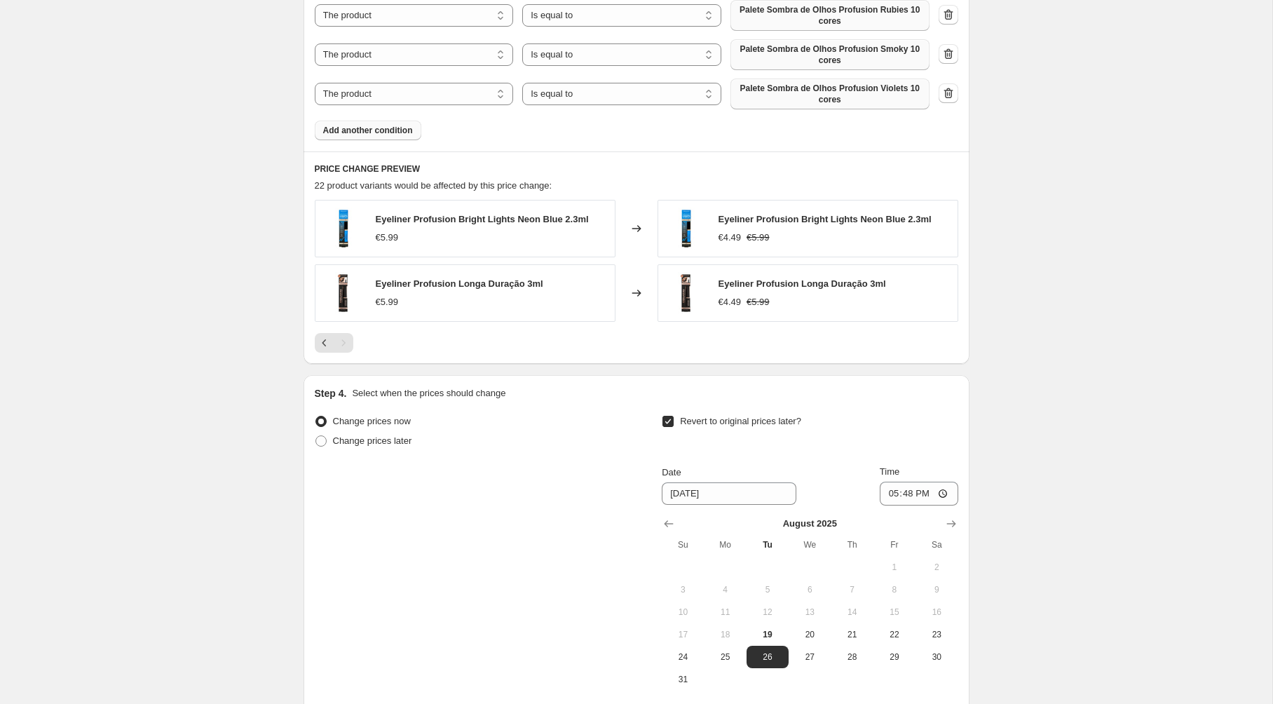
scroll to position [1598, 0]
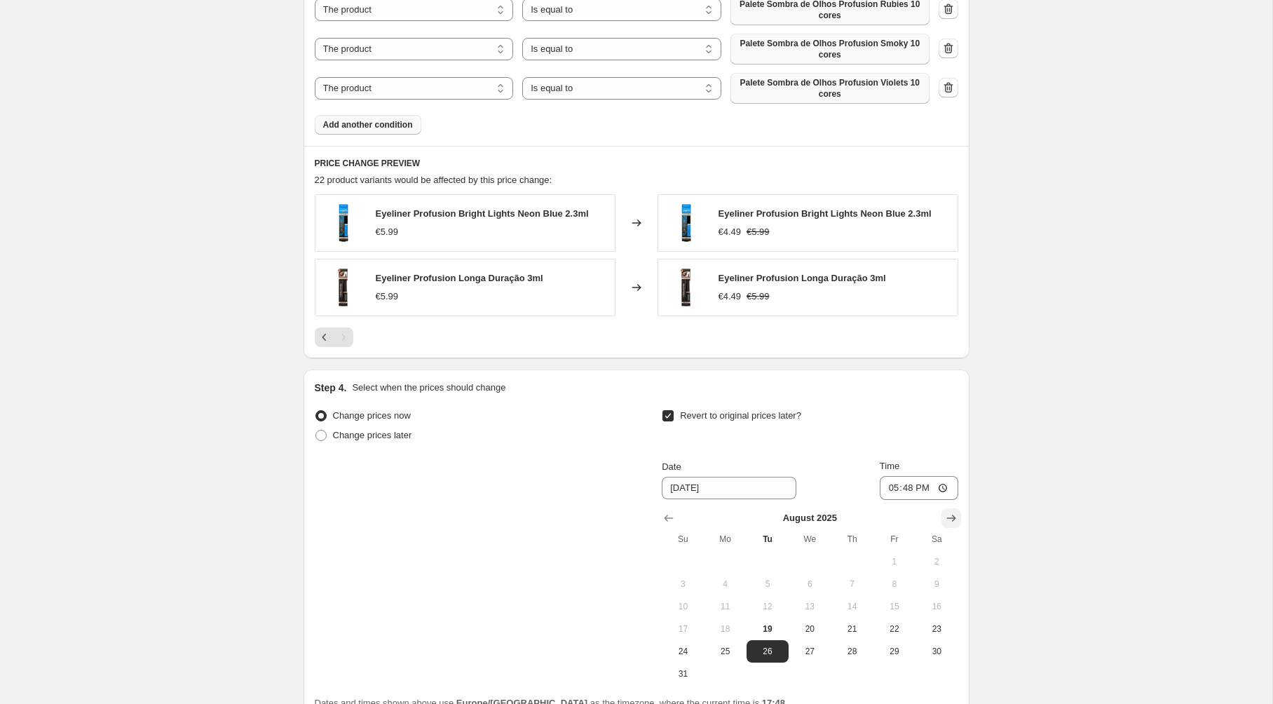
click at [947, 511] on icon "Show next month, September 2025" at bounding box center [951, 518] width 14 height 14
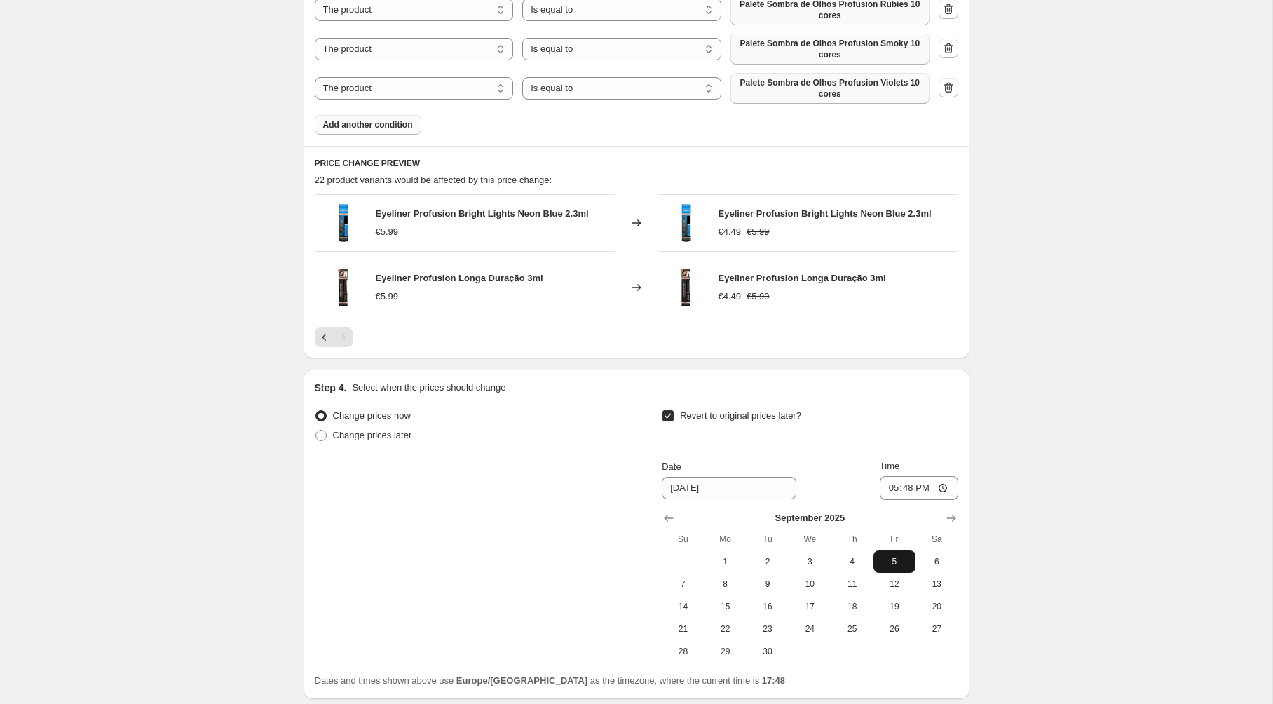
click at [895, 556] on span "5" at bounding box center [894, 561] width 31 height 11
type input "[DATE]"
click at [906, 476] on input "17:48" at bounding box center [919, 488] width 79 height 24
type input "23:59"
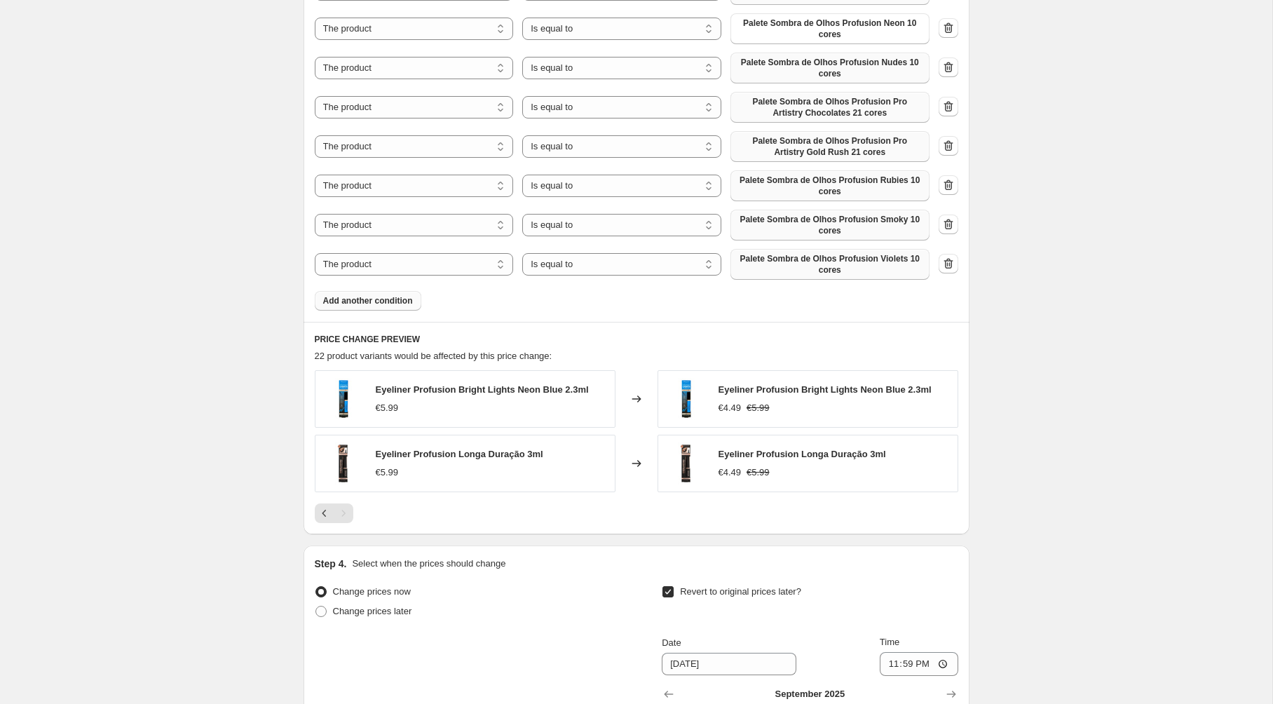
scroll to position [1474, 0]
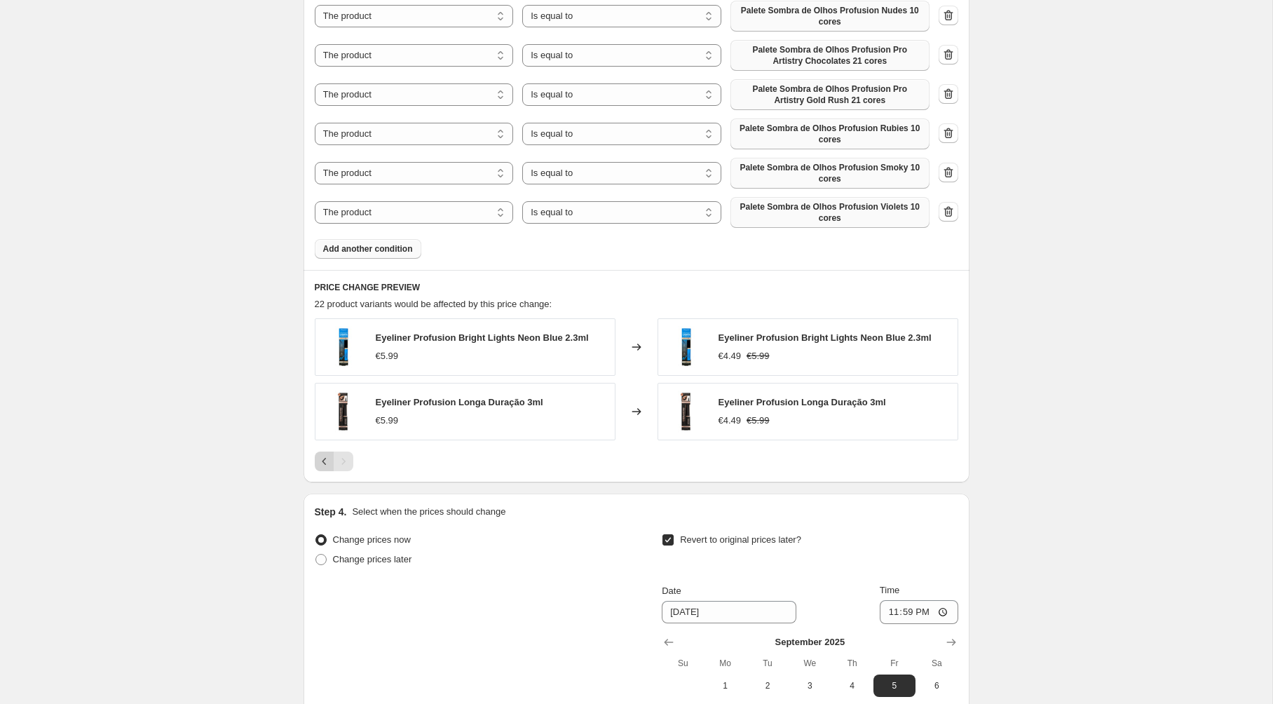
click at [320, 454] on icon "Previous" at bounding box center [325, 461] width 14 height 14
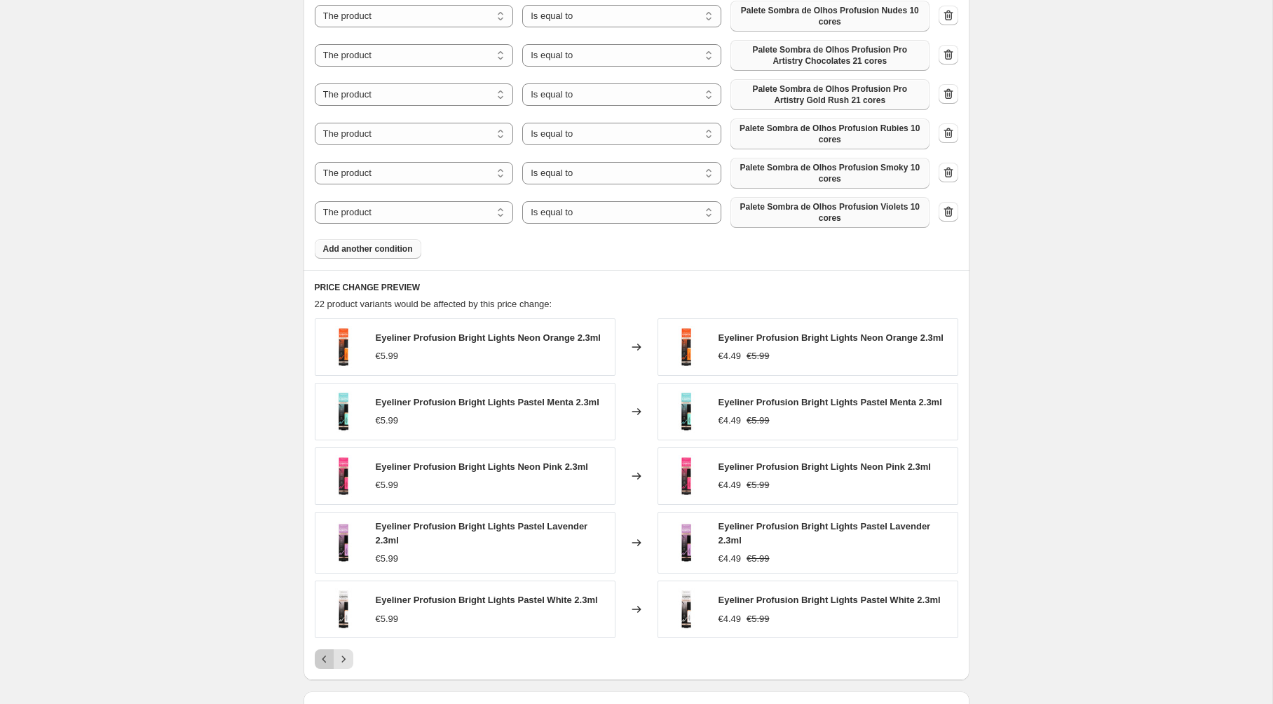
click at [323, 652] on icon "Previous" at bounding box center [325, 659] width 14 height 14
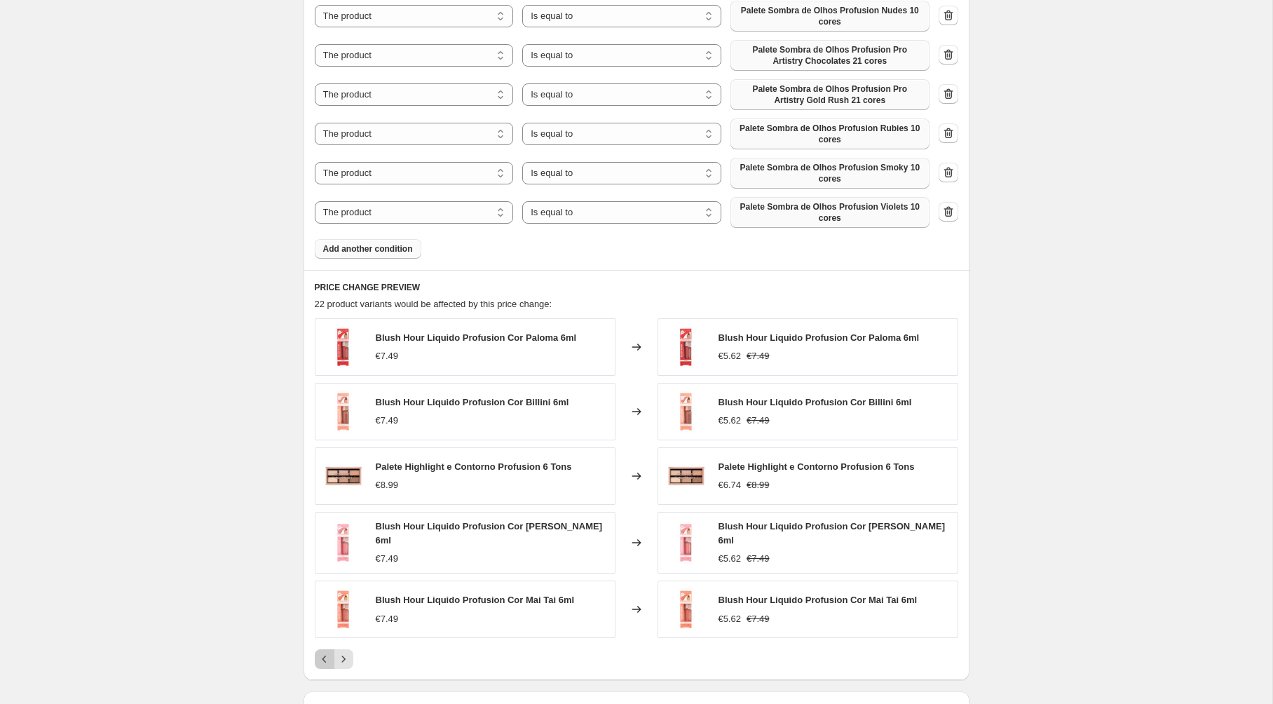
click at [328, 652] on icon "Previous" at bounding box center [325, 659] width 14 height 14
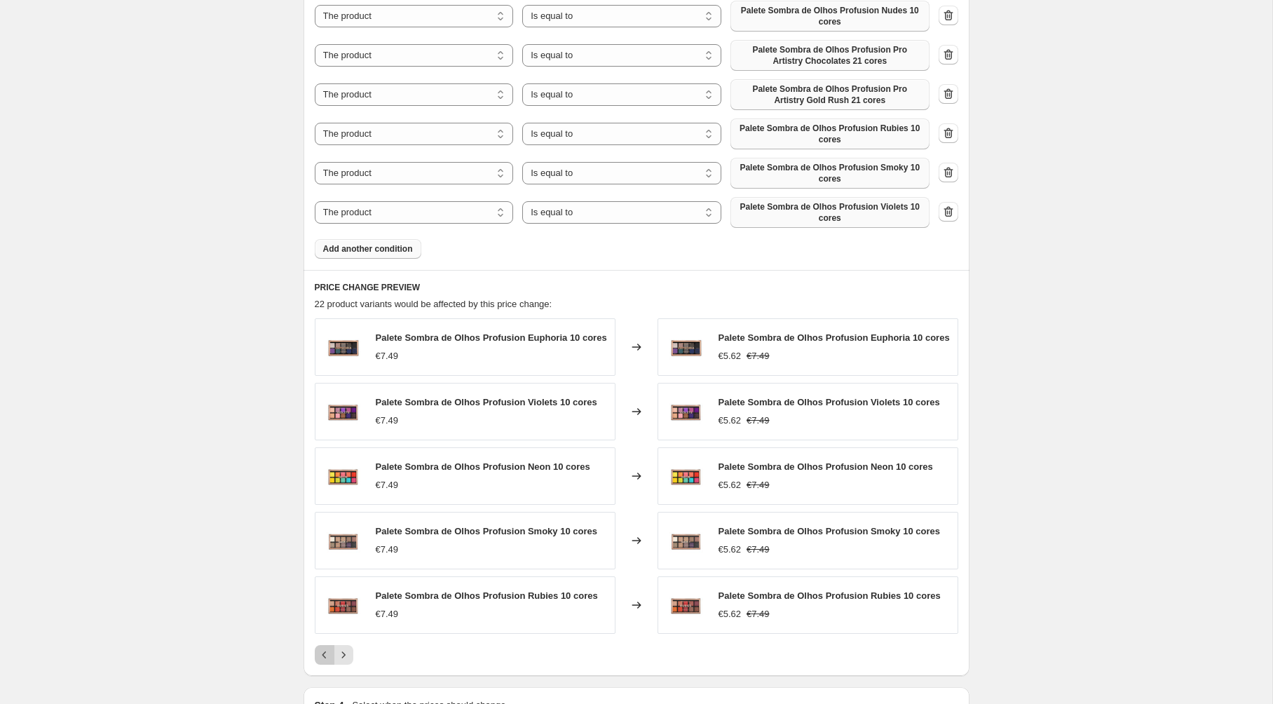
click at [323, 648] on icon "Previous" at bounding box center [325, 655] width 14 height 14
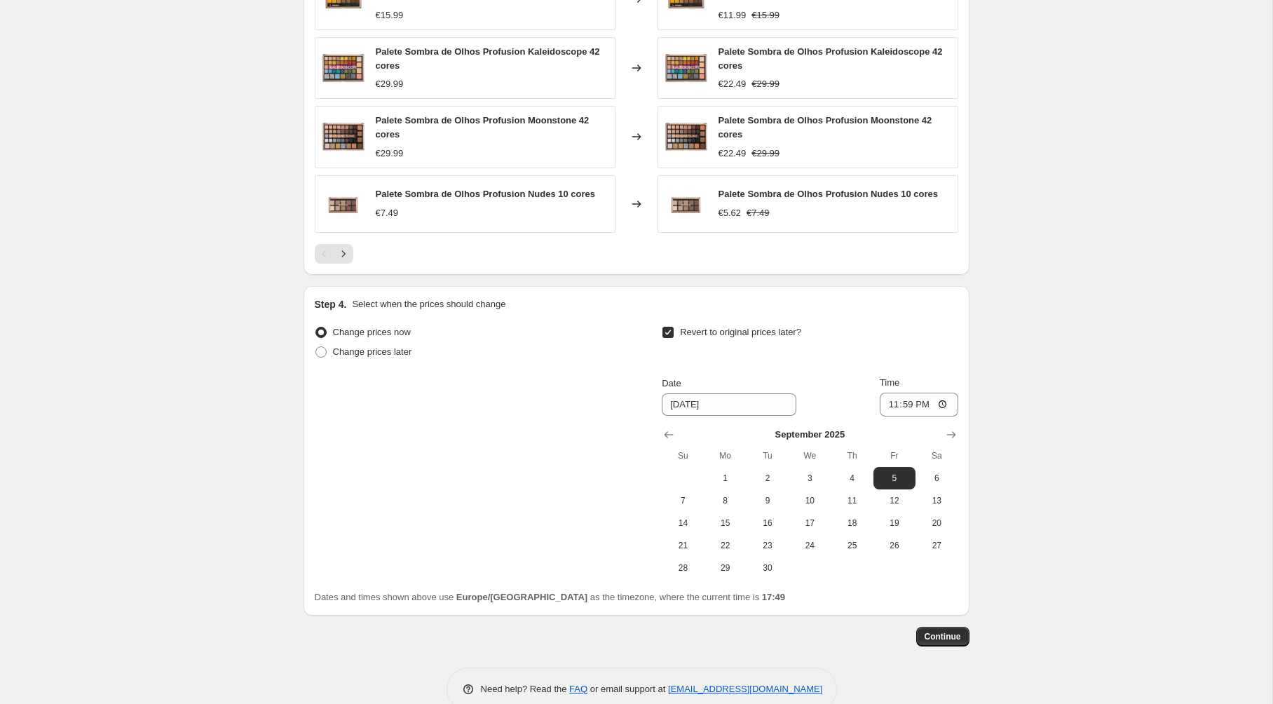
scroll to position [1895, 0]
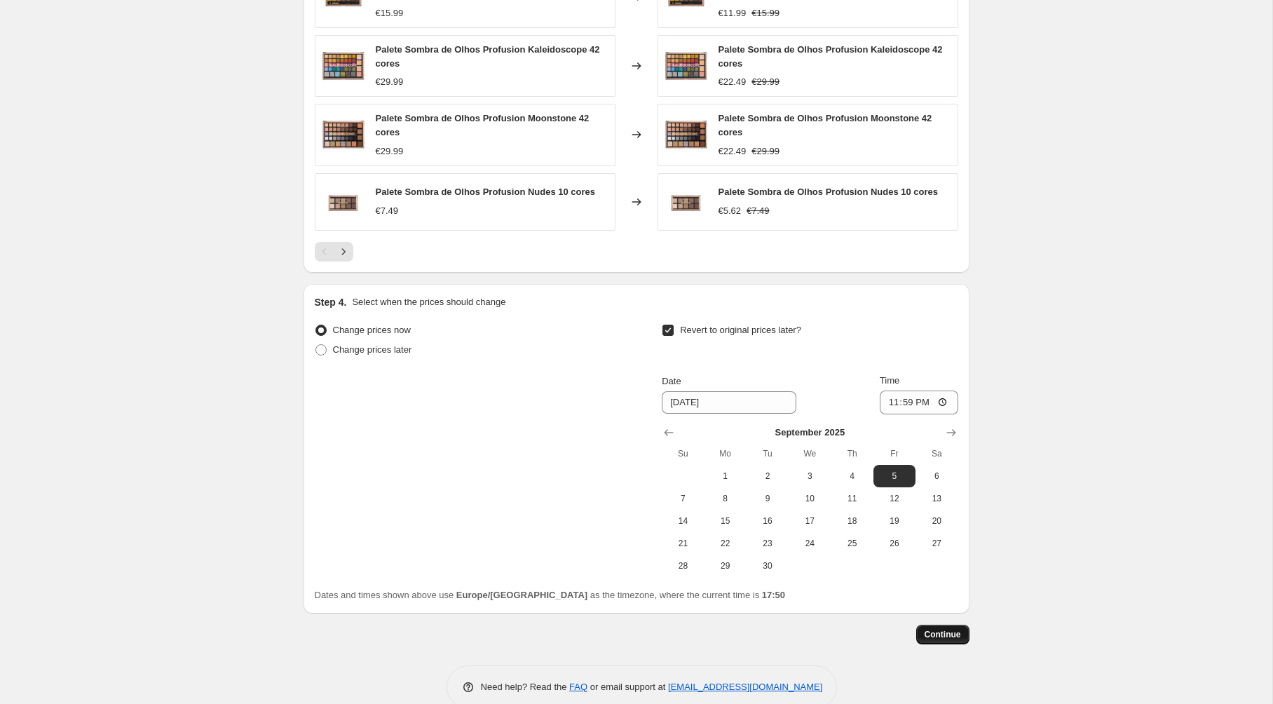
click at [942, 629] on span "Continue" at bounding box center [943, 634] width 36 height 11
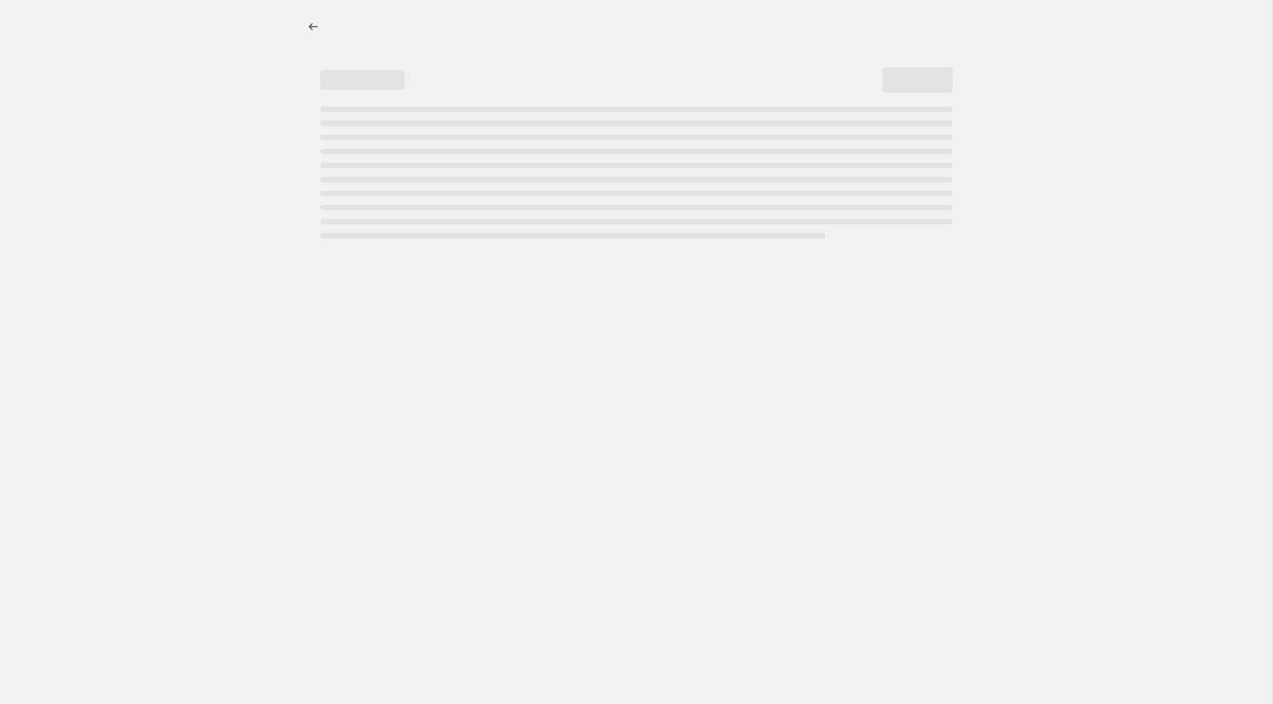
select select "percentage"
